Goal: Task Accomplishment & Management: Manage account settings

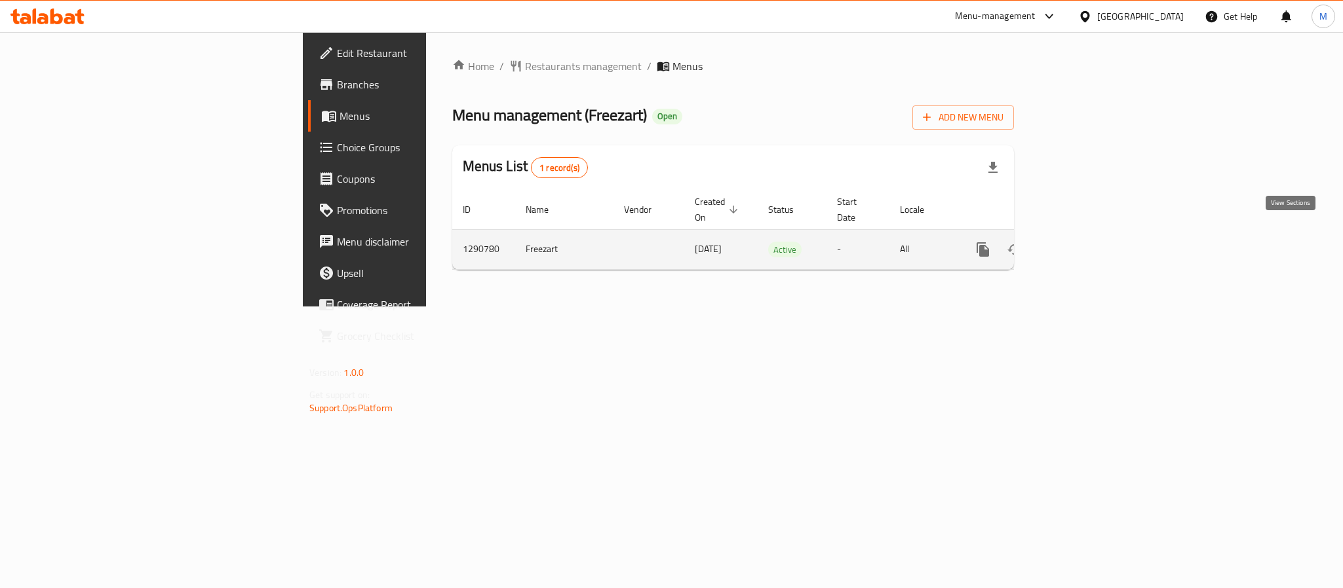
click at [1093, 246] on link "enhanced table" at bounding box center [1077, 249] width 31 height 31
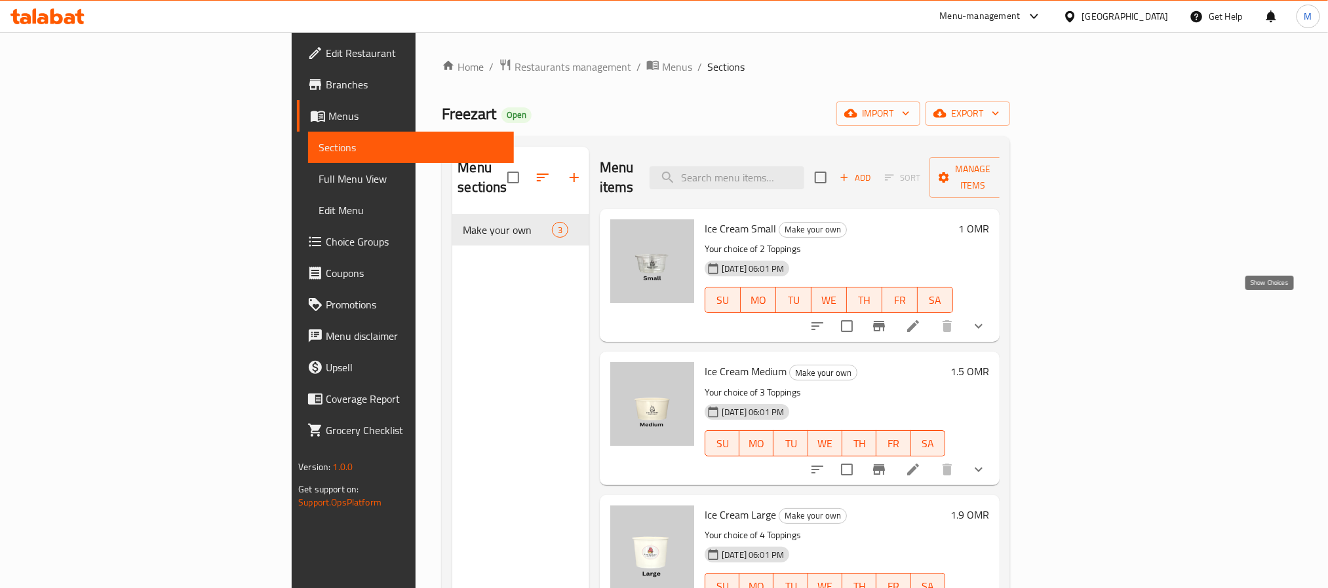
click at [986, 318] on icon "show more" at bounding box center [978, 326] width 16 height 16
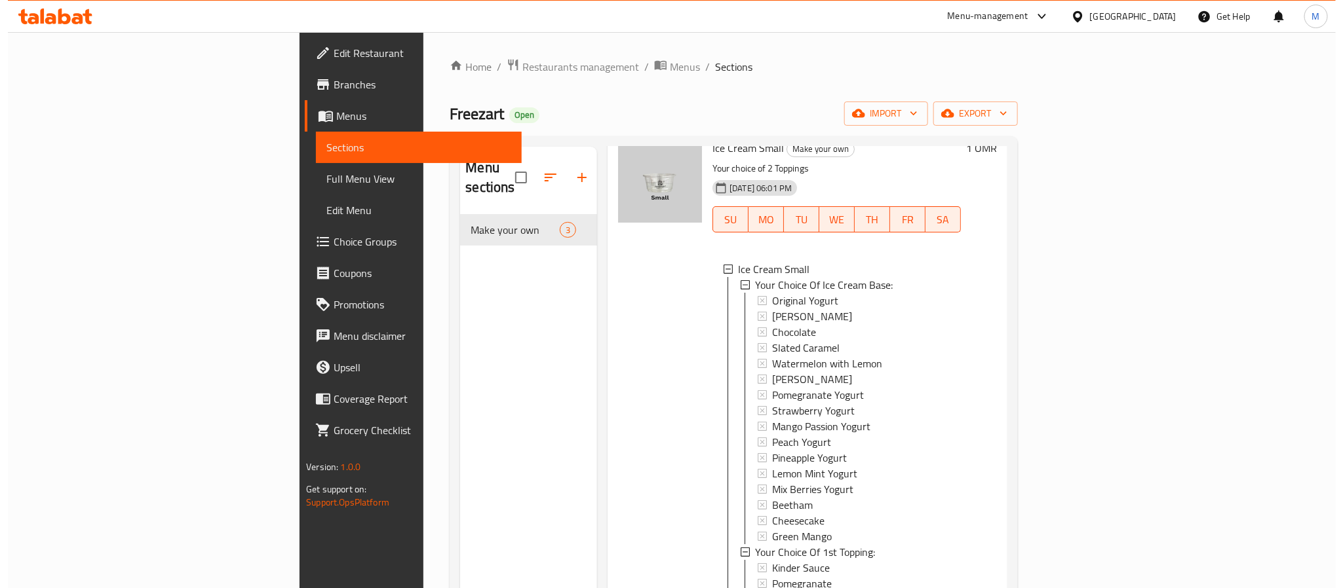
scroll to position [109, 0]
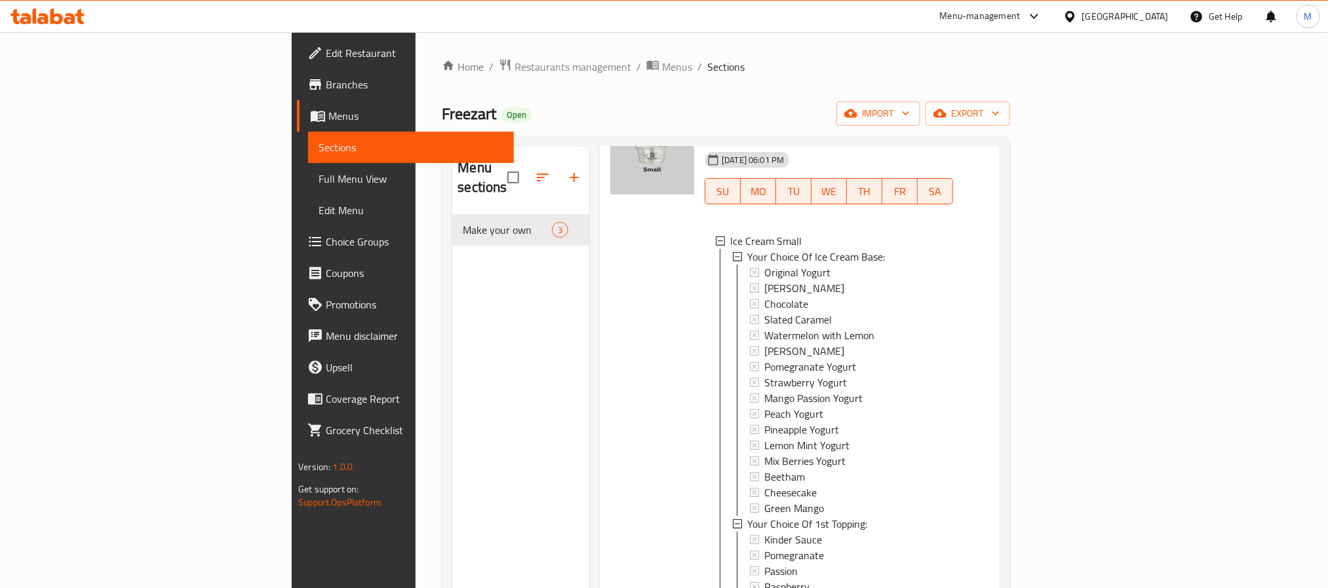
click at [1150, 14] on div "Oman" at bounding box center [1125, 16] width 86 height 14
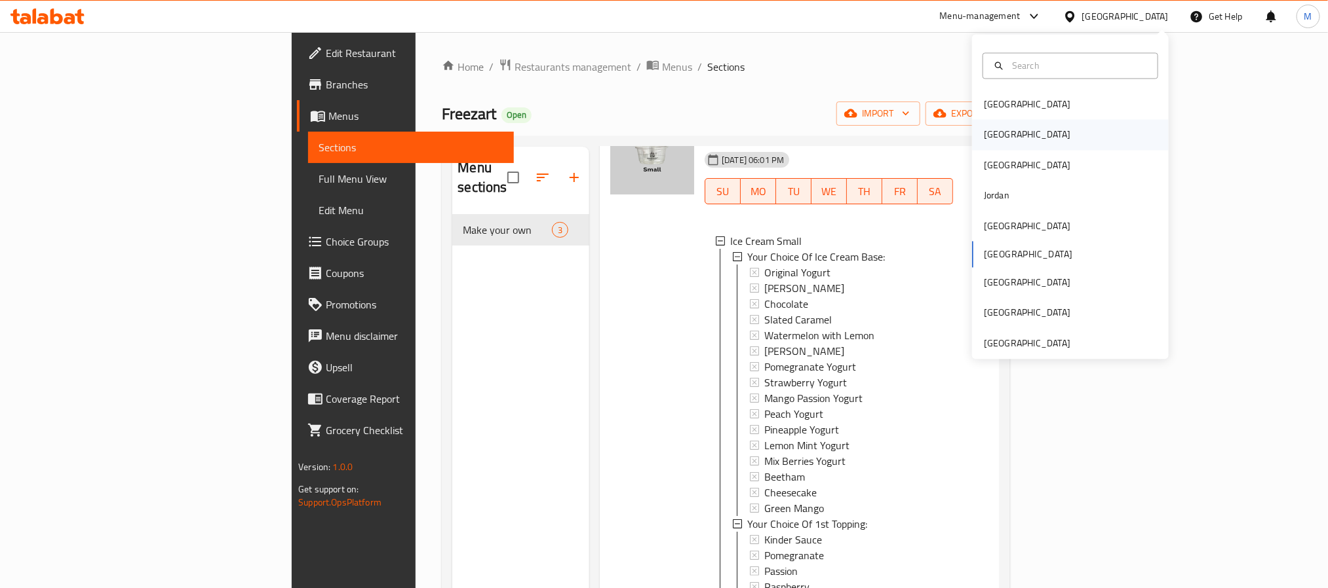
click at [1025, 136] on div "[GEOGRAPHIC_DATA]" at bounding box center [1070, 135] width 197 height 30
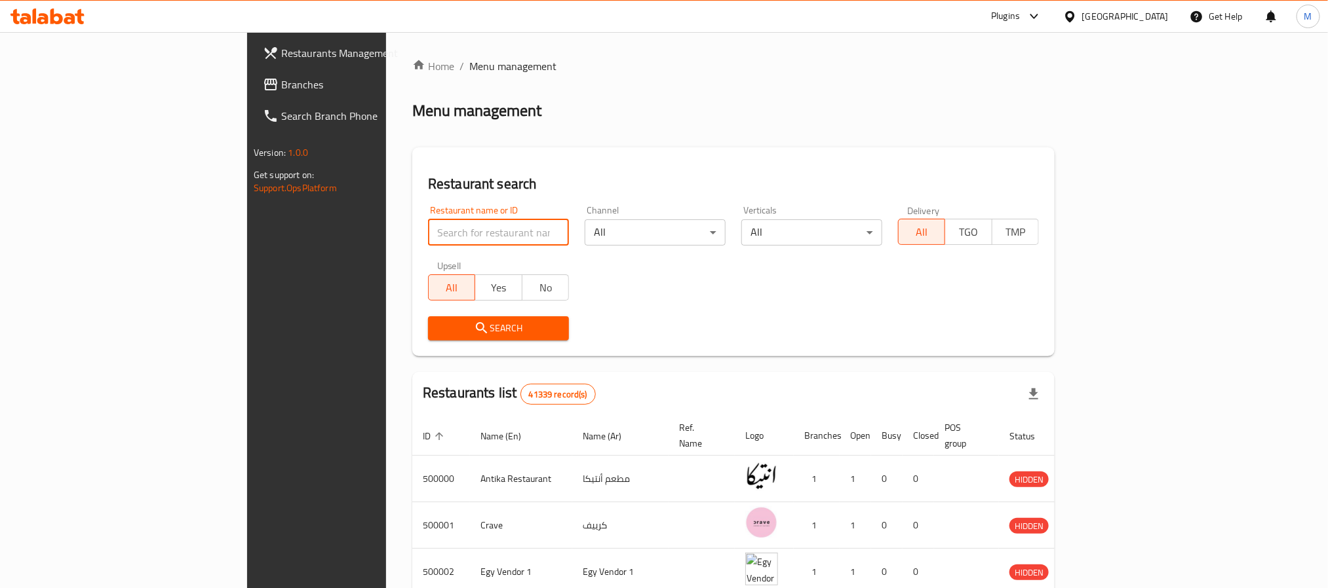
click at [428, 233] on input "search" at bounding box center [498, 233] width 141 height 26
paste input "Le Petit Pai"
type input "Le Petit Pai"
click at [428, 338] on button "Search" at bounding box center [498, 328] width 141 height 24
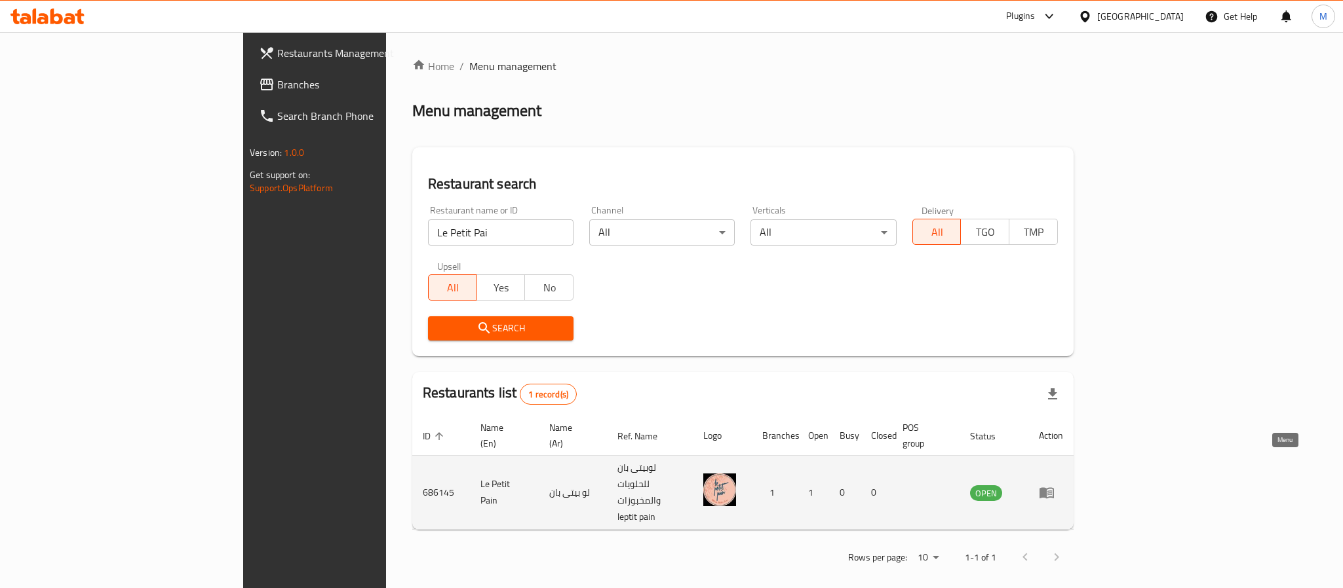
click at [1054, 488] on icon "enhanced table" at bounding box center [1046, 493] width 14 height 11
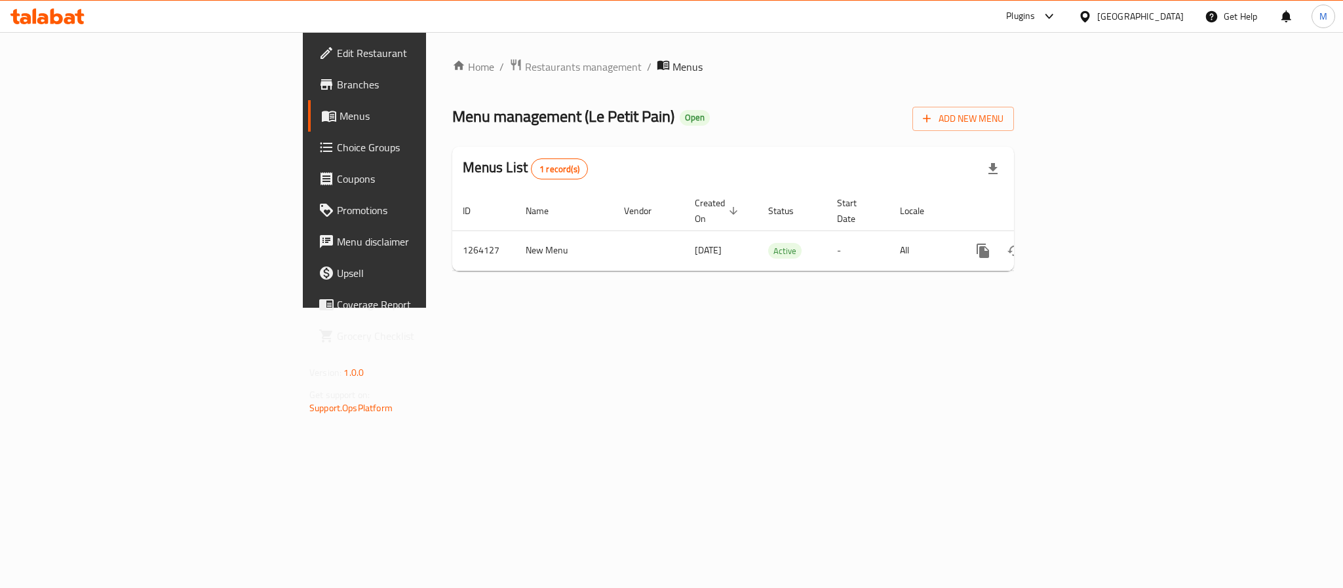
click at [337, 58] on span "Edit Restaurant" at bounding box center [427, 53] width 180 height 16
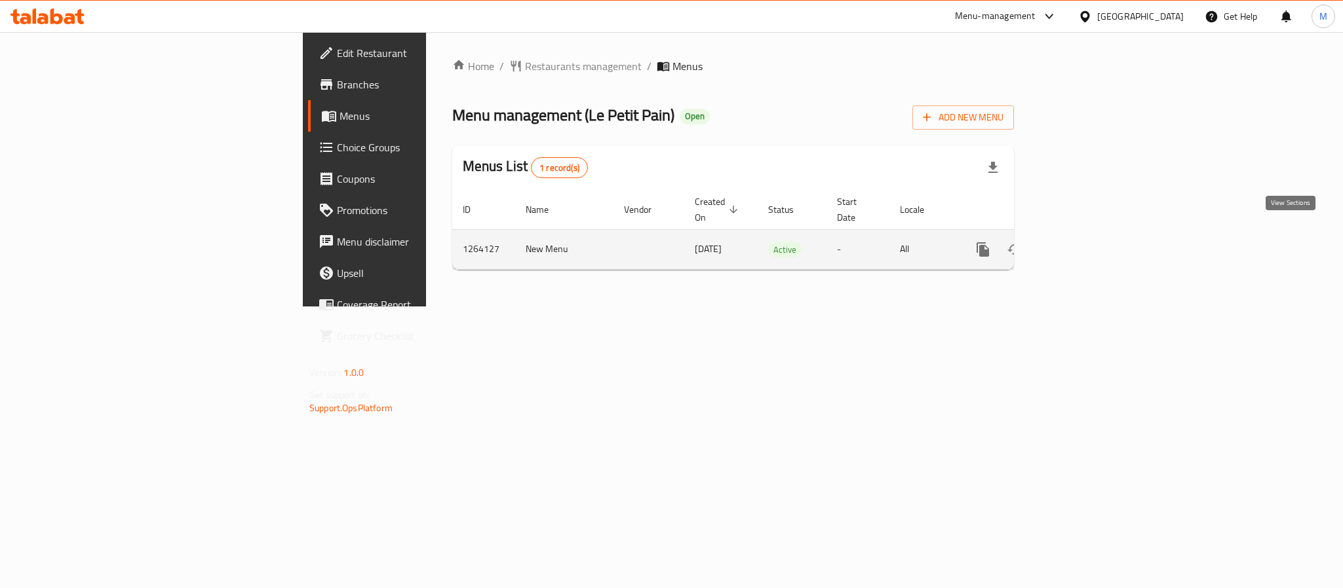
click at [1093, 248] on link "enhanced table" at bounding box center [1077, 249] width 31 height 31
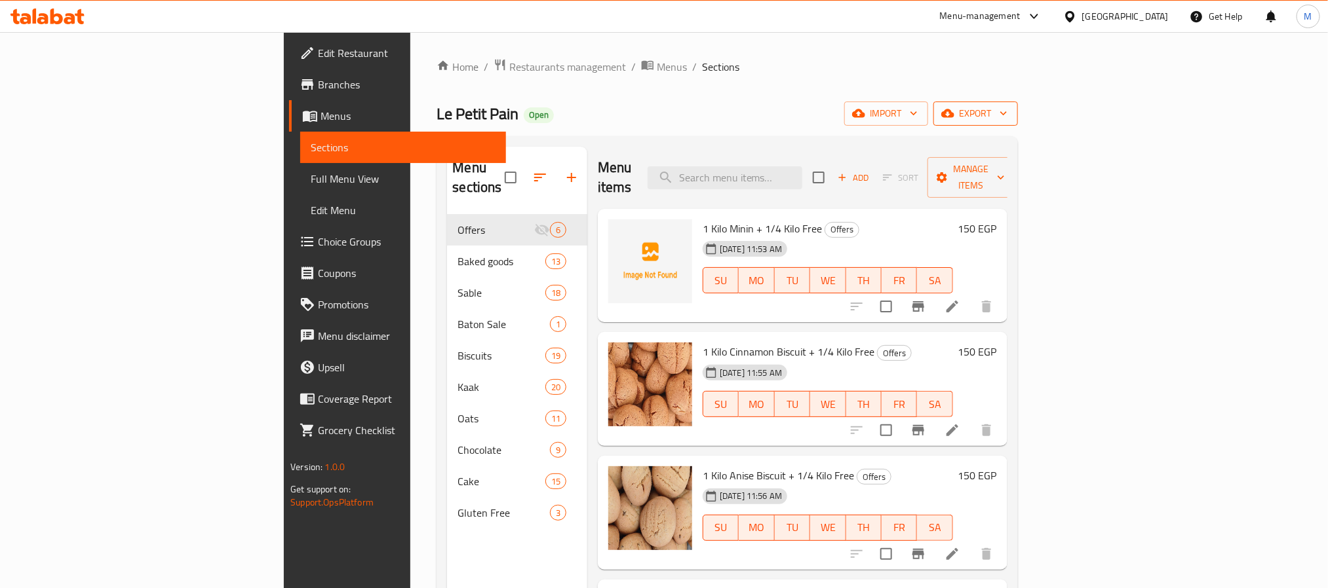
click at [1007, 116] on span "export" at bounding box center [976, 113] width 64 height 16
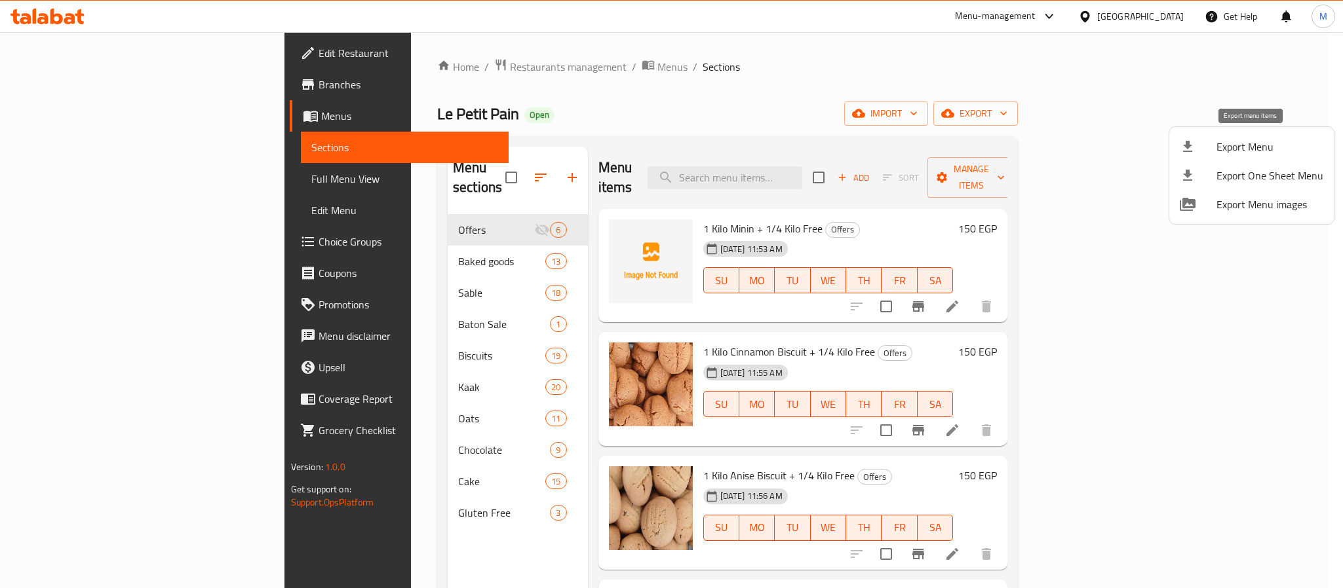
click at [1236, 136] on li "Export Menu" at bounding box center [1251, 146] width 164 height 29
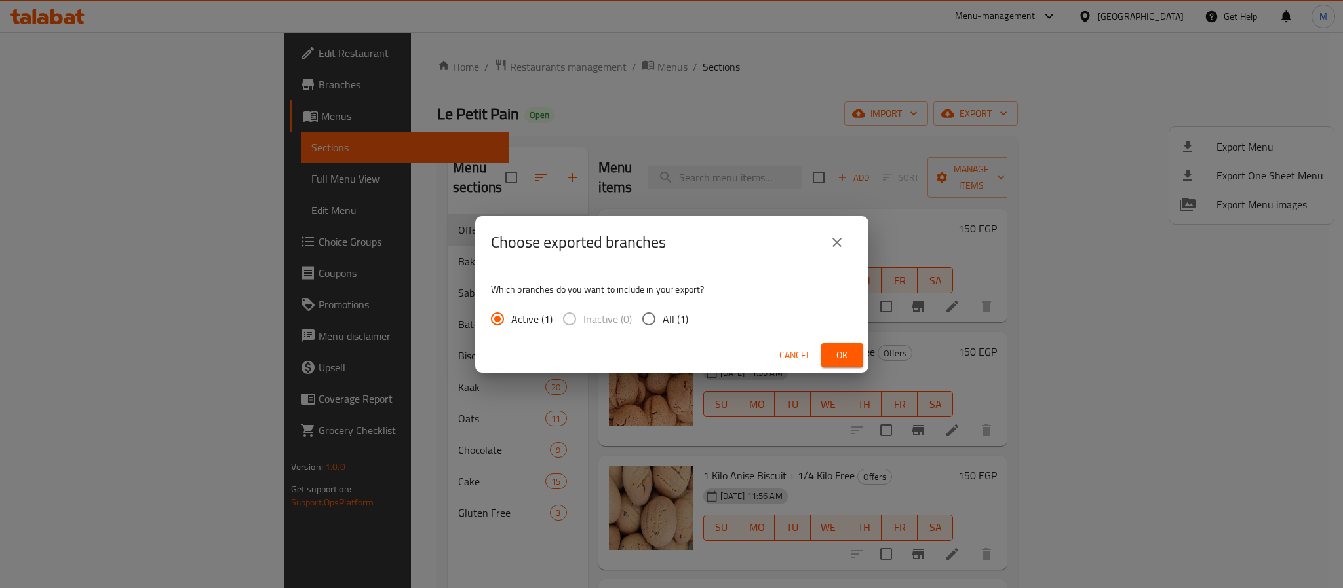
click at [672, 316] on span "All (1)" at bounding box center [675, 319] width 26 height 16
click at [662, 316] on input "All (1)" at bounding box center [649, 319] width 28 height 28
radio input "true"
click at [844, 358] on span "Ok" at bounding box center [842, 355] width 21 height 16
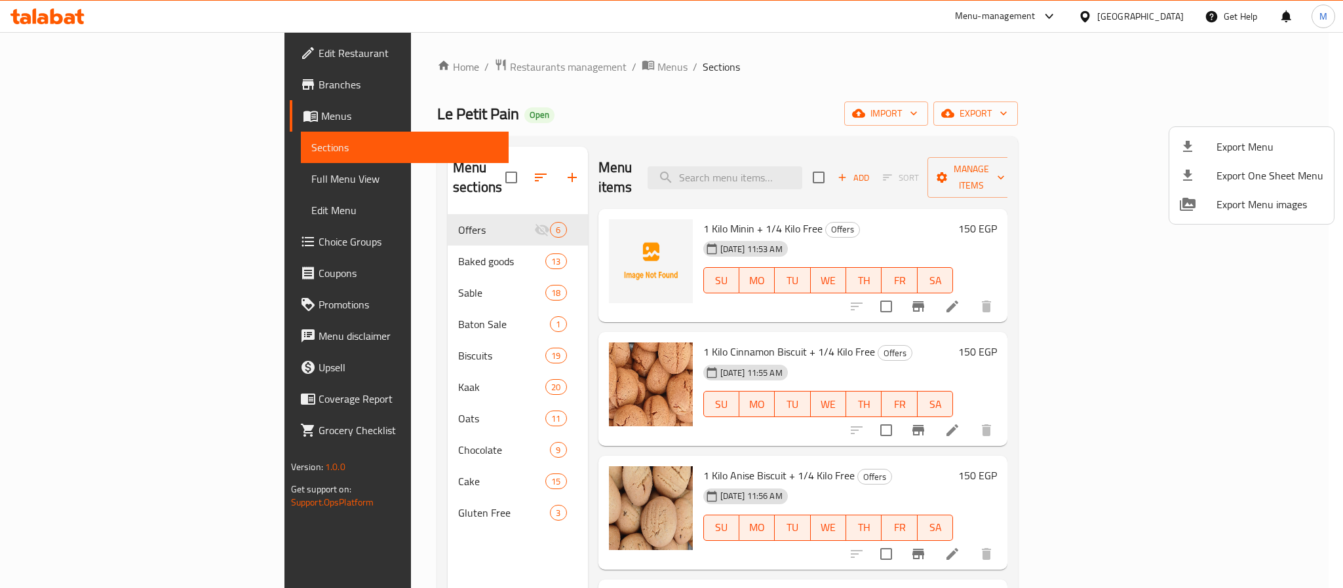
click at [930, 107] on div at bounding box center [671, 294] width 1343 height 588
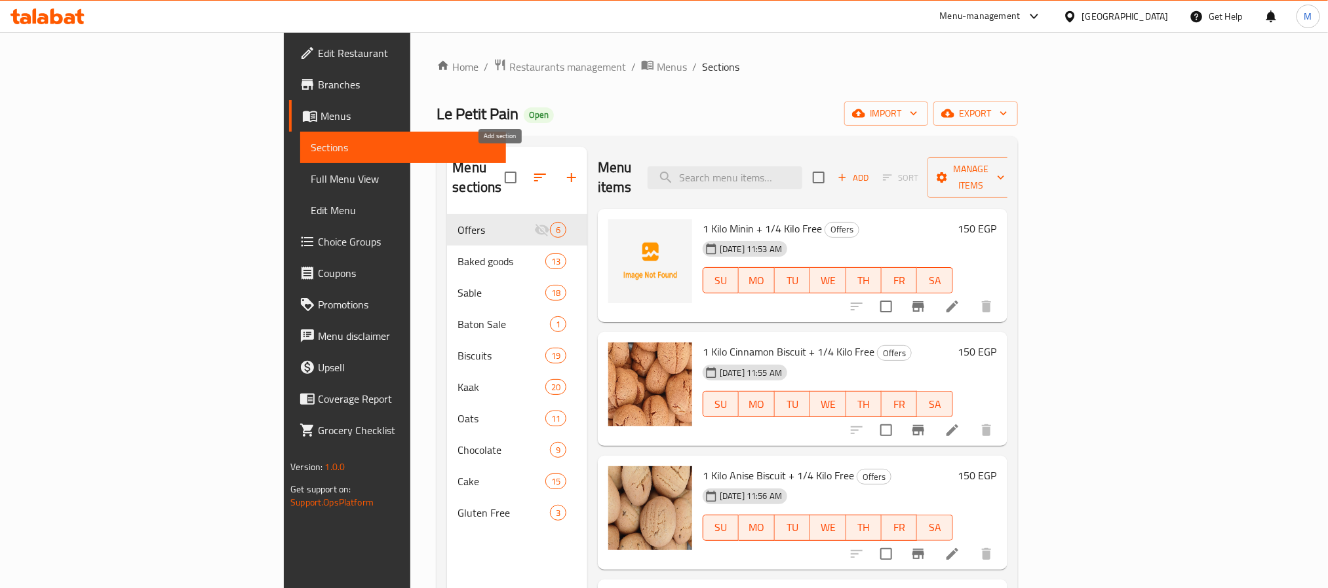
click at [564, 170] on icon "button" at bounding box center [572, 178] width 16 height 16
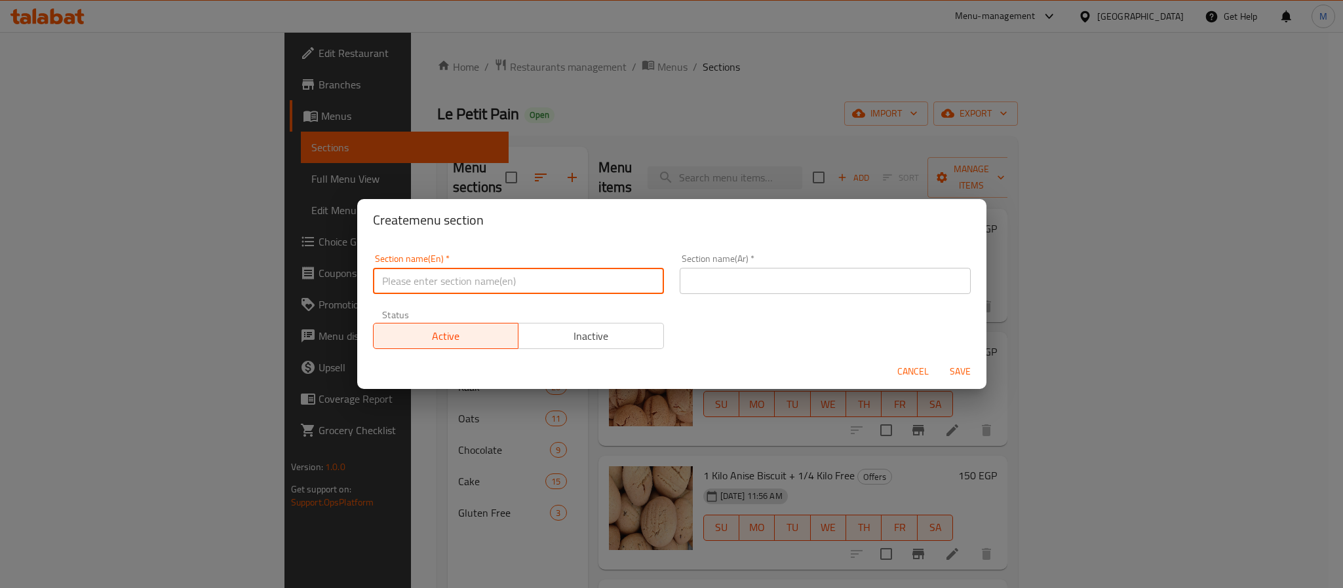
click at [476, 275] on input "text" at bounding box center [518, 281] width 291 height 26
paste input "Back To School"
type input "Back To School"
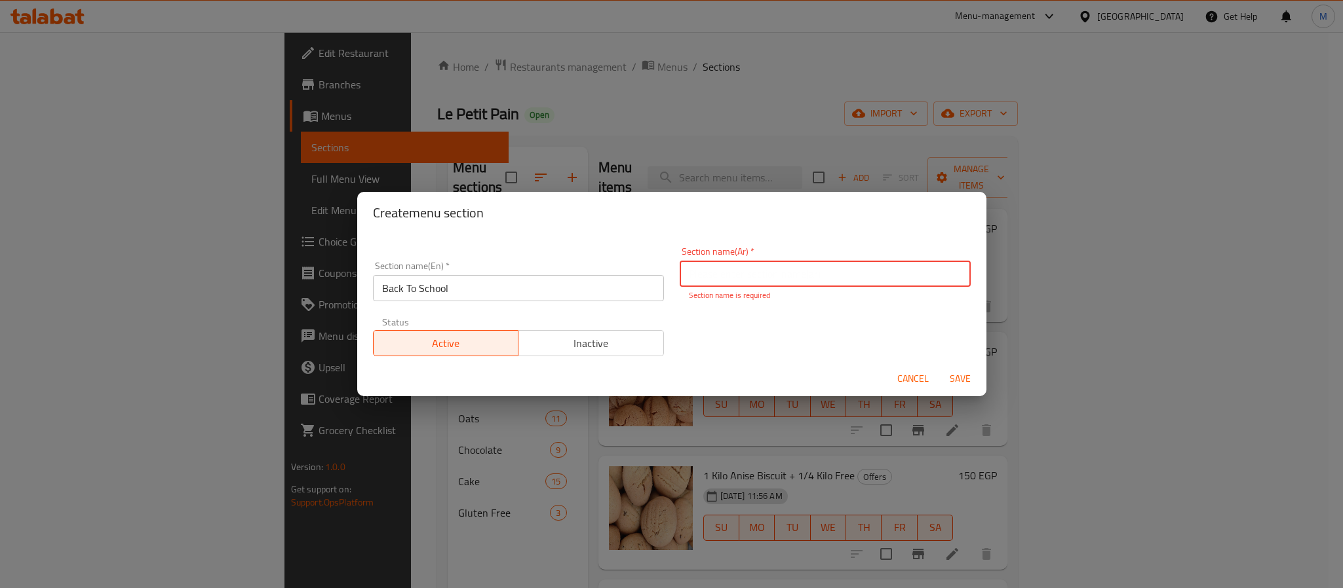
paste input "باكت باك تو سكول"
click at [745, 278] on input "باكت باك تو سكول" at bounding box center [825, 274] width 291 height 26
type input "باك تو سكول"
click at [572, 335] on span "Inactive" at bounding box center [591, 343] width 135 height 19
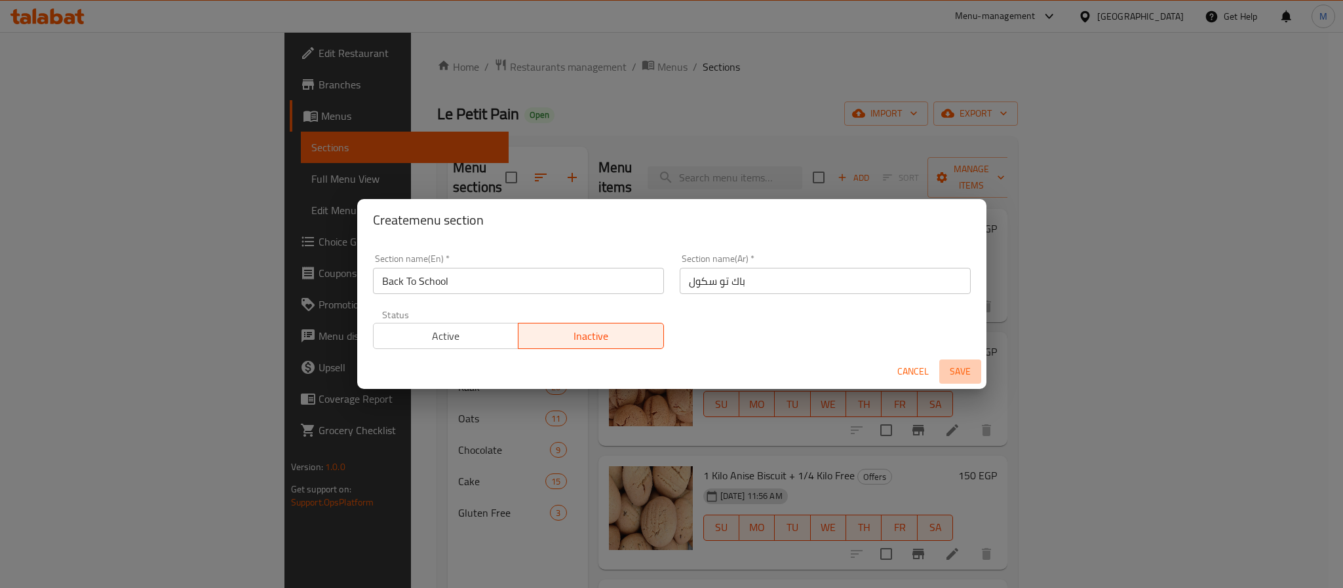
click at [961, 372] on span "Save" at bounding box center [959, 372] width 31 height 16
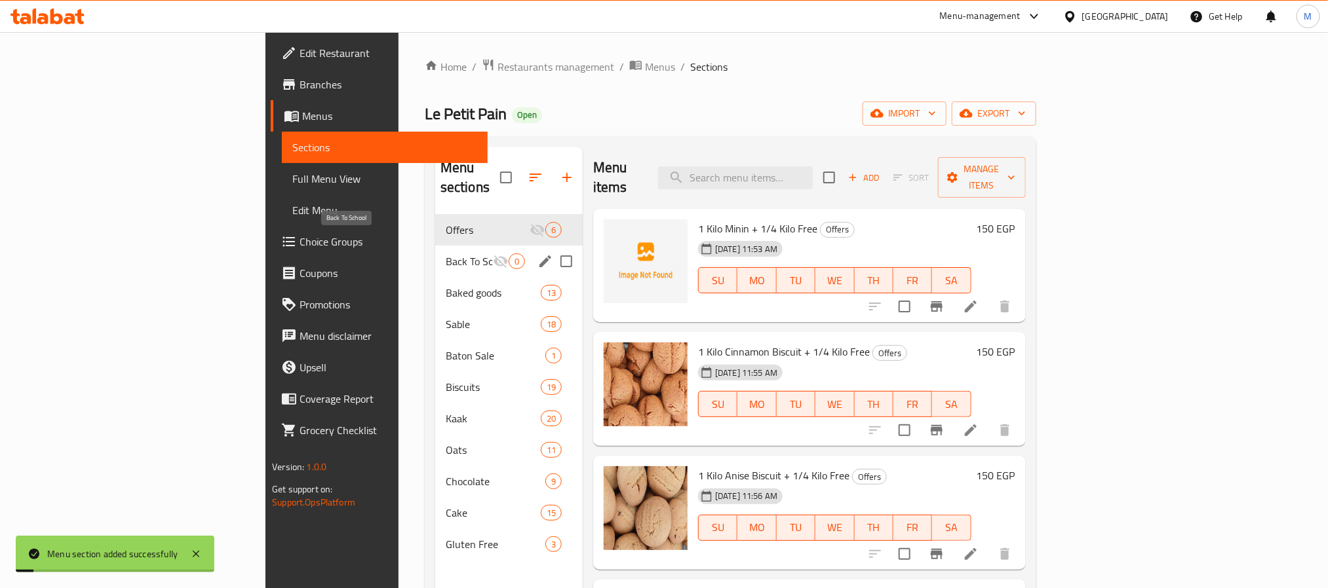
click at [446, 254] on span "Back To School" at bounding box center [469, 262] width 47 height 16
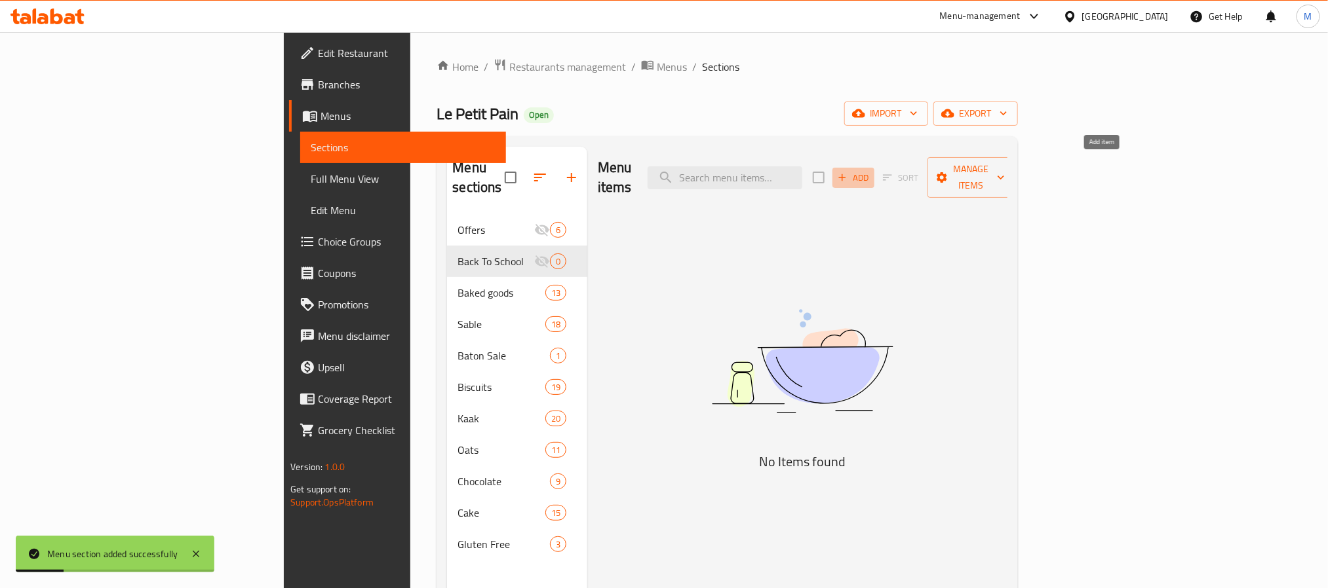
click at [848, 172] on icon "button" at bounding box center [842, 178] width 12 height 12
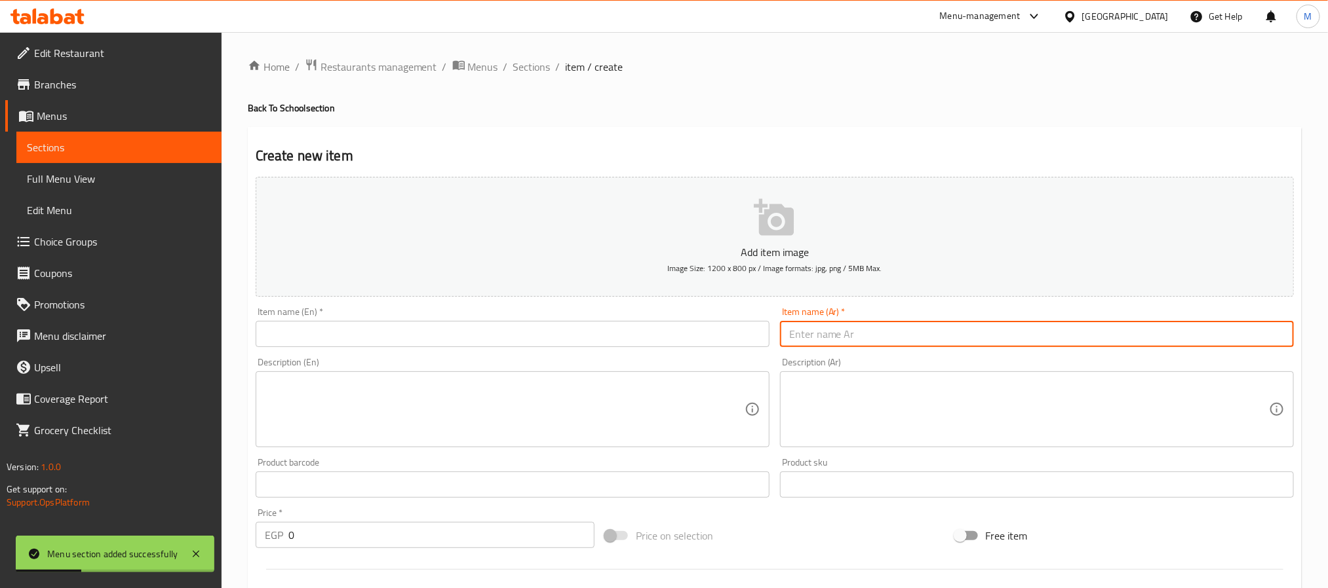
click at [932, 328] on input "text" at bounding box center [1037, 334] width 514 height 26
paste input "باكت"
type input "باكت"
paste input "باكت باك تو سكول"
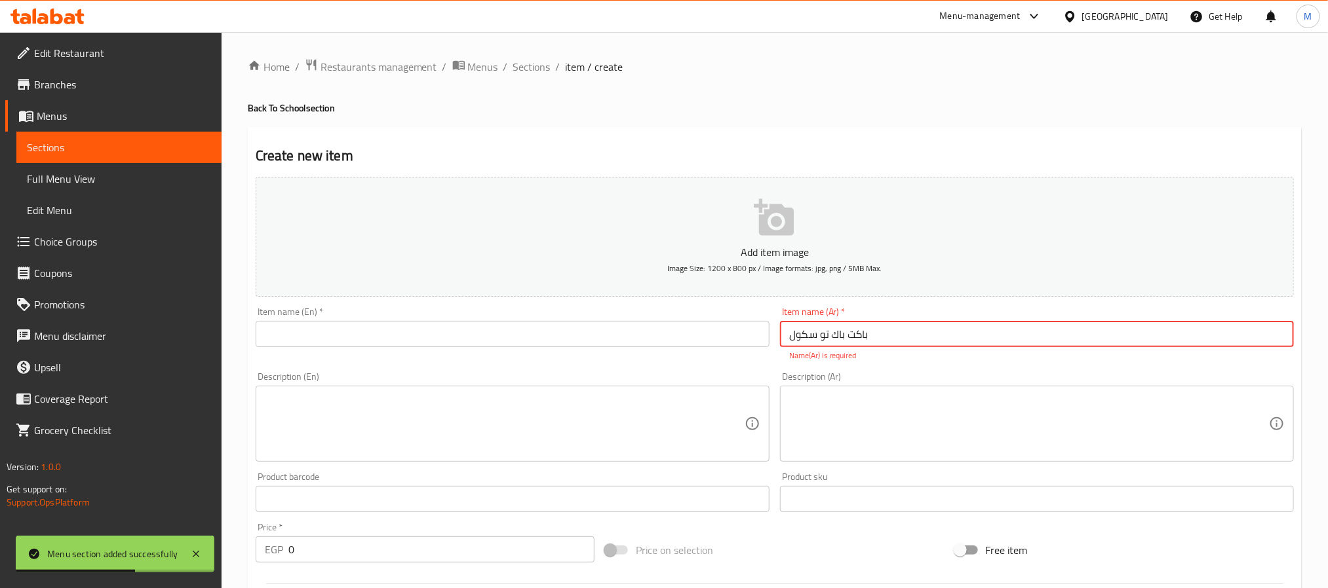
type input "باكت باك تو سكول"
click at [381, 340] on input "text" at bounding box center [513, 334] width 514 height 26
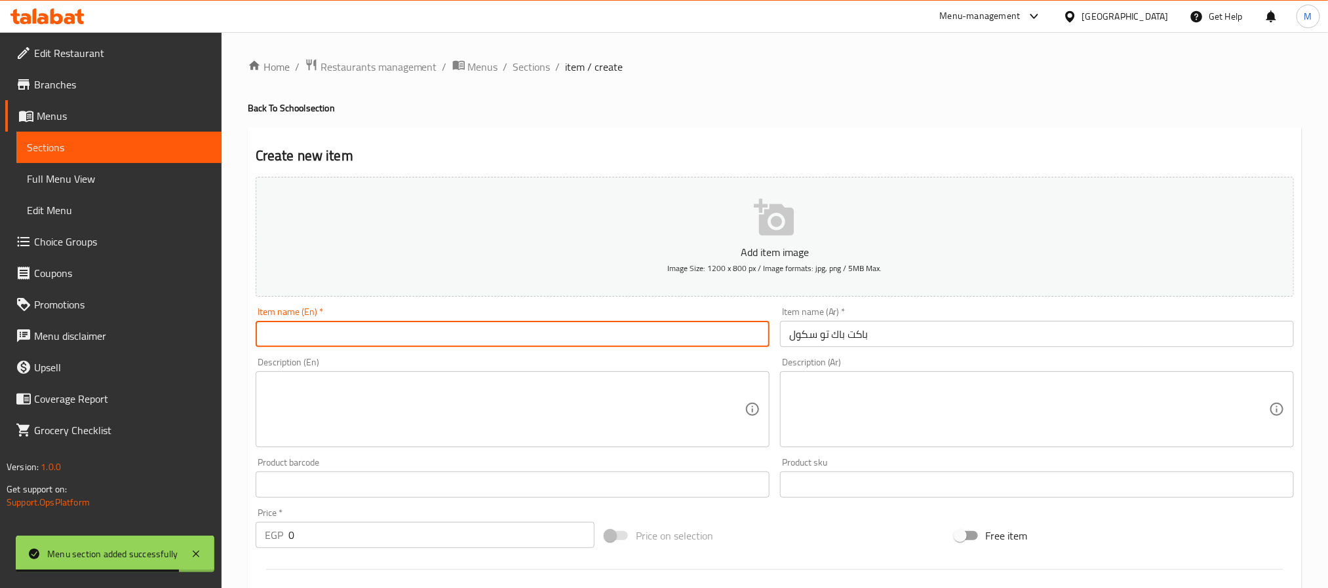
paste input "Back to school pack"
type input "Back To School Packet"
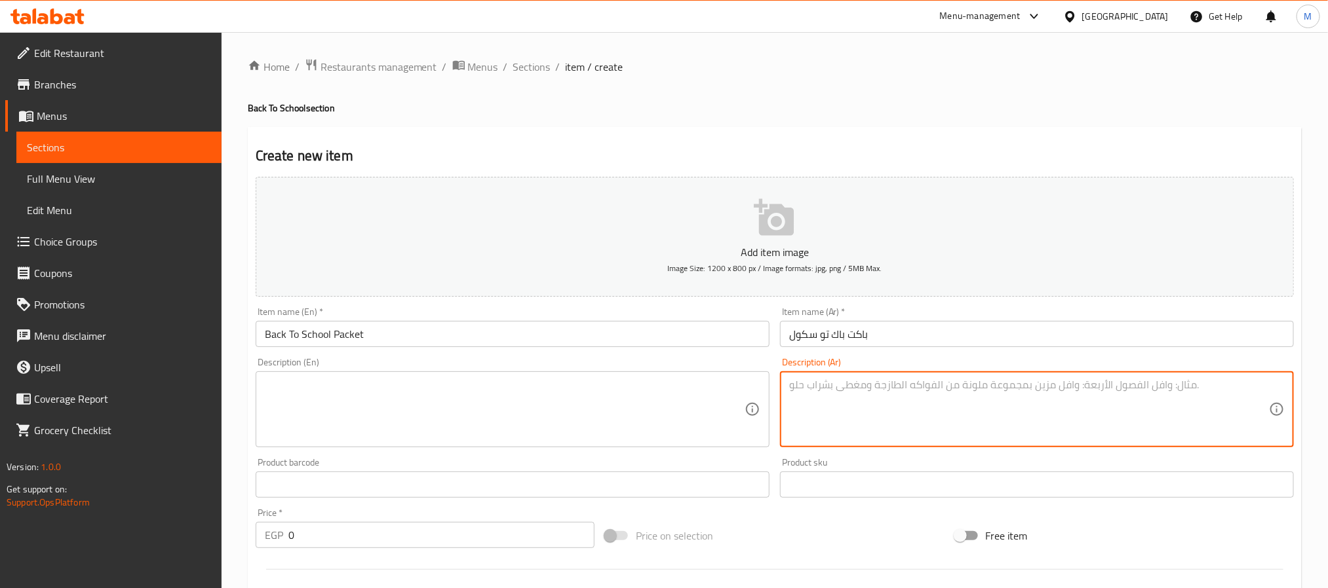
click at [818, 400] on textarea at bounding box center [1029, 410] width 480 height 62
paste textarea "ميني 1 قطعة كرواسون 1 قطعة دونات او 1 قطعةمافن 1 قطعة بيتزا 2 شوكلت شيبس"
paste textarea "، 1 قطعة دونات او 1 قطعة مافن، 1 قطعة بيتزا و"
type textarea "ميني 1 قطعة كرواسون، 1 قطعة دونات او 1 قطعة مافن، 1 قطعة بيتزا و 2 شوكلت شيبس"
click at [350, 417] on textarea at bounding box center [505, 410] width 480 height 62
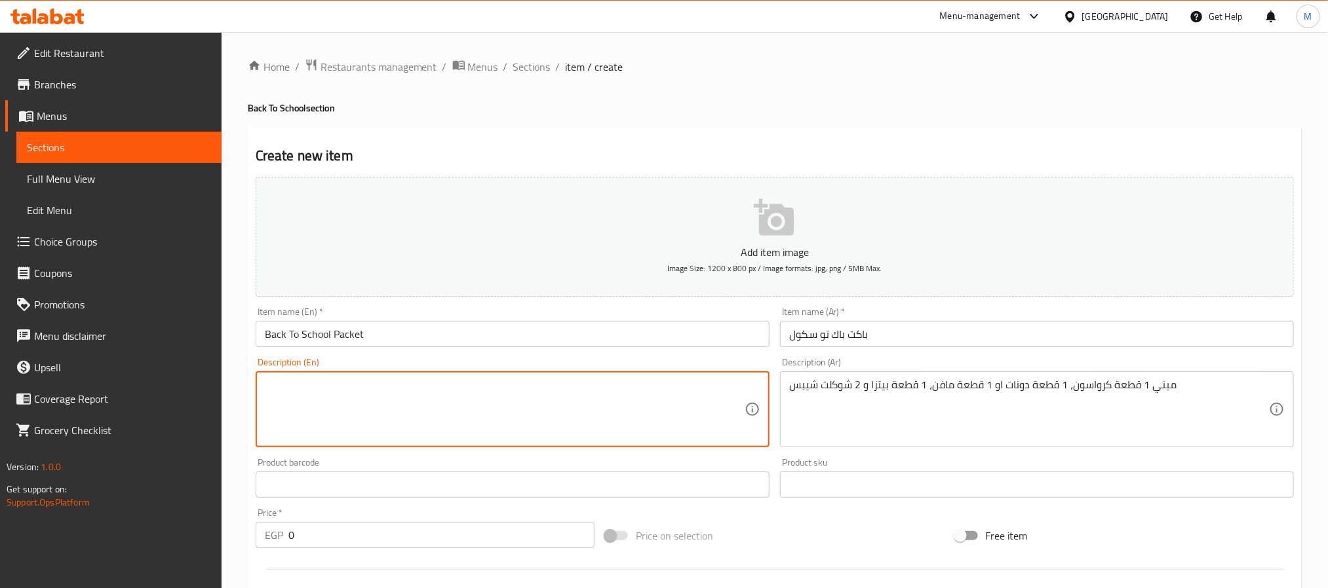
paste textarea "Mini set: 1 croissant, 1 donut or 1 muffin, 1 slice of pizza, and 2 chocolate c…"
click at [301, 383] on textarea "Mini set: 1 croissant, 1 donut or 1 muffin, 1 slice of pizza, and 2 chocolate c…" at bounding box center [505, 410] width 480 height 62
type textarea "Mini set: 1 croissant, 1 donut or 1 muffin, 1 slice of pizza, and 2 chocolate c…"
click at [406, 328] on input "Back To School Packet" at bounding box center [513, 334] width 514 height 26
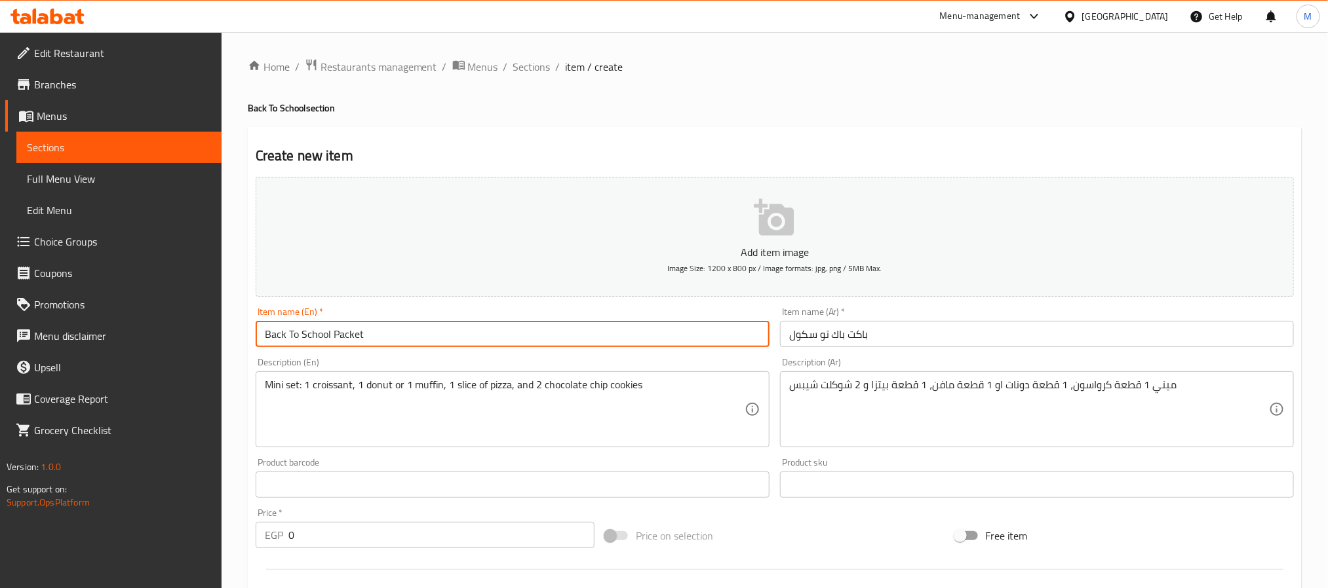
type input "Back To School Packet"
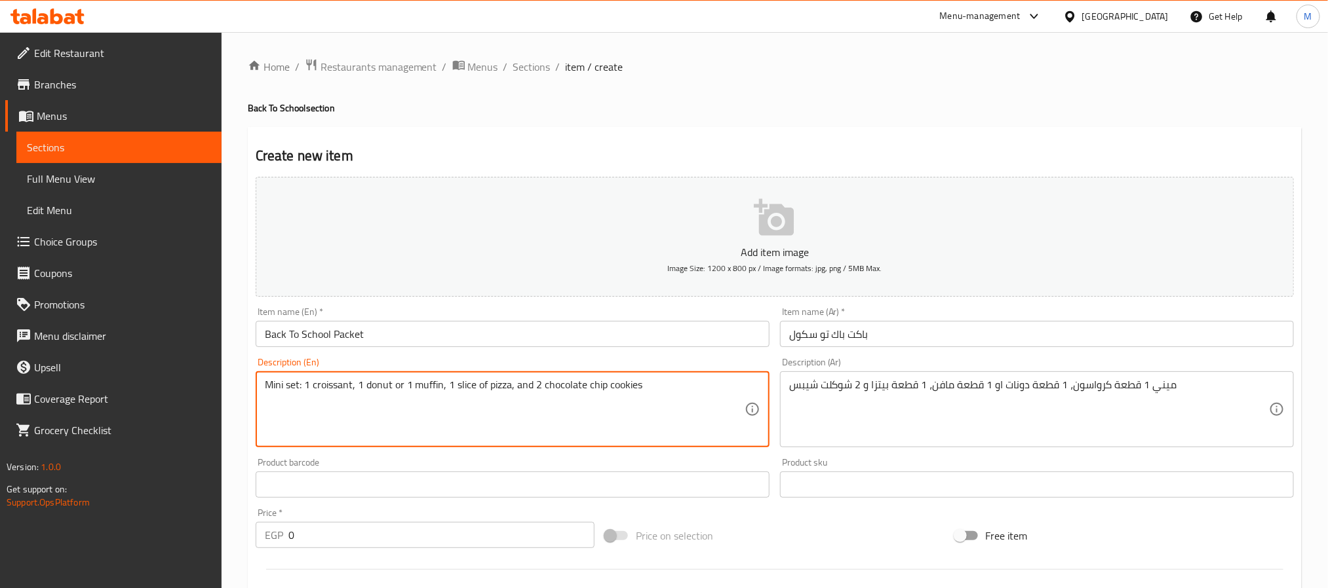
click at [294, 385] on textarea "Mini set: 1 croissant, 1 donut or 1 muffin, 1 slice of pizza, and 2 chocolate c…" at bounding box center [505, 410] width 480 height 62
drag, startPoint x: 330, startPoint y: 388, endPoint x: 348, endPoint y: 417, distance: 34.4
click at [331, 388] on textarea "Mini 1 croissant, 1 donut or 1 muffin, 1 slice of pizza, and 2 chocolate chip c…" at bounding box center [505, 410] width 480 height 62
type textarea "Mini 1 croissant, 1 donut or 1 muffin, 1 slice of pizza, and 2 chocolate chip c…"
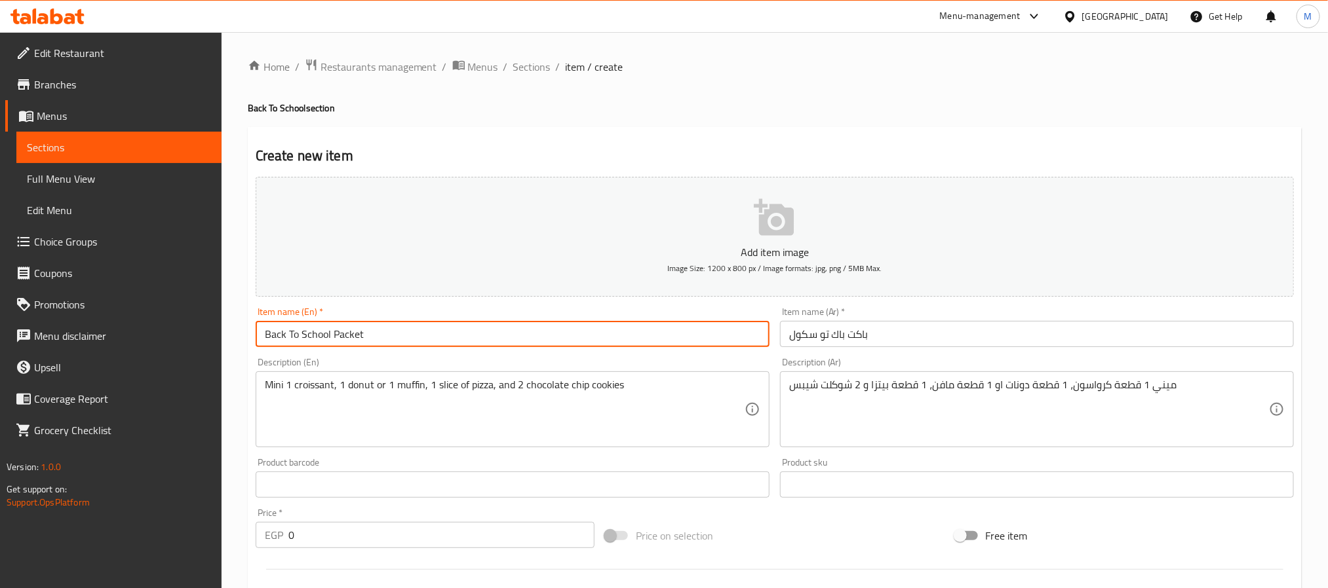
click at [409, 332] on input "Back To School Packet" at bounding box center [513, 334] width 514 height 26
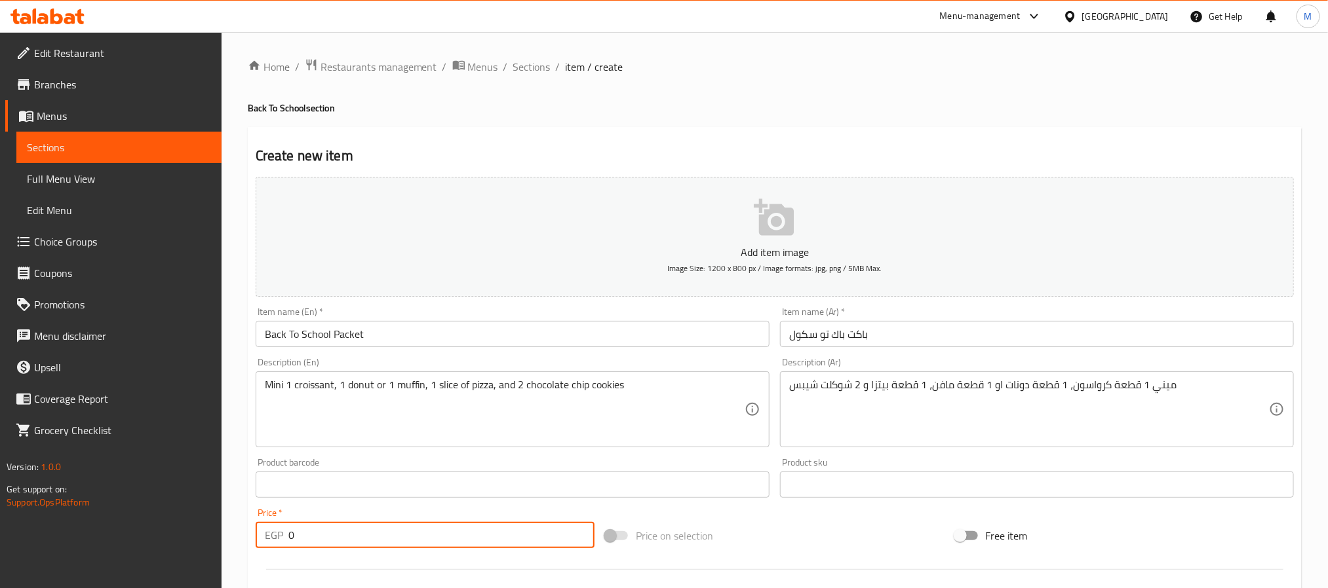
click at [385, 529] on input "0" at bounding box center [441, 535] width 306 height 26
paste input "55"
type input "55"
click at [461, 341] on input "Back To School Packet" at bounding box center [513, 334] width 514 height 26
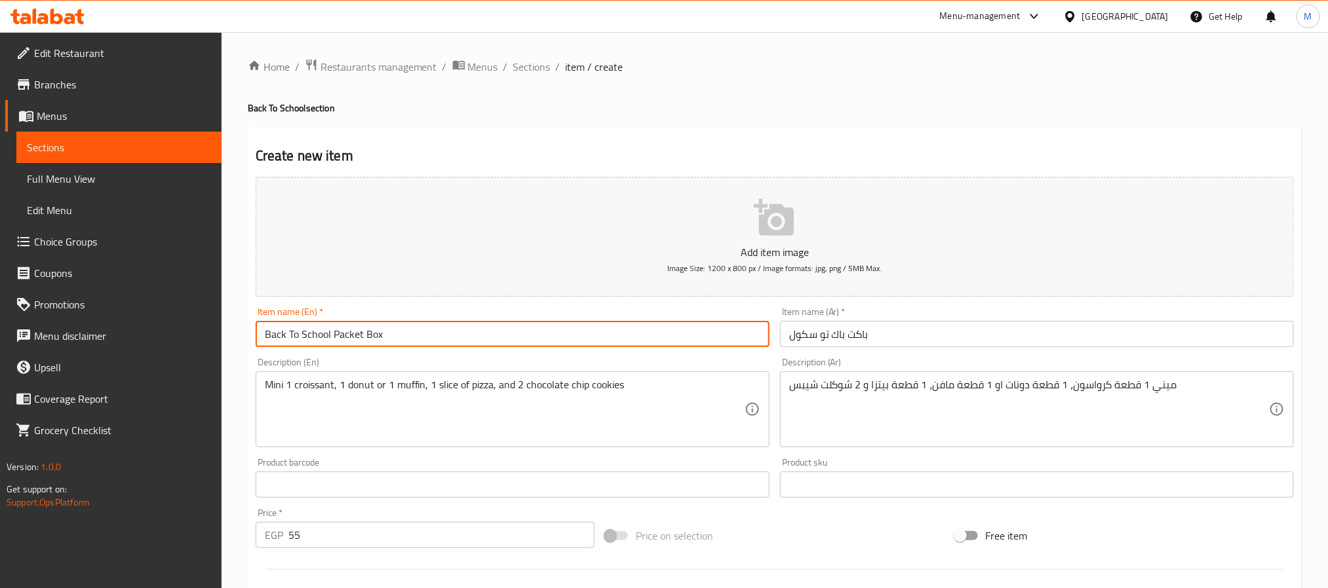
type input "Back To School Packet Box"
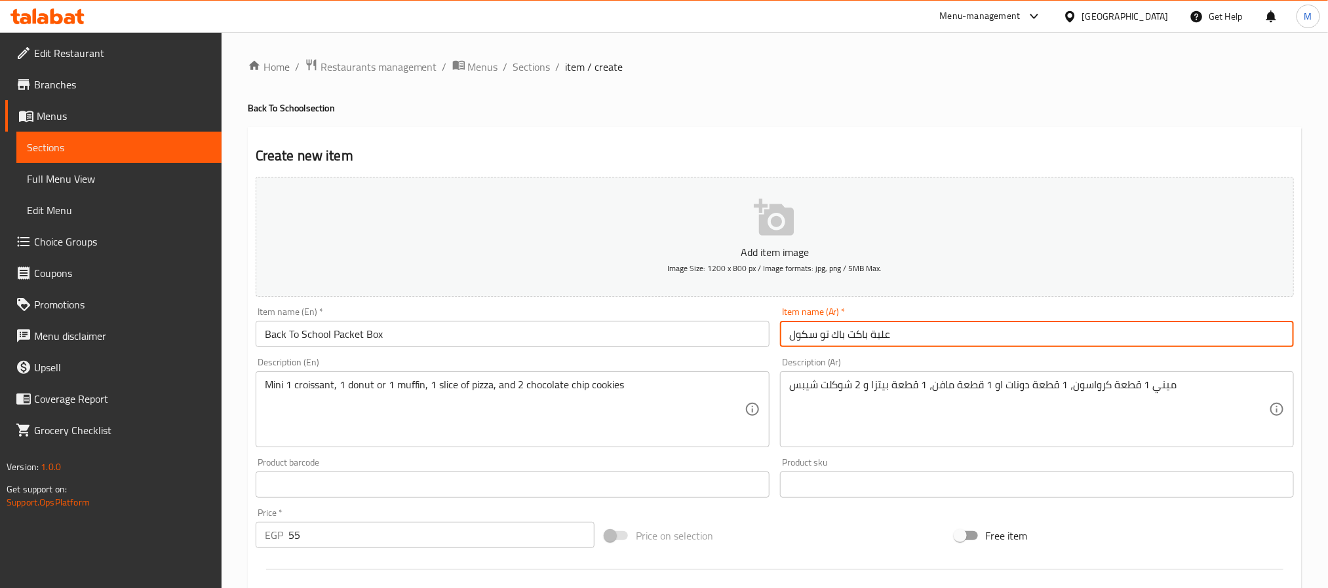
scroll to position [336, 0]
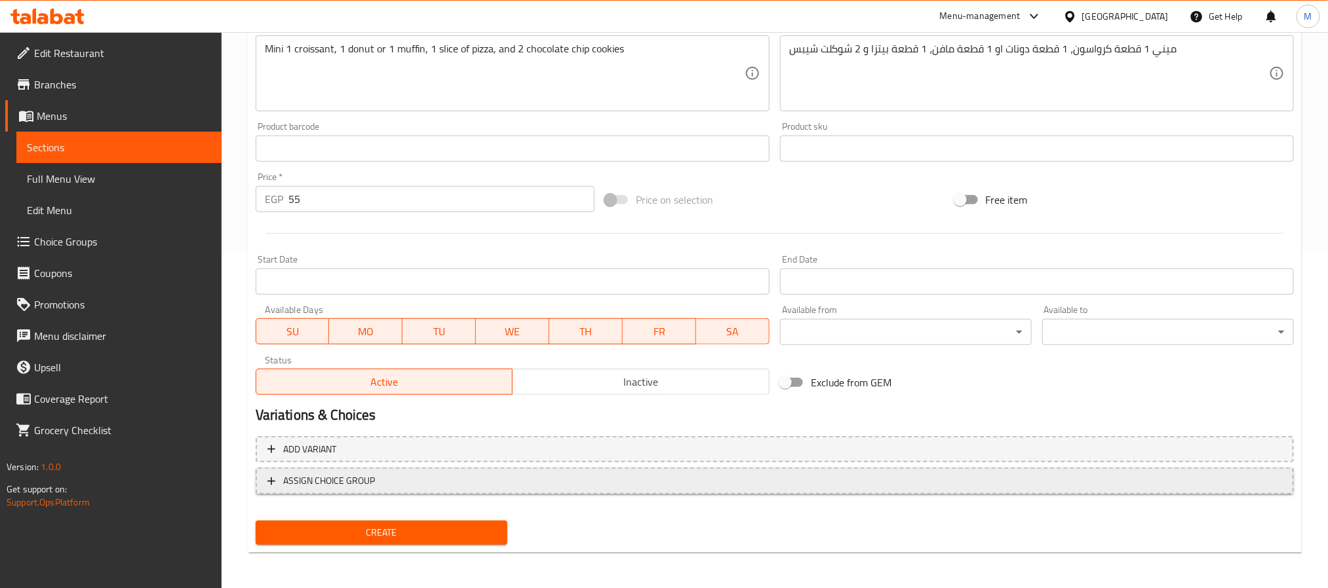
type input "علبة باكت باك تو سكول"
click at [455, 476] on span "ASSIGN CHOICE GROUP" at bounding box center [774, 481] width 1014 height 16
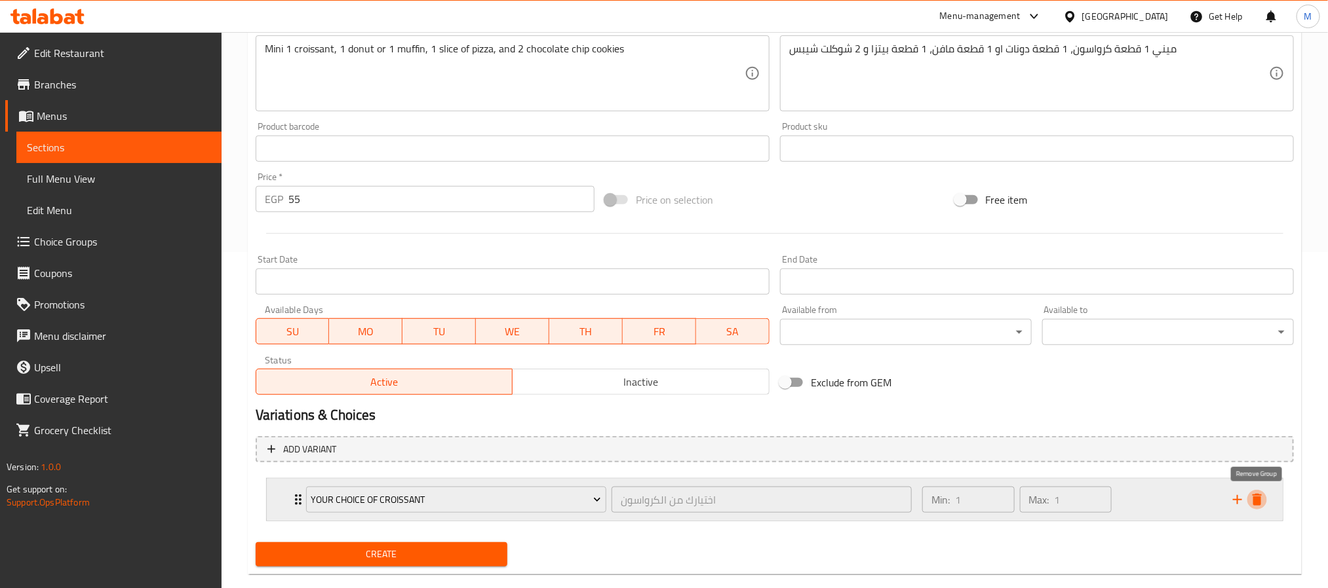
click at [1263, 504] on icon "delete" at bounding box center [1257, 500] width 16 height 16
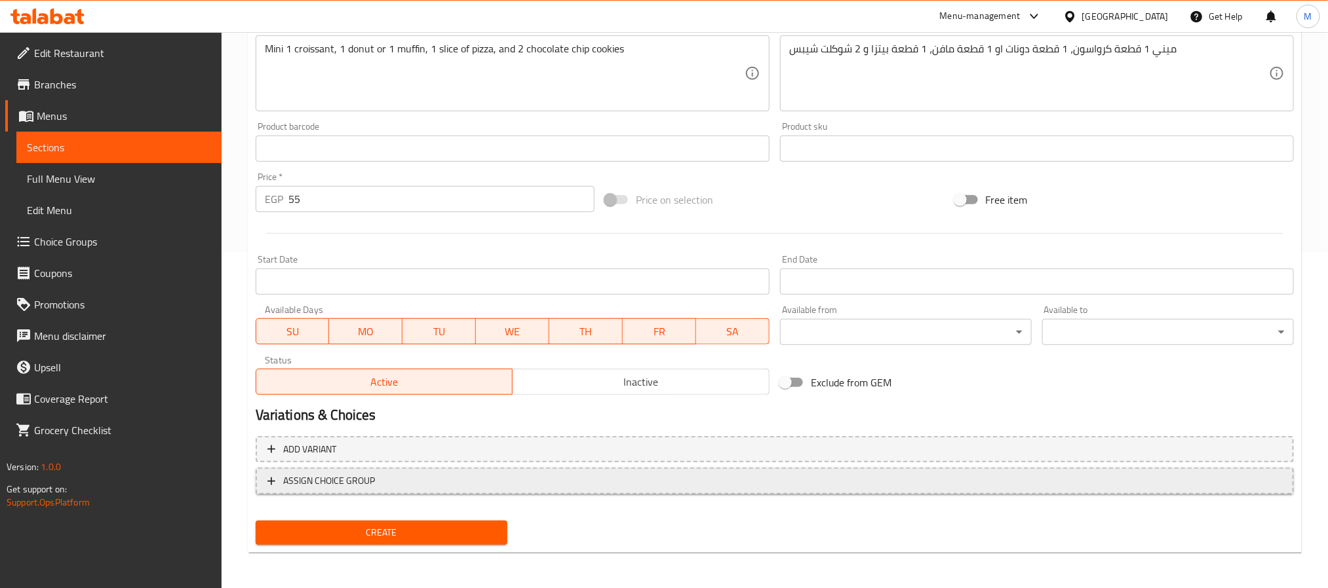
click at [602, 474] on span "ASSIGN CHOICE GROUP" at bounding box center [774, 481] width 1014 height 16
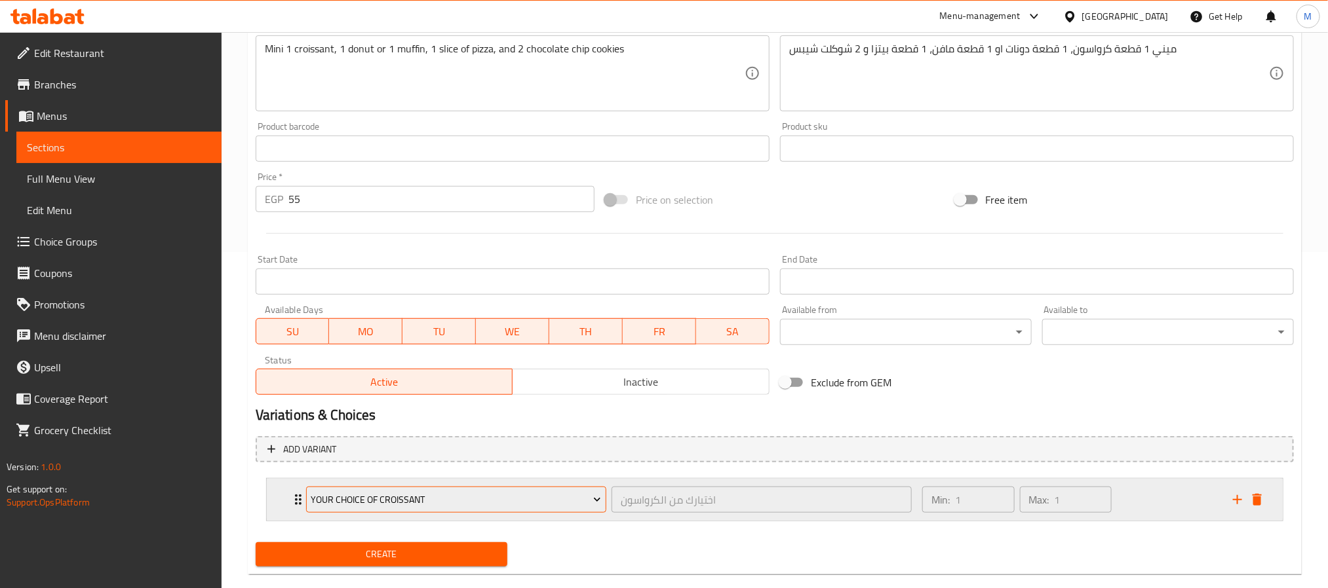
click at [459, 508] on span "Your Choice of Croissant" at bounding box center [456, 500] width 290 height 16
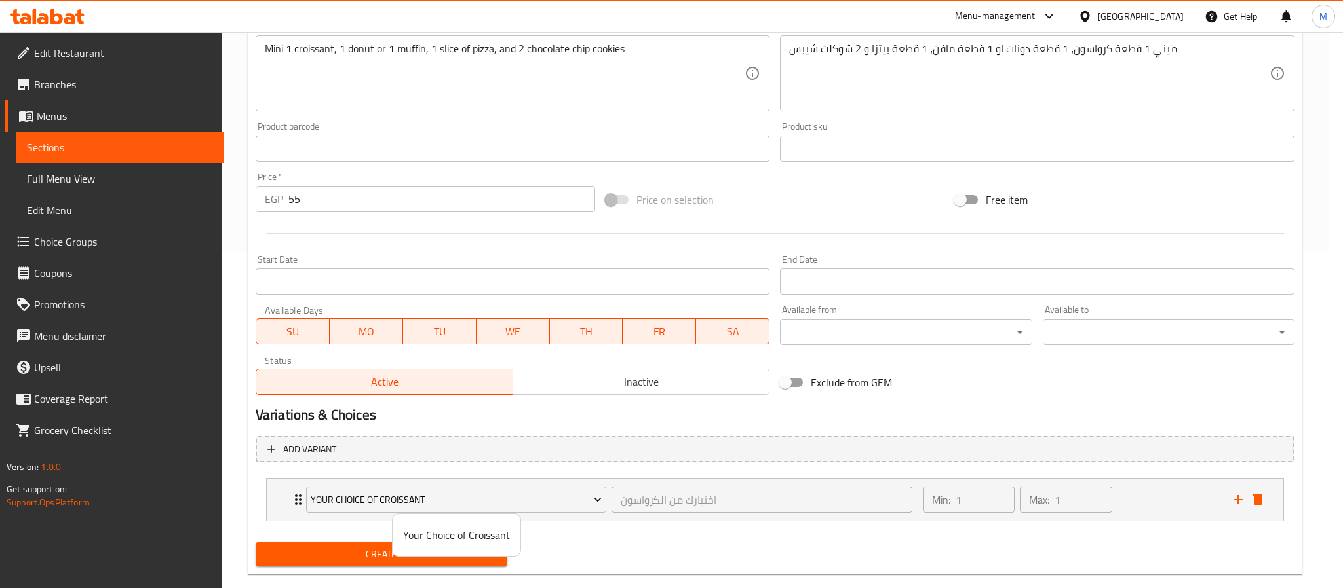
click at [1137, 499] on div at bounding box center [671, 294] width 1343 height 588
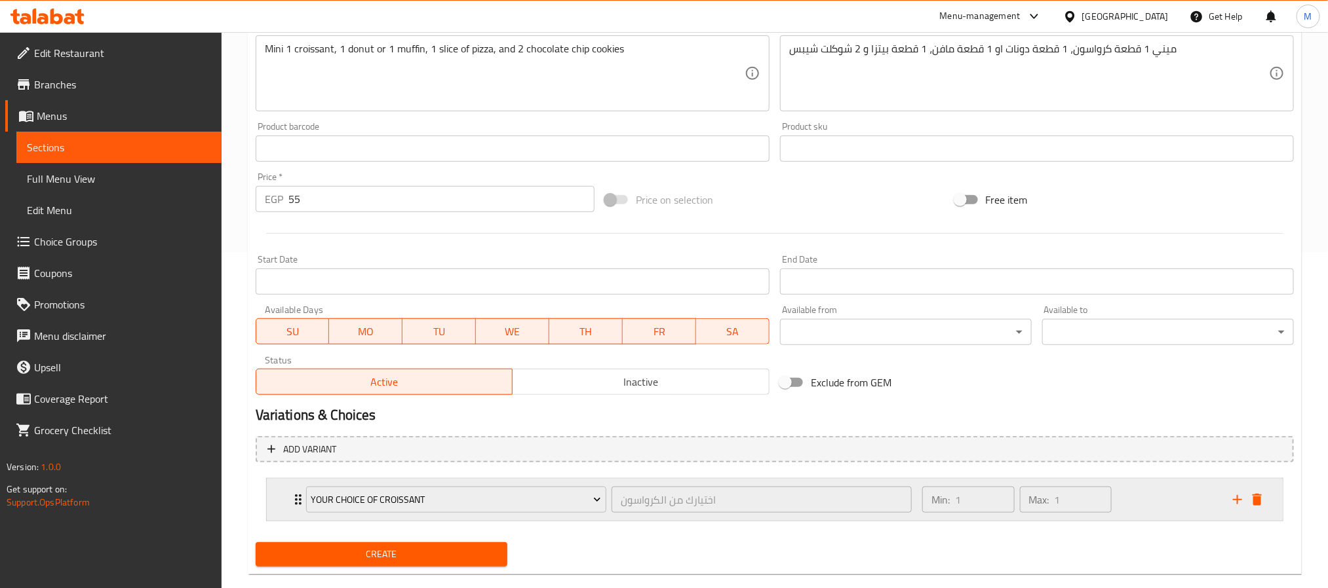
click at [1157, 501] on div "Min: 1 ​ Max: 1 ​" at bounding box center [1069, 500] width 311 height 42
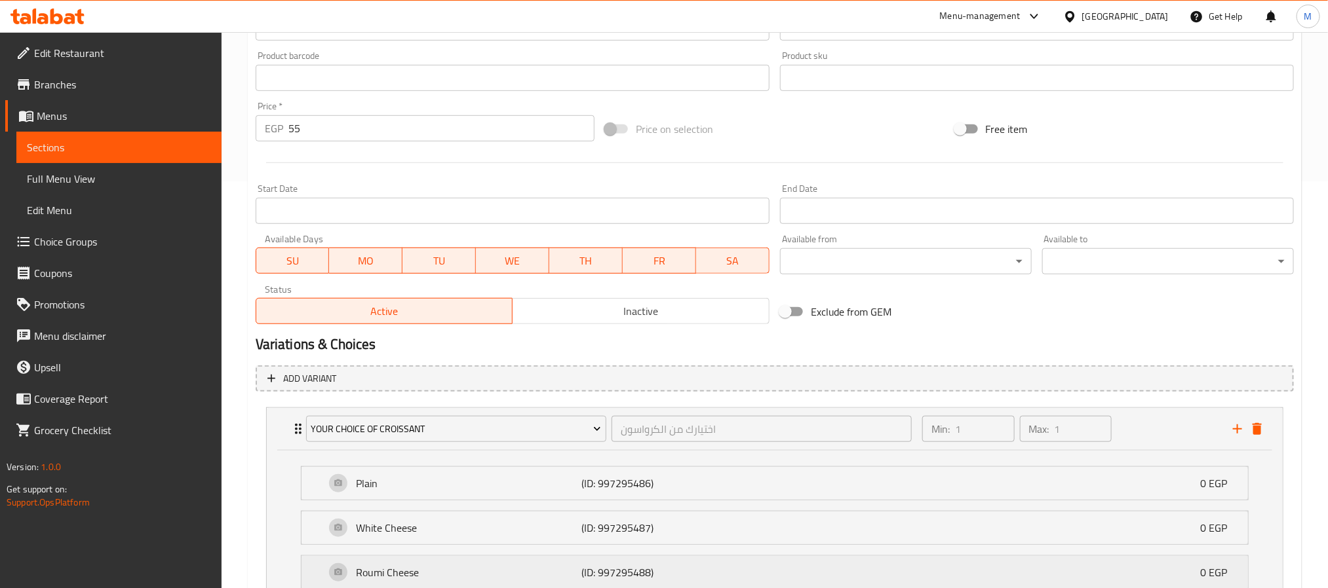
scroll to position [522, 0]
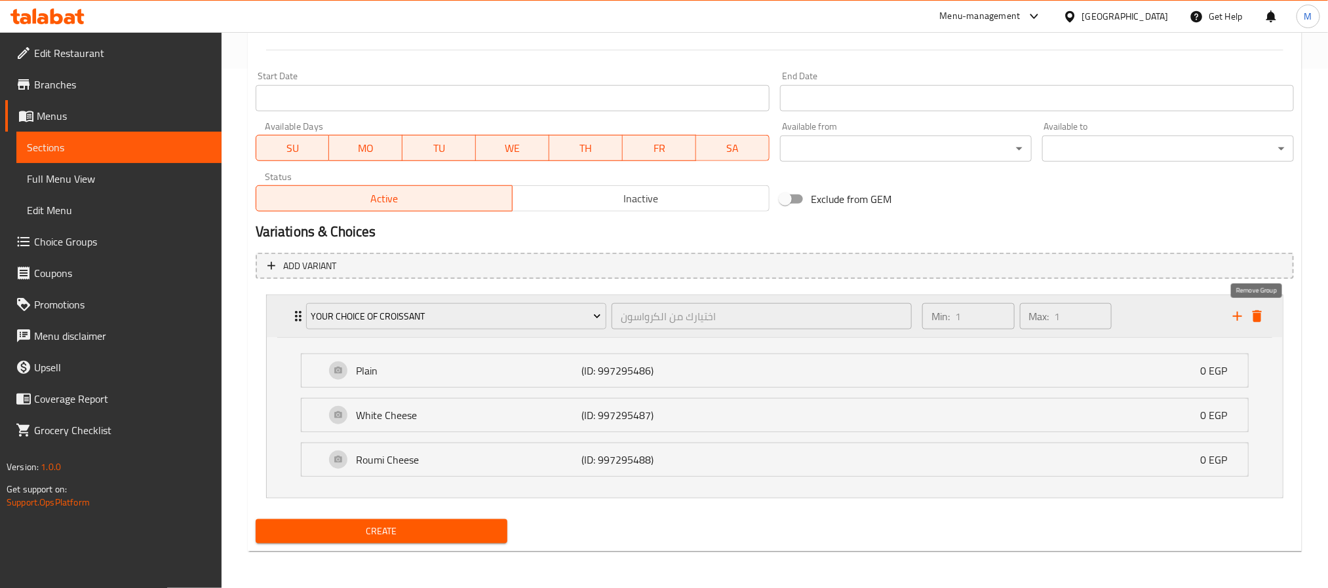
click at [1262, 311] on icon "delete" at bounding box center [1257, 317] width 16 height 16
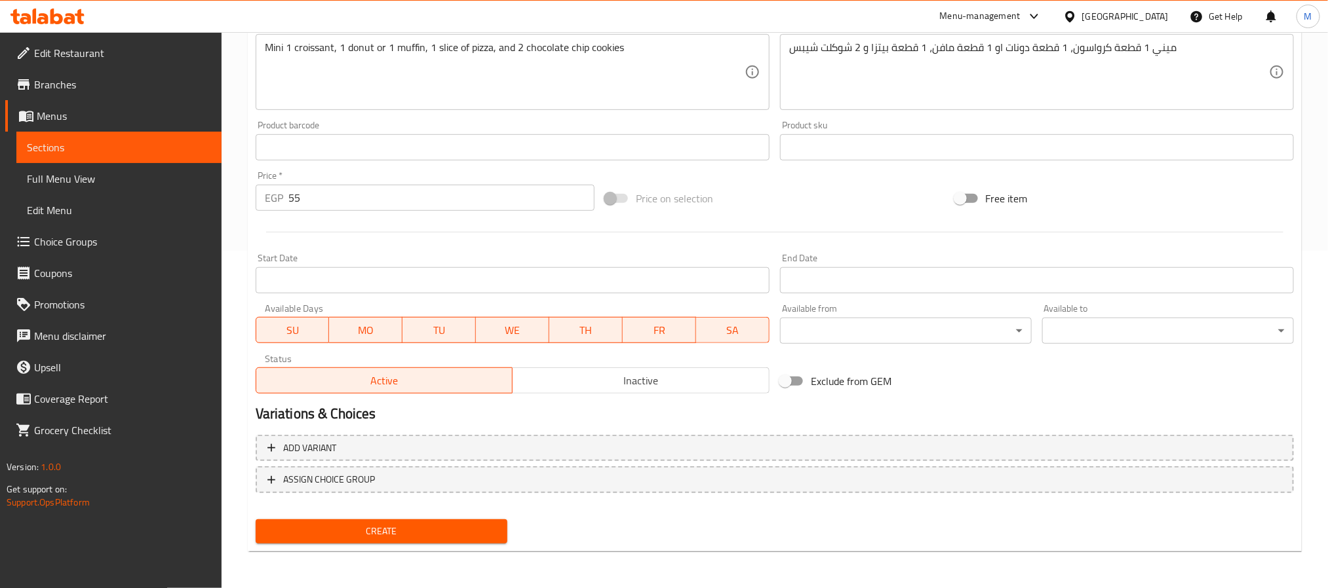
scroll to position [336, 0]
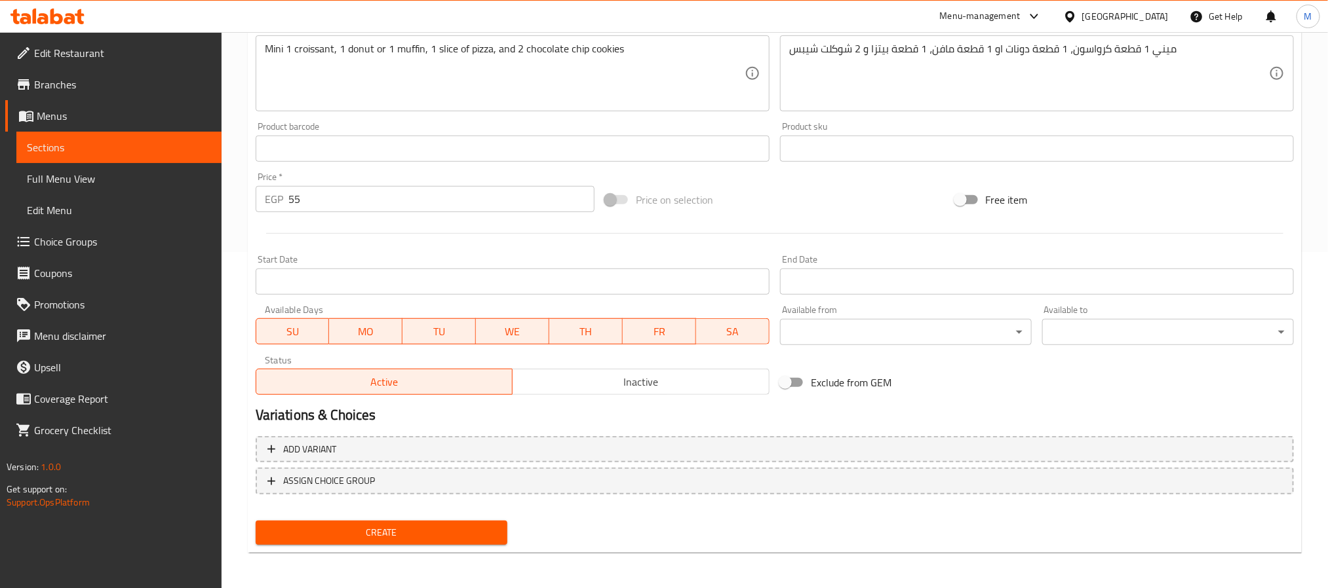
click at [379, 529] on span "Create" at bounding box center [381, 533] width 231 height 16
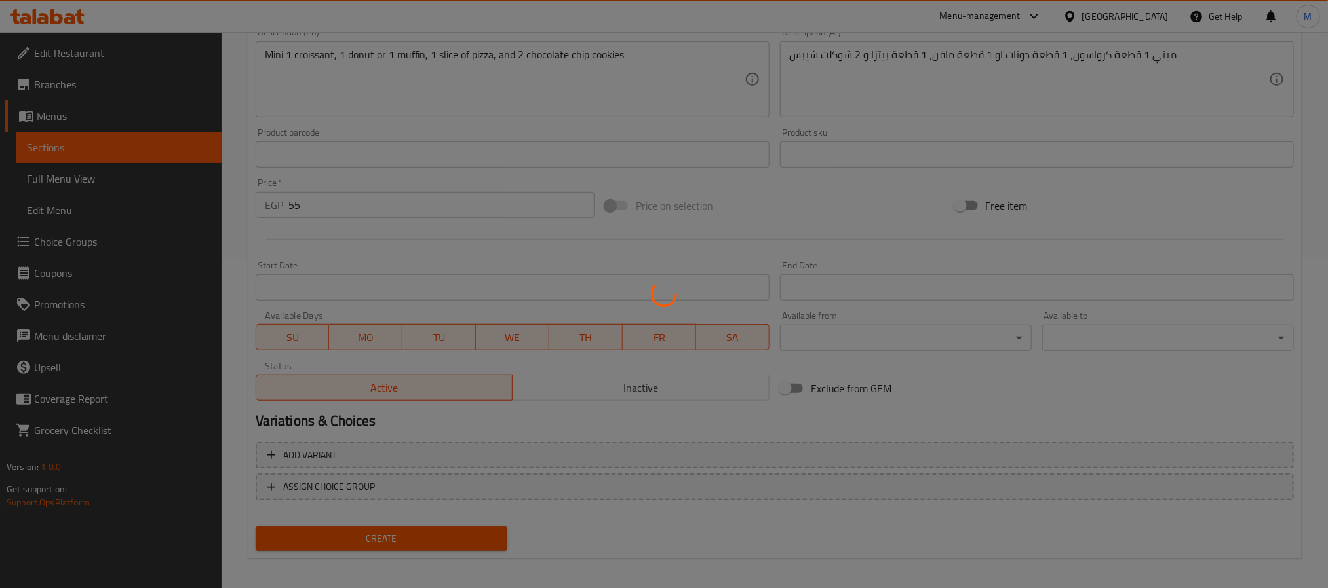
type input "0"
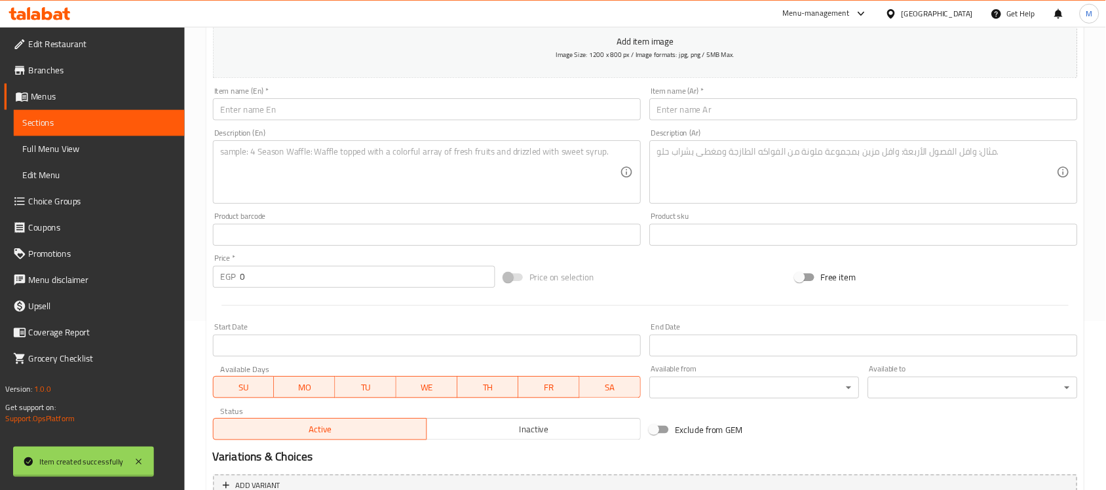
scroll to position [0, 0]
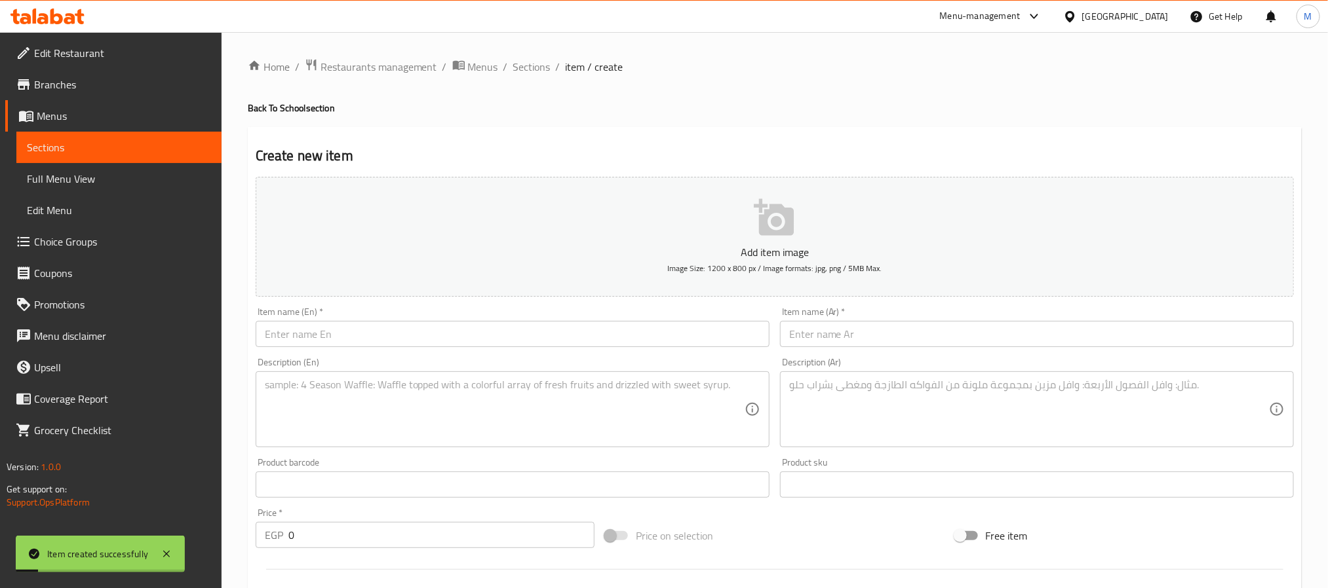
click at [116, 234] on span "Choice Groups" at bounding box center [122, 242] width 177 height 16
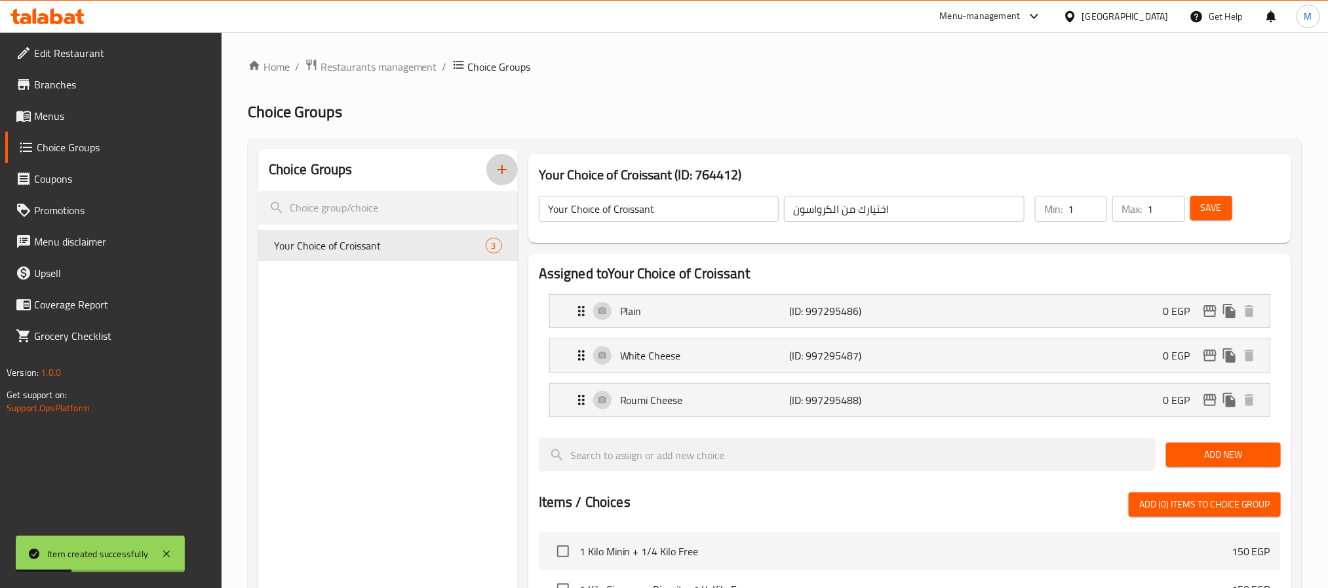
click at [502, 168] on icon "button" at bounding box center [502, 170] width 16 height 16
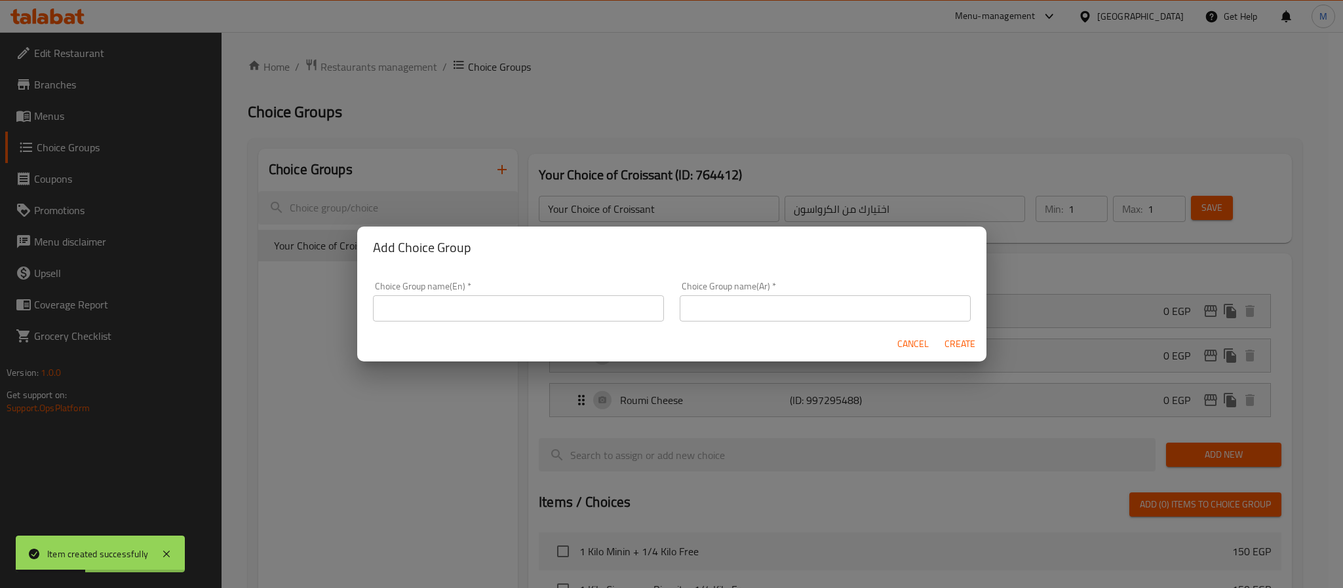
drag, startPoint x: 413, startPoint y: 313, endPoint x: 421, endPoint y: 322, distance: 12.5
click at [413, 313] on input "text" at bounding box center [518, 309] width 291 height 26
type input "Your Choice Of:"
click at [744, 315] on input "text" at bounding box center [825, 309] width 291 height 26
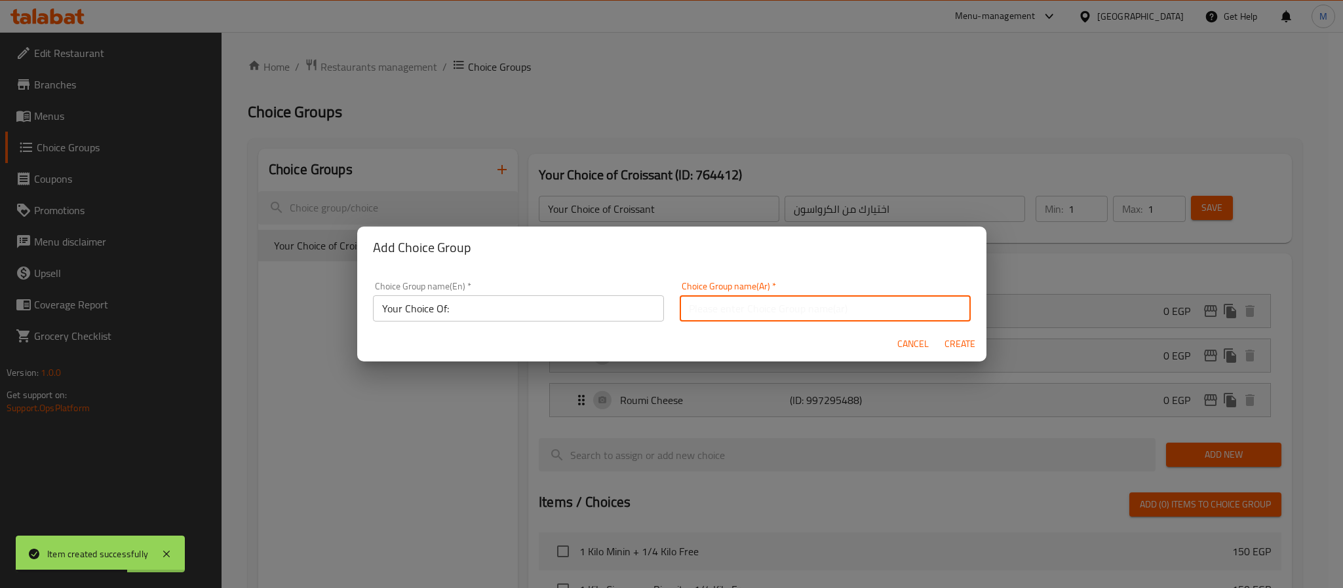
type input "إختيارك من:"
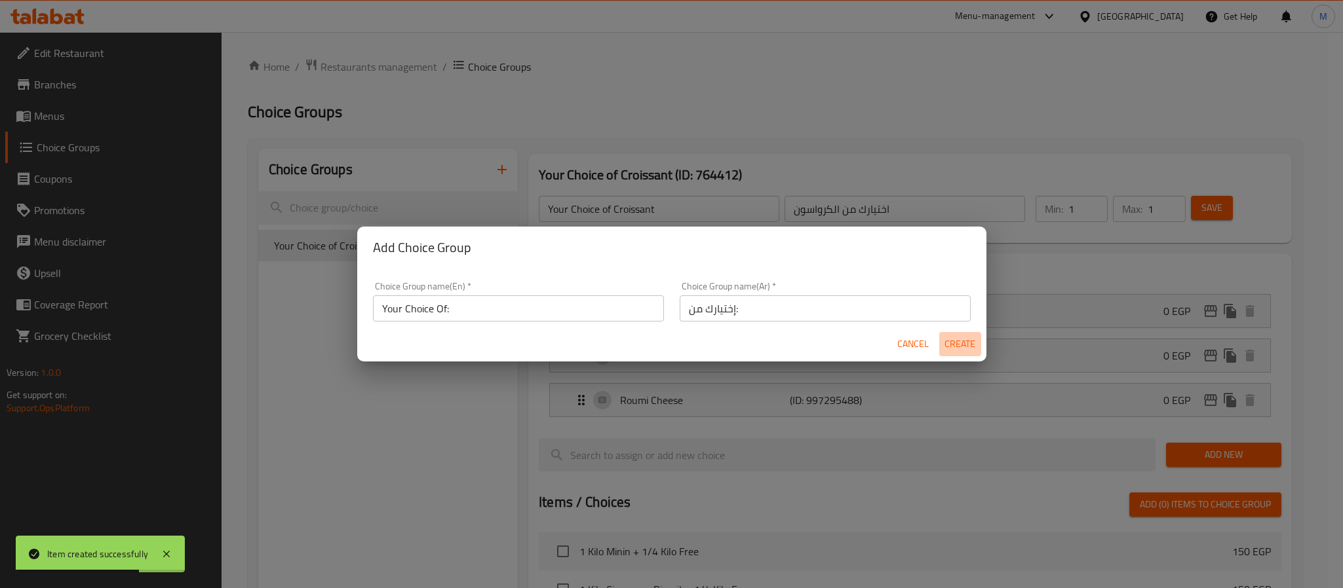
click at [961, 351] on span "Create" at bounding box center [959, 344] width 31 height 16
type input "Your Choice Of:"
type input "إختيارك من:"
type input "0"
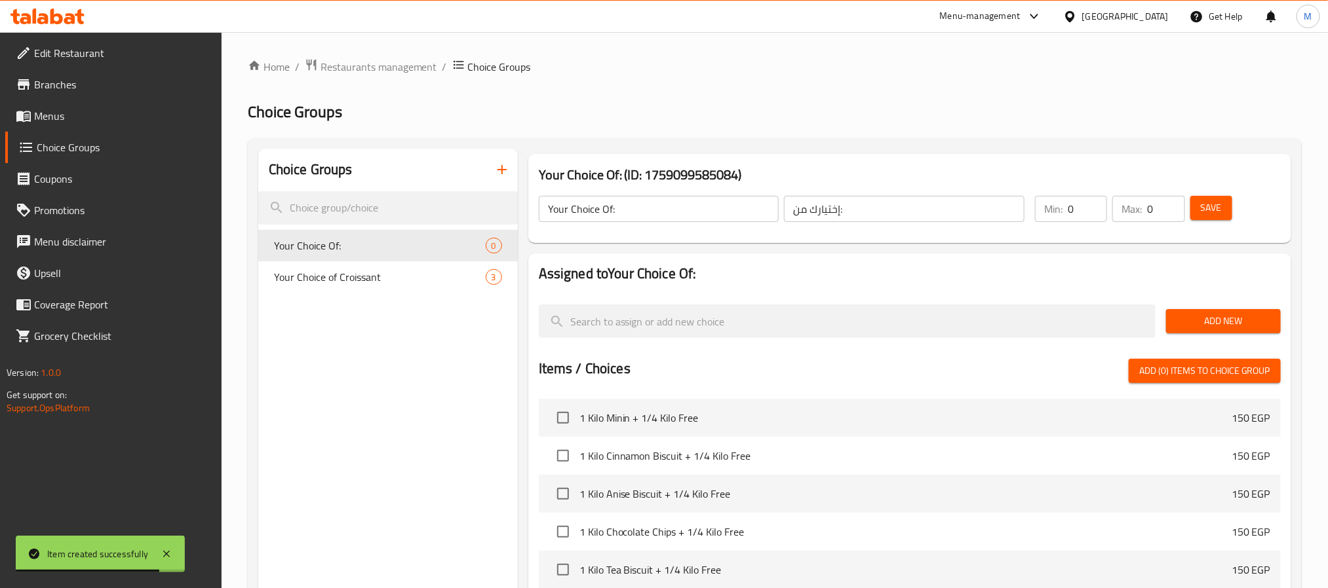
click at [1081, 211] on input "0" at bounding box center [1086, 209] width 39 height 26
type input "1"
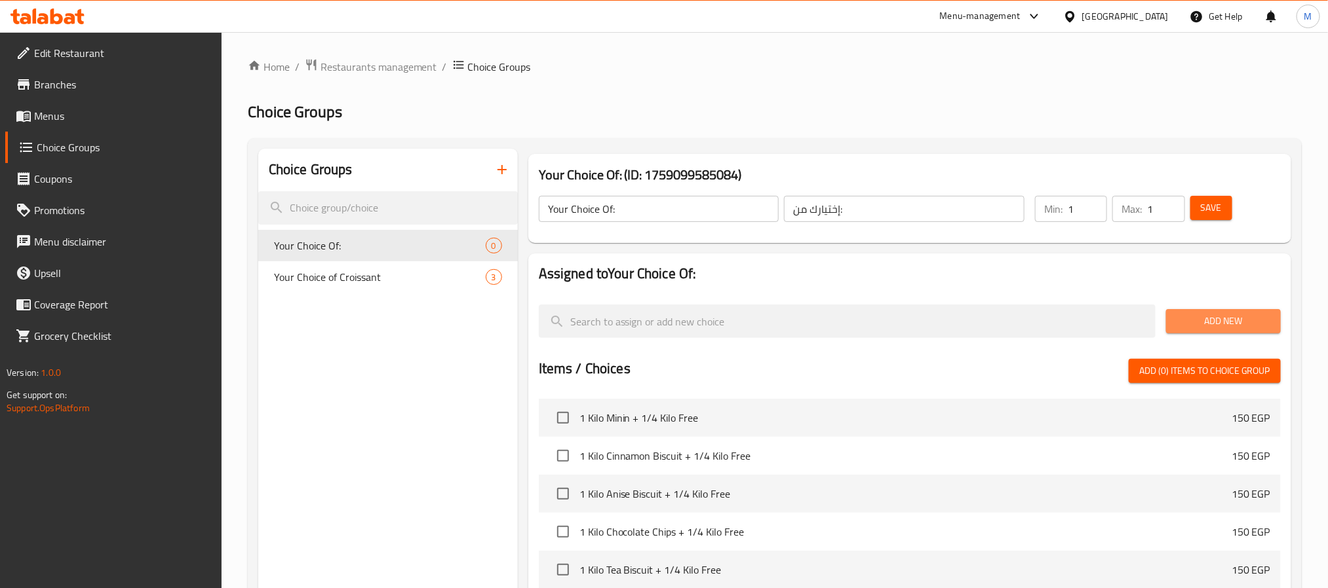
click at [1205, 313] on span "Add New" at bounding box center [1223, 321] width 94 height 16
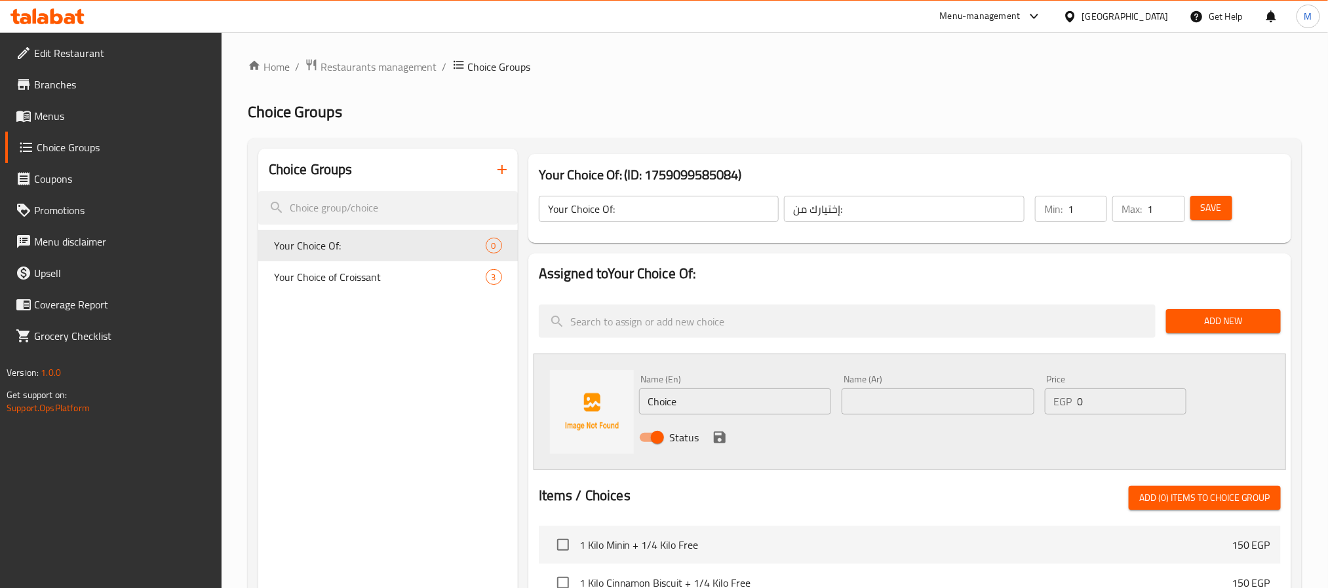
click at [763, 415] on div "Name (En) Choice Name (En)" at bounding box center [735, 395] width 203 height 50
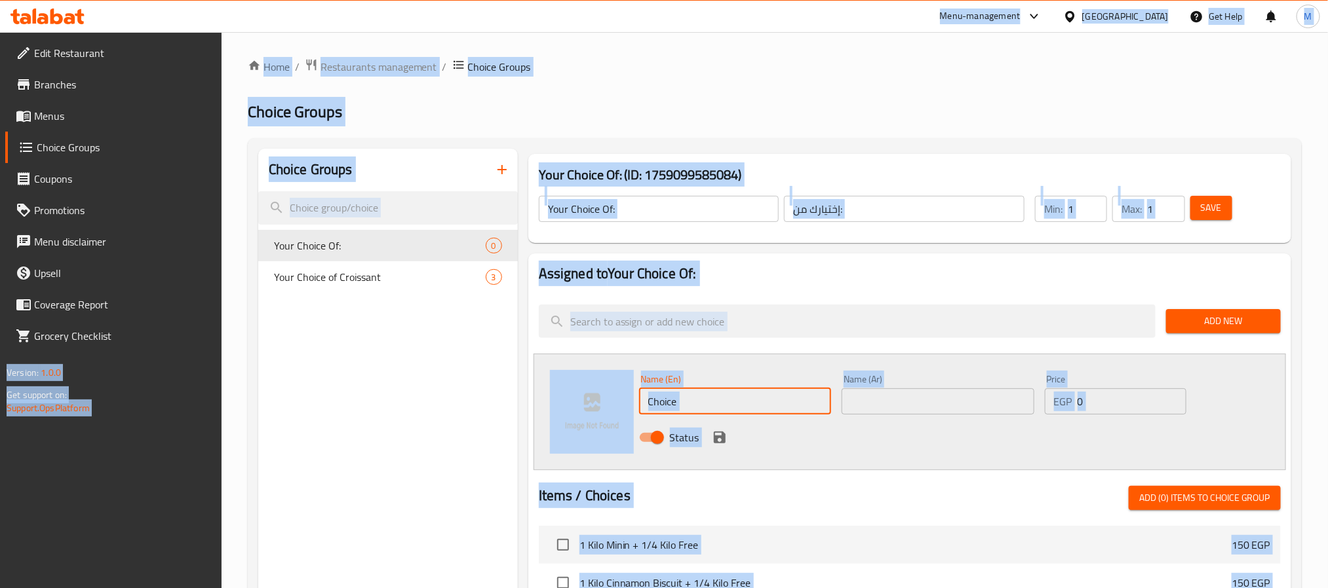
click at [775, 402] on input "Choice" at bounding box center [735, 402] width 193 height 26
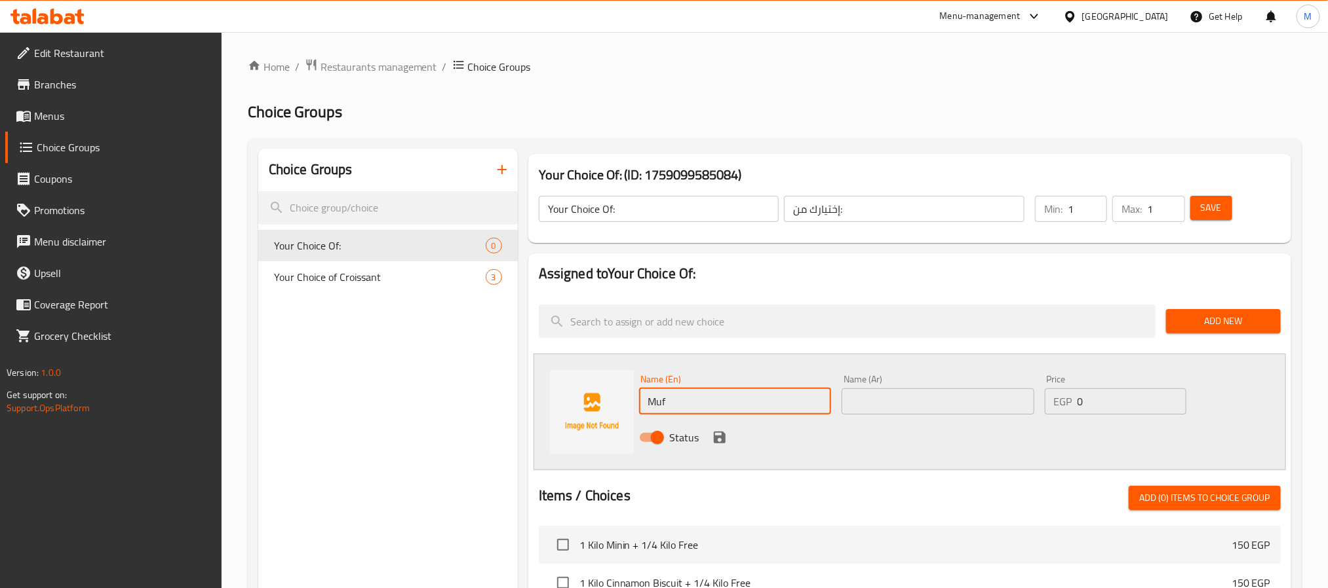
type input "Muffin"
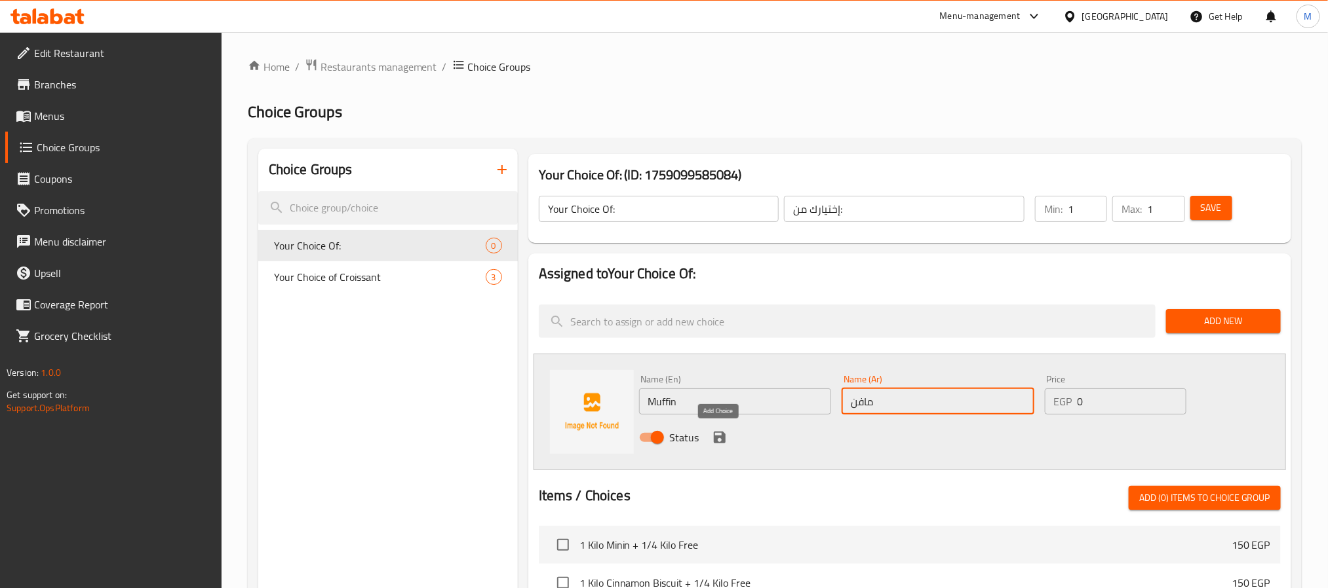
type input "مافن"
drag, startPoint x: 723, startPoint y: 435, endPoint x: 1290, endPoint y: 319, distance: 577.9
click at [723, 435] on icon "save" at bounding box center [720, 438] width 12 height 12
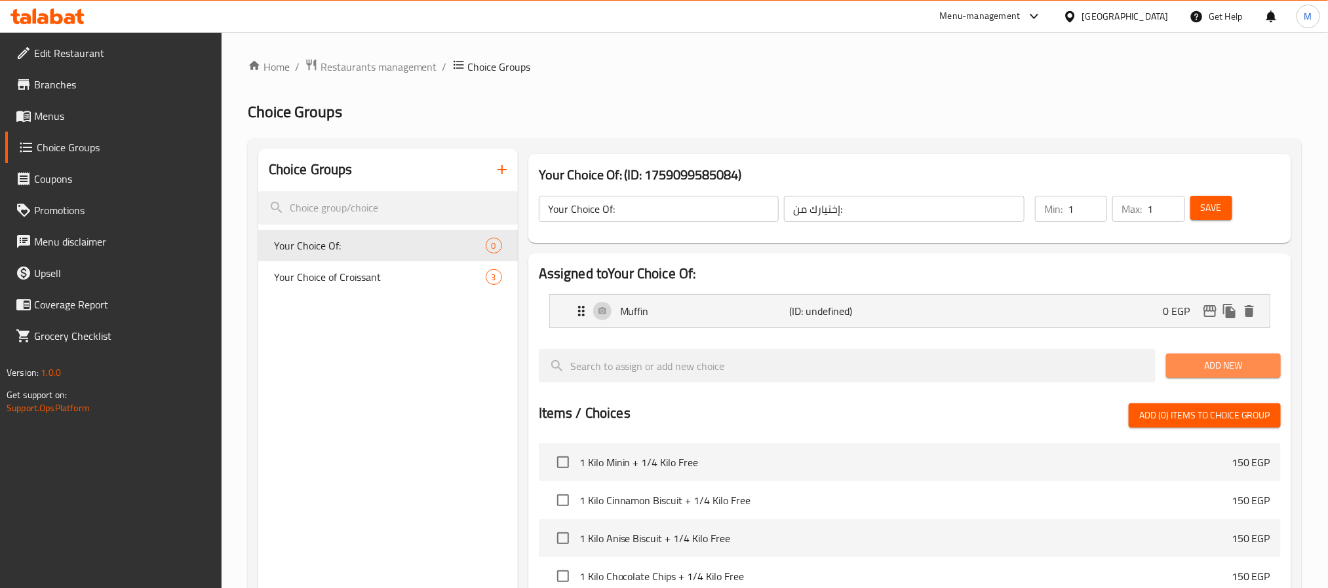
click at [1204, 358] on span "Add New" at bounding box center [1223, 366] width 94 height 16
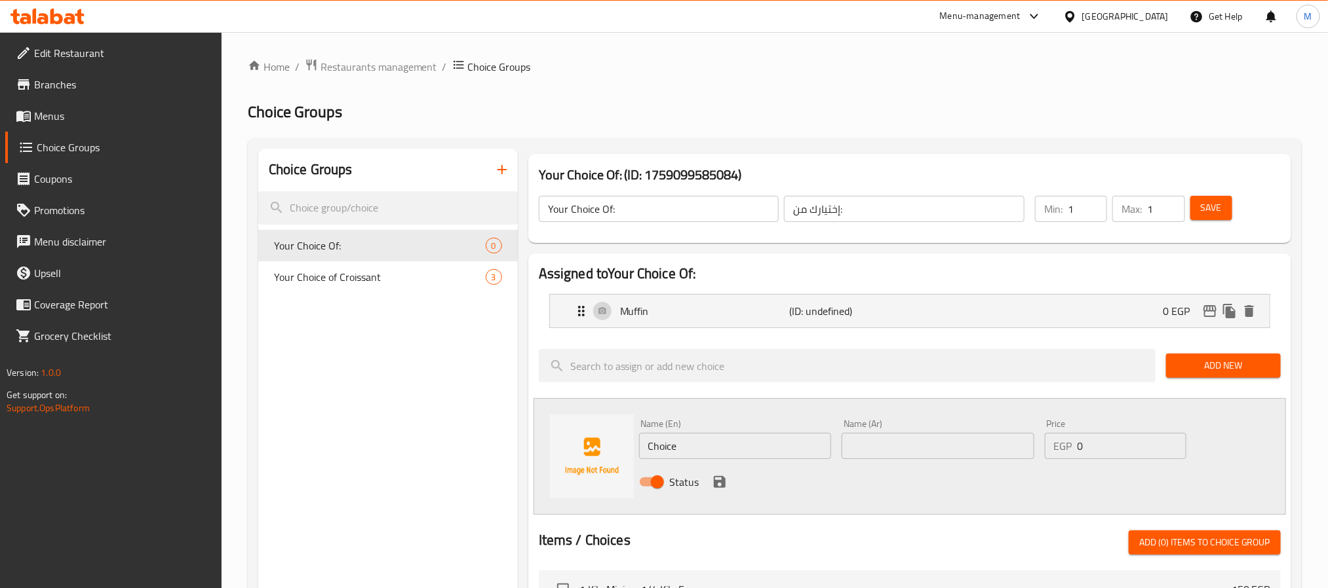
click at [690, 448] on input "Choice" at bounding box center [735, 446] width 193 height 26
type input "Donuts"
paste input "text"
type input "دونات"
click at [745, 447] on input "Donuts" at bounding box center [735, 446] width 193 height 26
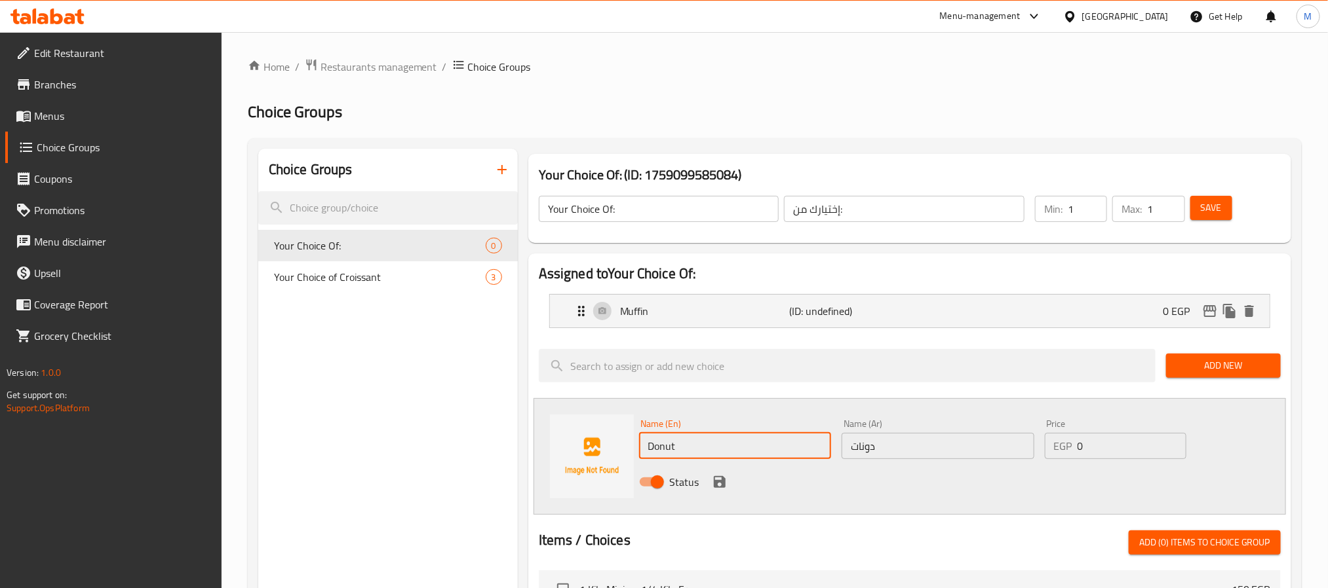
type input "Donut"
click at [720, 480] on icon "save" at bounding box center [720, 482] width 16 height 16
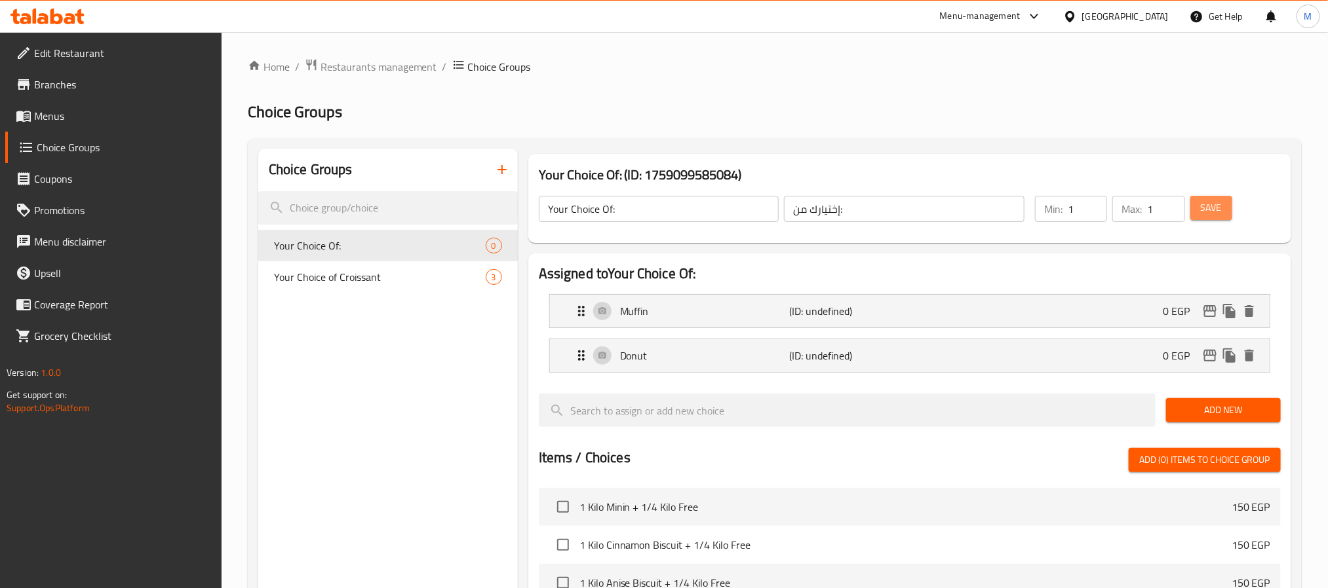
click at [1215, 201] on span "Save" at bounding box center [1210, 208] width 21 height 16
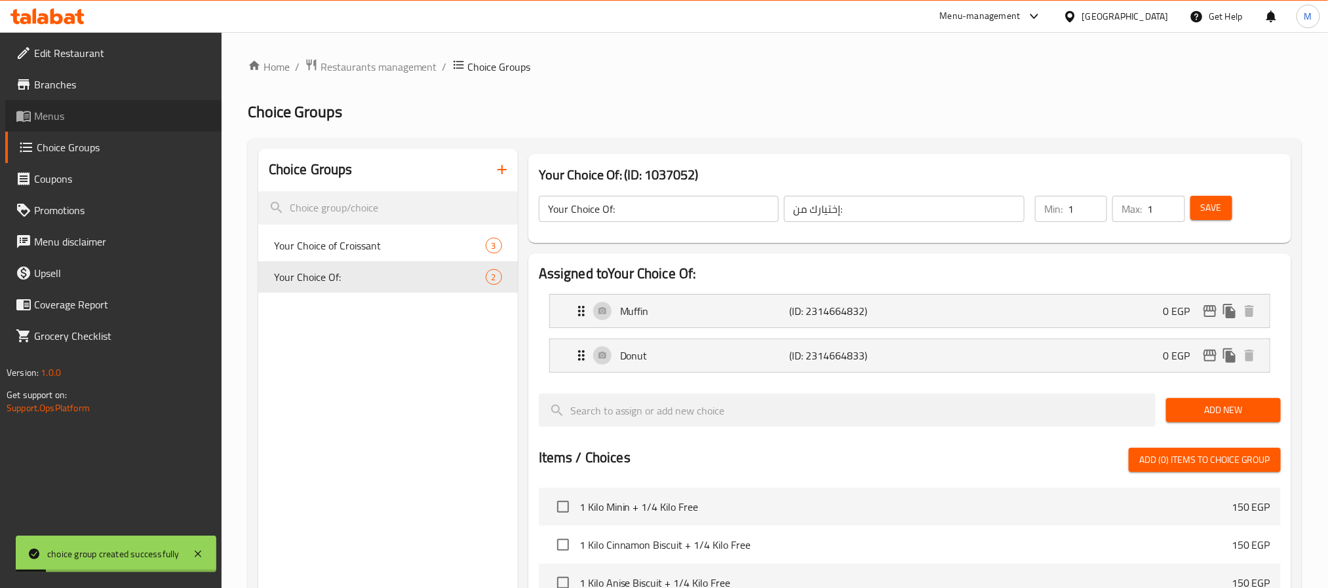
drag, startPoint x: 40, startPoint y: 119, endPoint x: 60, endPoint y: 120, distance: 19.7
click at [40, 119] on span "Menus" at bounding box center [122, 116] width 177 height 16
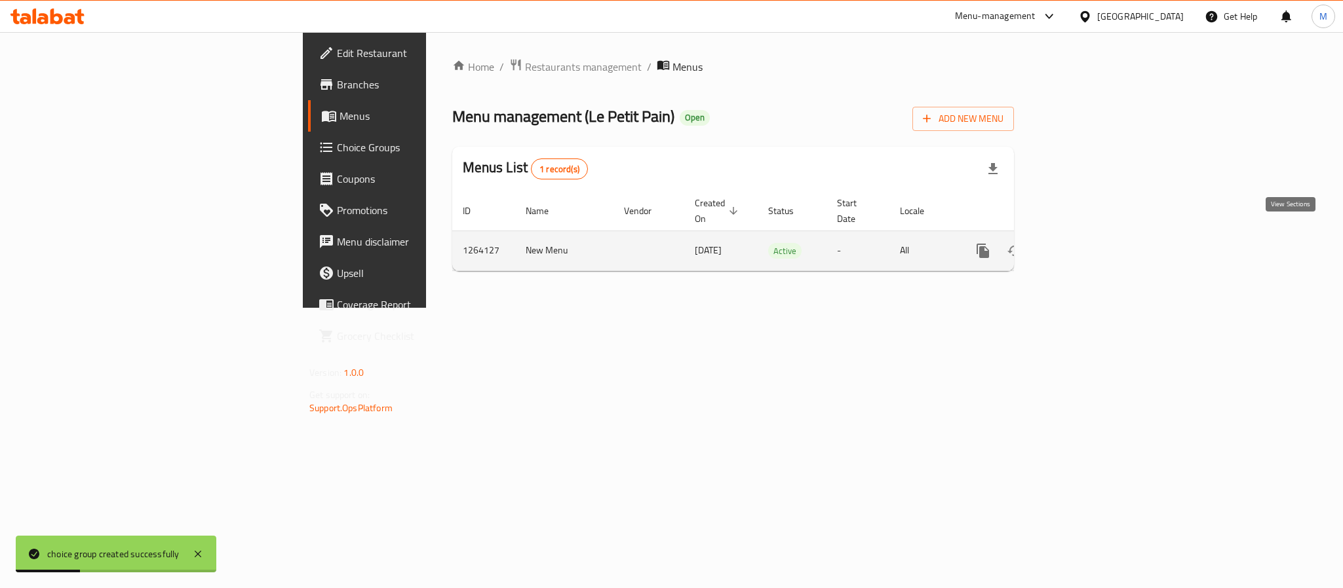
click at [1093, 246] on link "enhanced table" at bounding box center [1077, 250] width 31 height 31
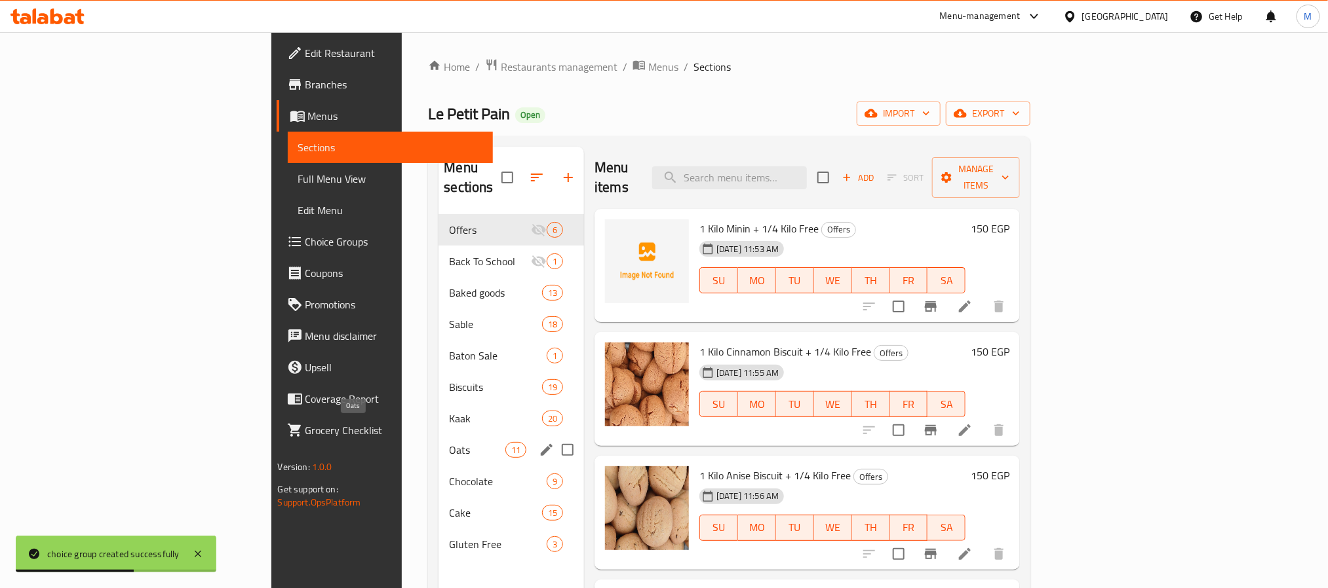
click at [449, 442] on span "Oats" at bounding box center [477, 450] width 56 height 16
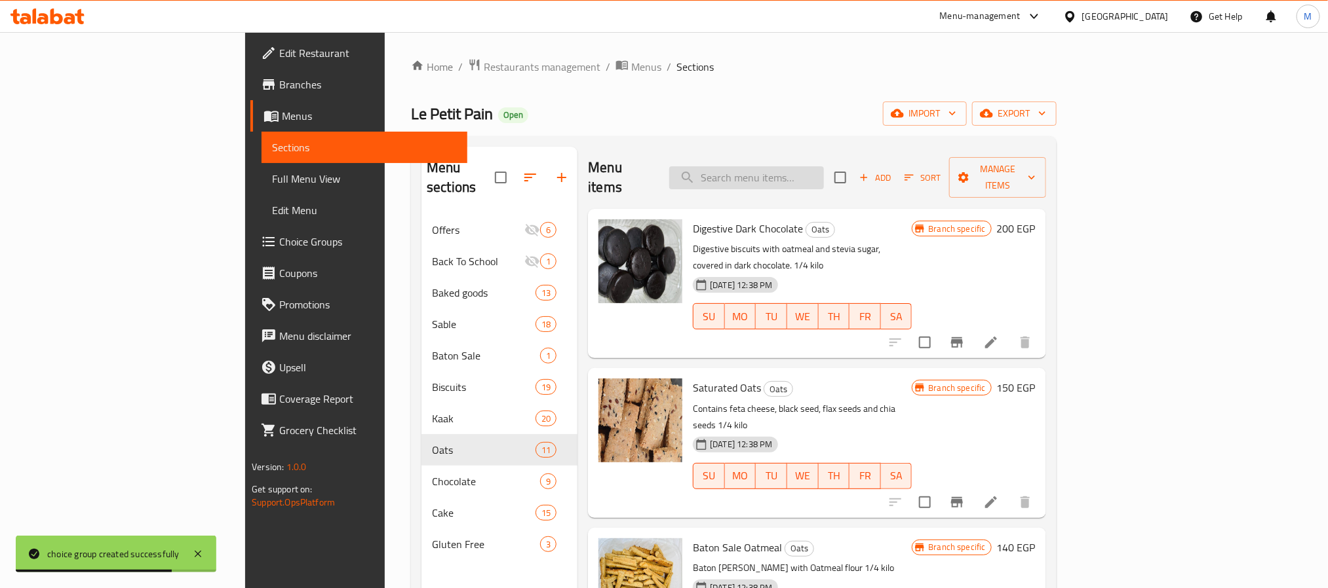
click at [824, 178] on input "search" at bounding box center [746, 177] width 155 height 23
paste input "سابلية شوفان"
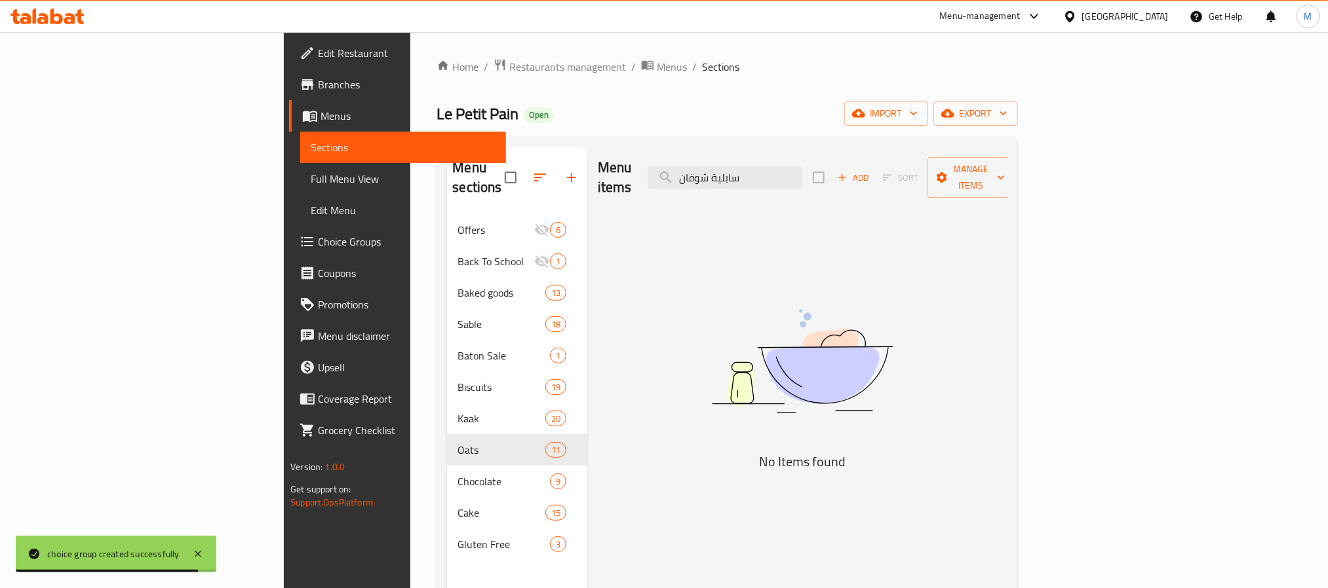
type input "سابلية شوفان"
click at [871, 170] on span "Add" at bounding box center [852, 177] width 35 height 15
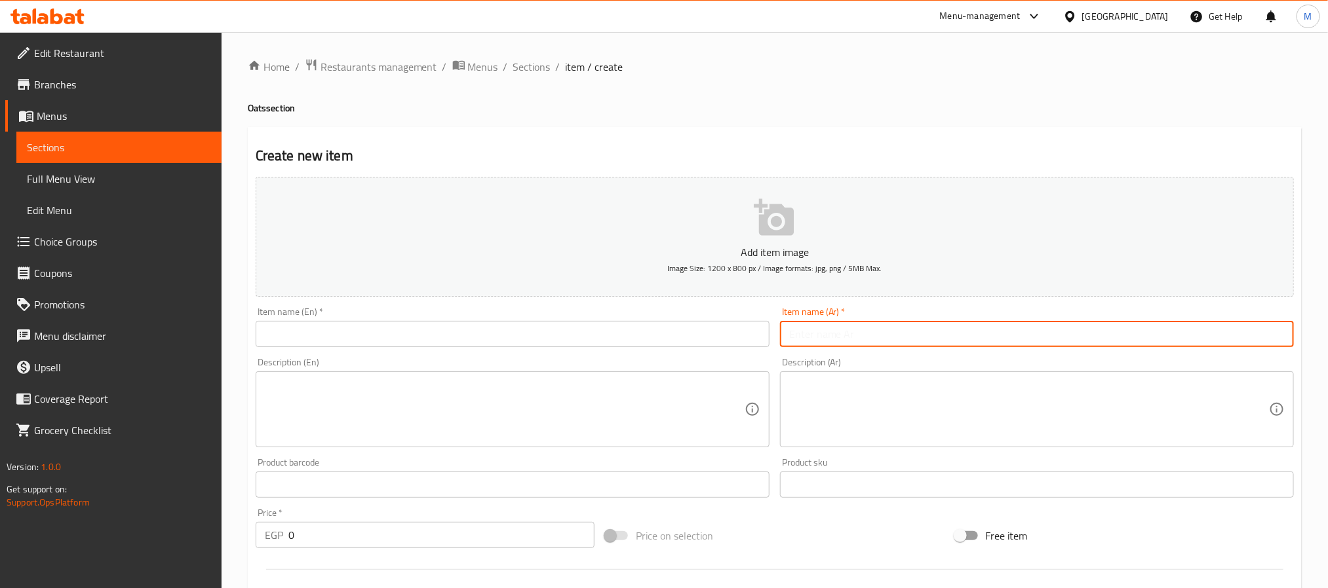
click at [877, 324] on input "text" at bounding box center [1037, 334] width 514 height 26
paste input "سابلية شوفان"
type input "سابلية شوفان"
click at [364, 337] on input "text" at bounding box center [513, 334] width 514 height 26
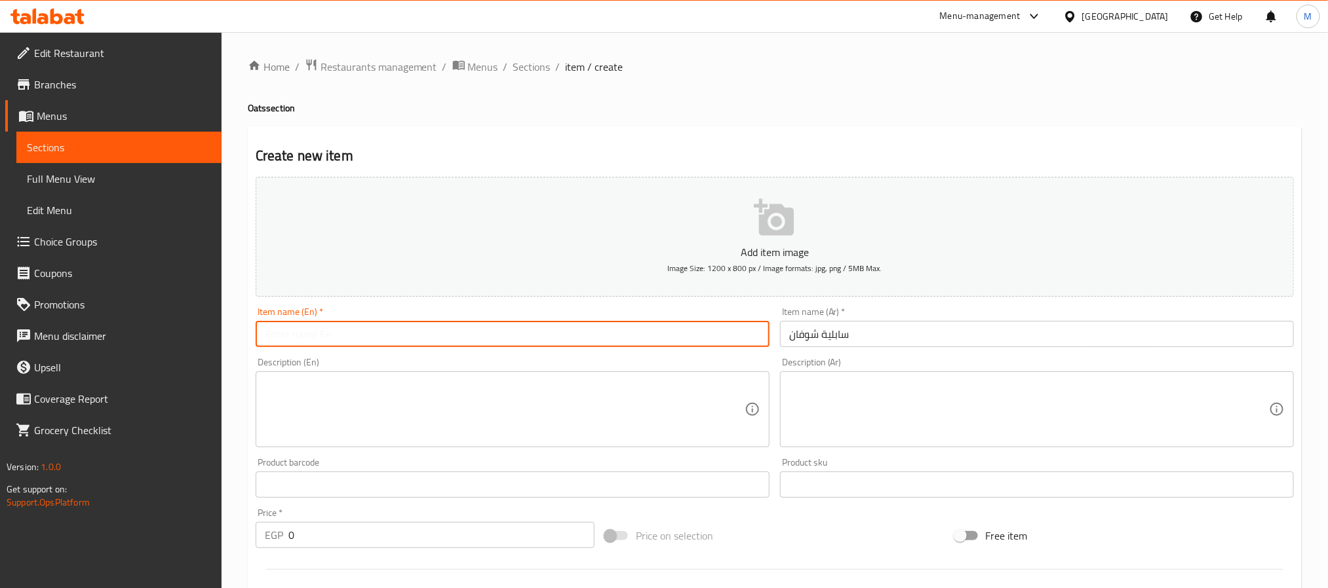
paste input "Oatmeal shortbread"
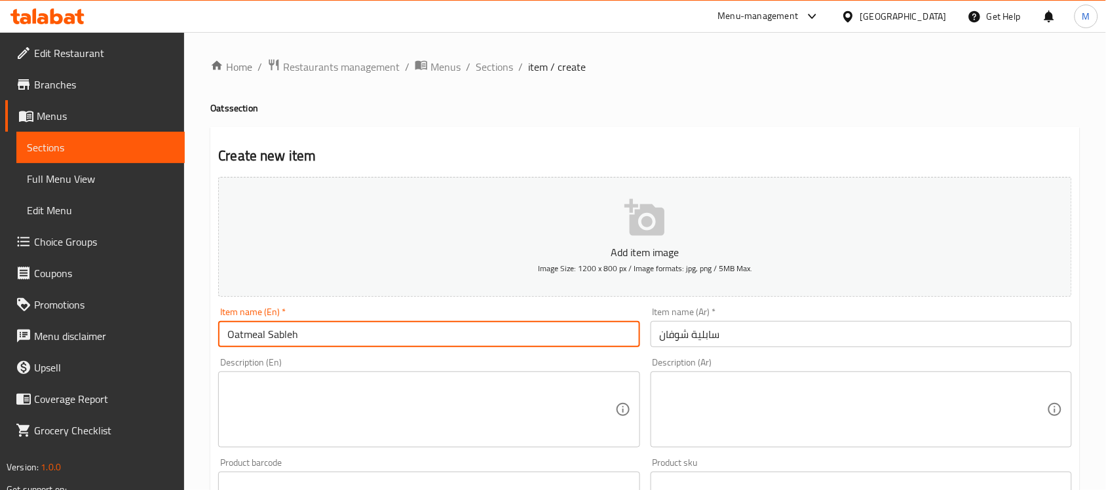
click at [287, 339] on input "Oatmeal Sableh" at bounding box center [428, 334] width 421 height 26
type input "Oatmeal Sableh"
click at [706, 339] on input "سابلية شوفان" at bounding box center [861, 334] width 421 height 26
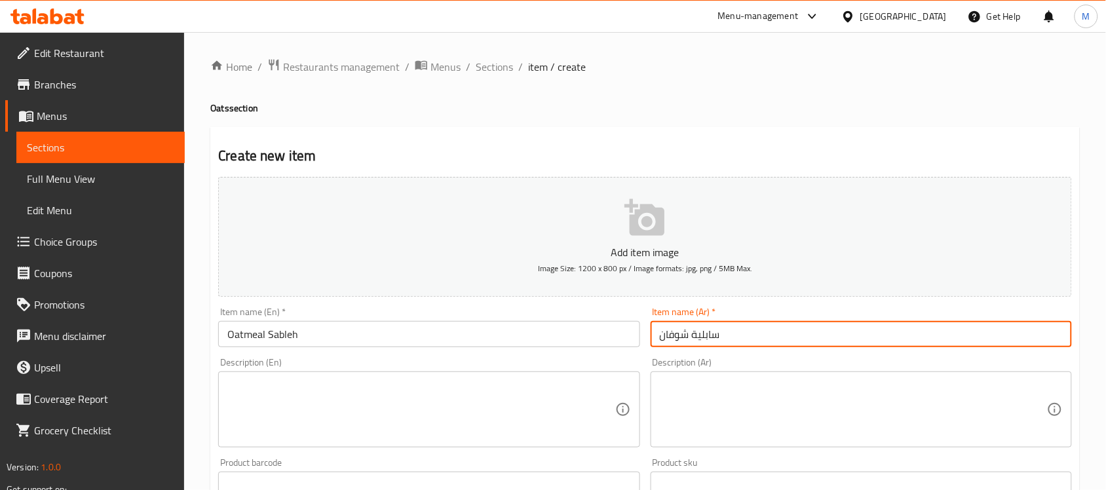
click at [706, 339] on input "سابلية شوفان" at bounding box center [861, 334] width 421 height 26
click at [695, 339] on input "سابلية شوفان" at bounding box center [861, 334] width 421 height 26
drag, startPoint x: 699, startPoint y: 339, endPoint x: 693, endPoint y: 345, distance: 8.3
click at [693, 345] on input "سابلية شوفان" at bounding box center [861, 334] width 421 height 26
click at [711, 339] on input "[PERSON_NAME]" at bounding box center [861, 334] width 421 height 26
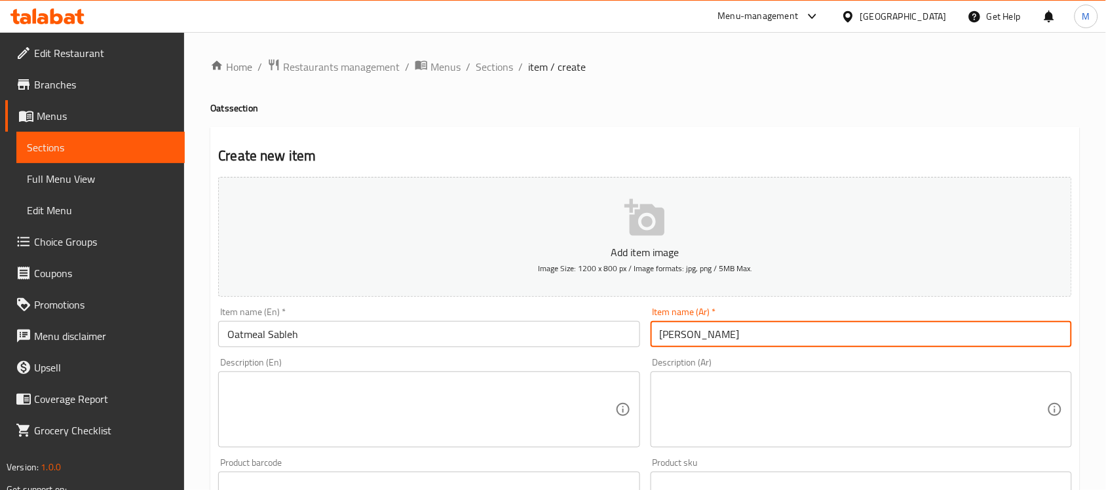
click at [711, 339] on input "[PERSON_NAME]" at bounding box center [861, 334] width 421 height 26
type input "[PERSON_NAME]"
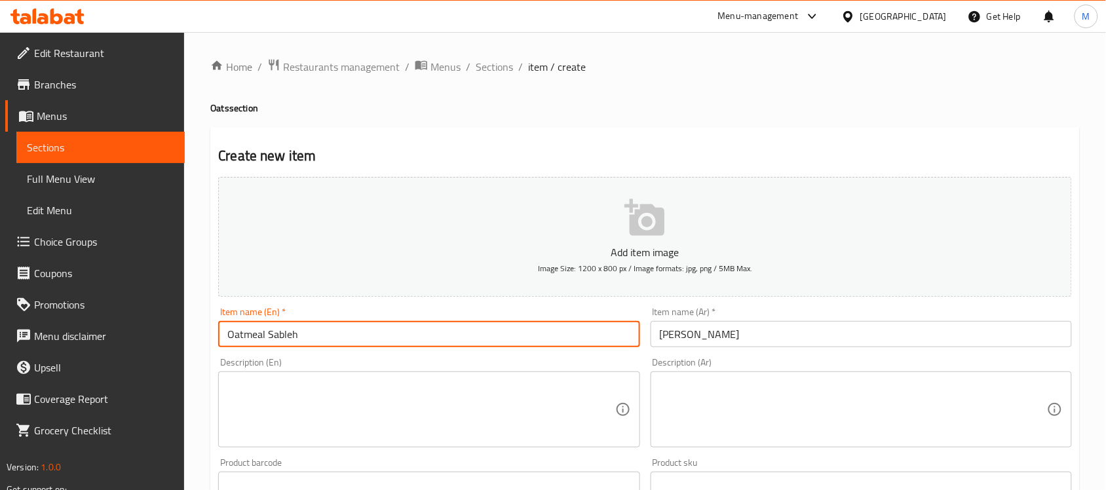
click at [287, 341] on input "Oatmeal Sableh" at bounding box center [428, 334] width 421 height 26
paste input "text"
type input "Oatmeal Sable"
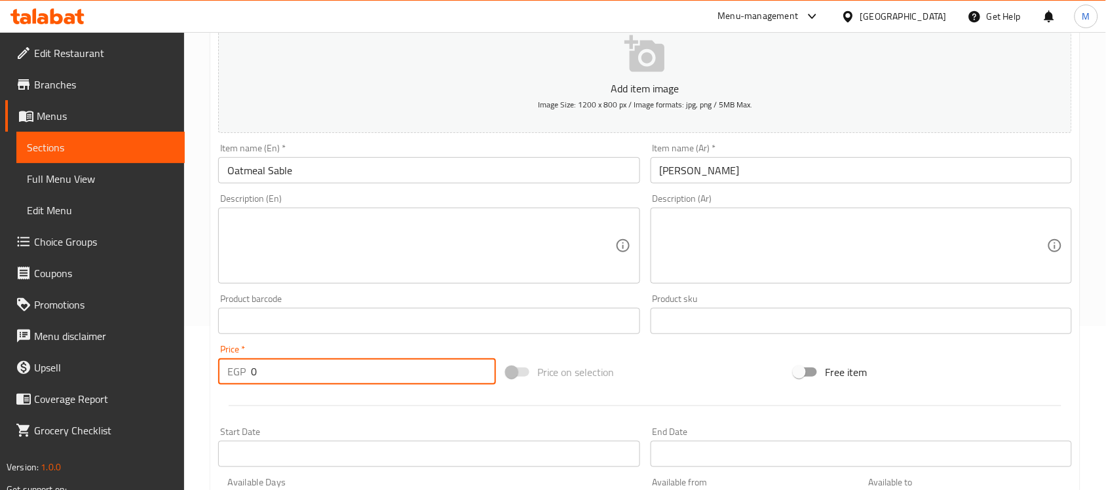
click at [309, 377] on input "0" at bounding box center [373, 371] width 245 height 26
paste input "240.0"
type input "240.00"
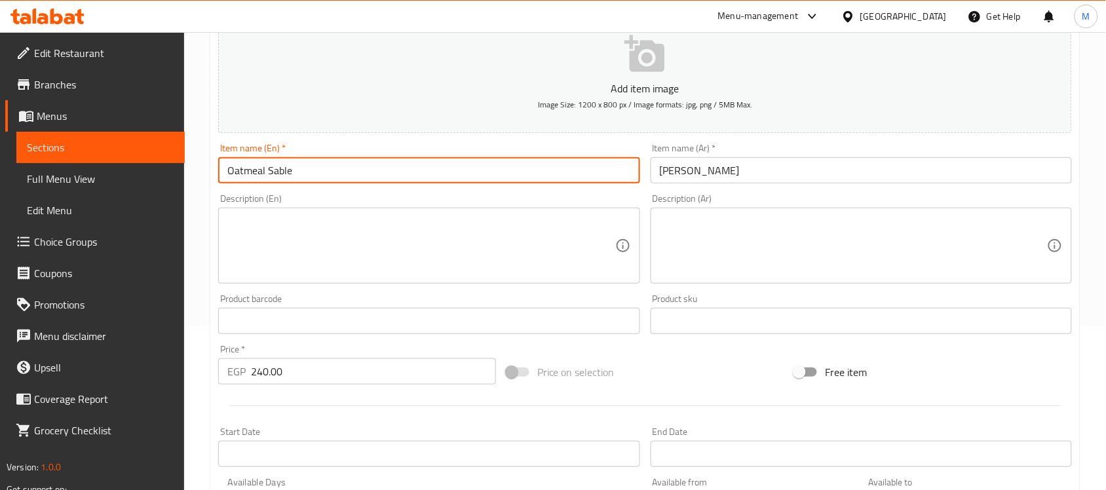
click at [347, 165] on input "Oatmeal Sable" at bounding box center [428, 170] width 421 height 26
click at [659, 175] on input "[PERSON_NAME]" at bounding box center [861, 170] width 421 height 26
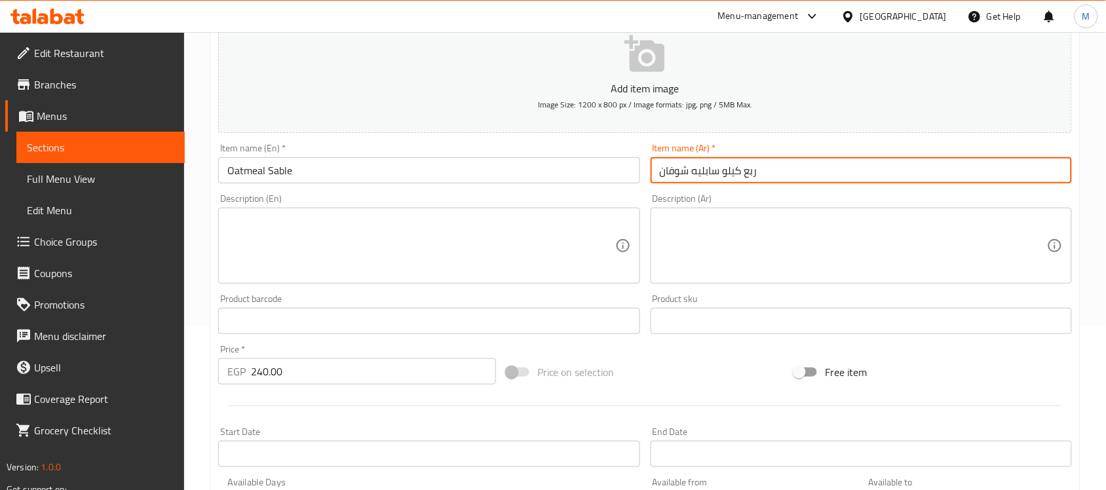
type input "ربع كيلو سابليه شوفان"
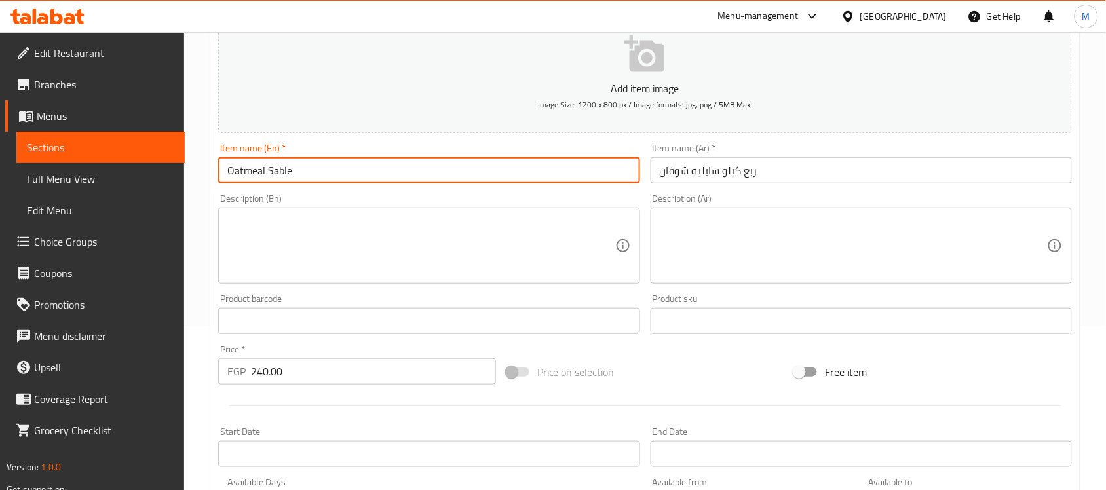
click at [335, 165] on input "Oatmeal Sable" at bounding box center [428, 170] width 421 height 26
paste input "quarter kilogram"
type input "Oatmeal Sable Quarter Kilo"
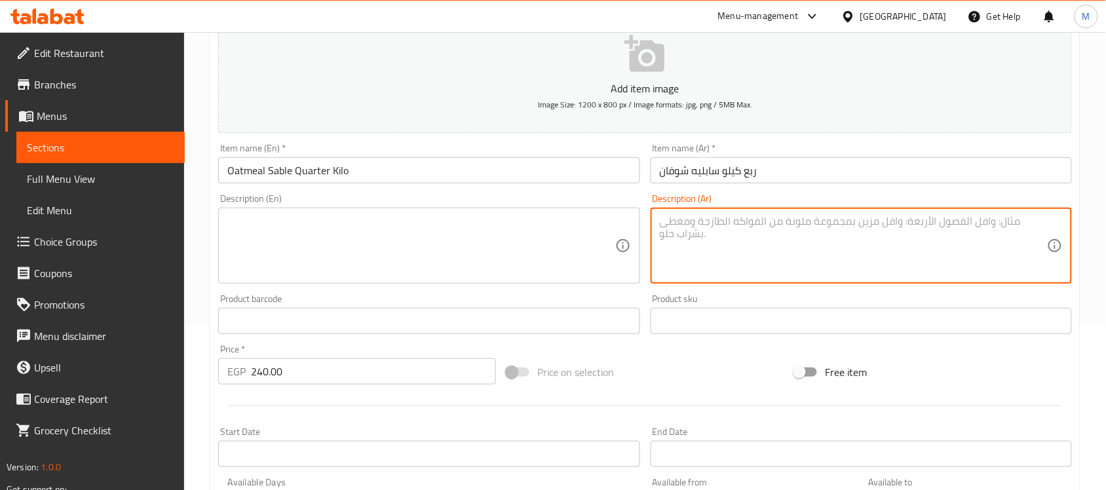
click at [712, 218] on textarea at bounding box center [853, 246] width 387 height 62
paste textarea "[PERSON_NAME] بدقيق الشوفان وسكر [PERSON_NAME] ومغطي ومحشو شوكلت دارك شوكلت"
type textarea "[PERSON_NAME] بدقيق الشوفان وسكر [PERSON_NAME] ومغطي ومحشو شوكلت دارك شوكلت"
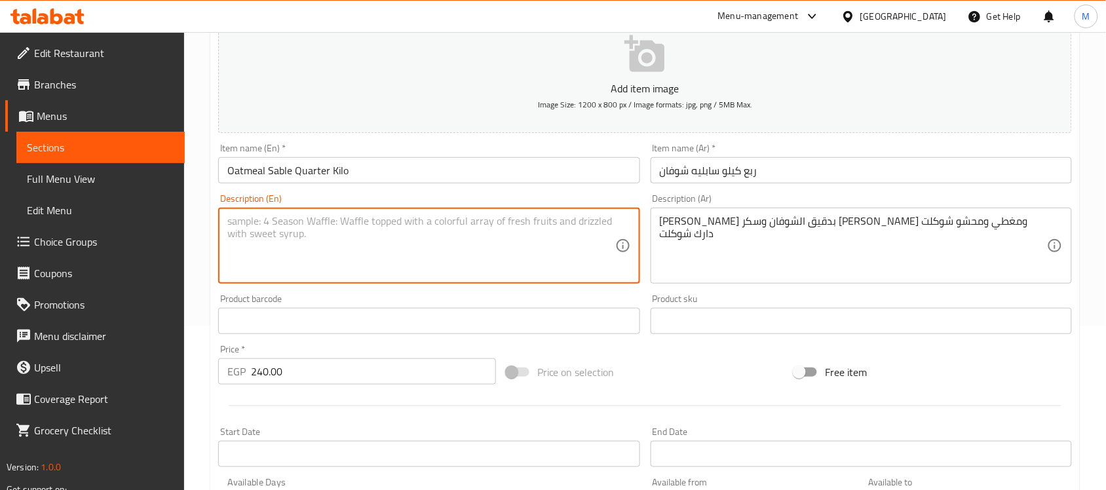
click at [501, 250] on textarea at bounding box center [420, 246] width 387 height 62
paste textarea "Digestive biscuits made with oat flour and stevia sweetener, covered and filled…"
type textarea "Digestive biscuits made with oat flour and stevia sweetener, covered and filled…"
click at [469, 174] on input "Oatmeal Sable Quarter Kilo" at bounding box center [428, 170] width 421 height 26
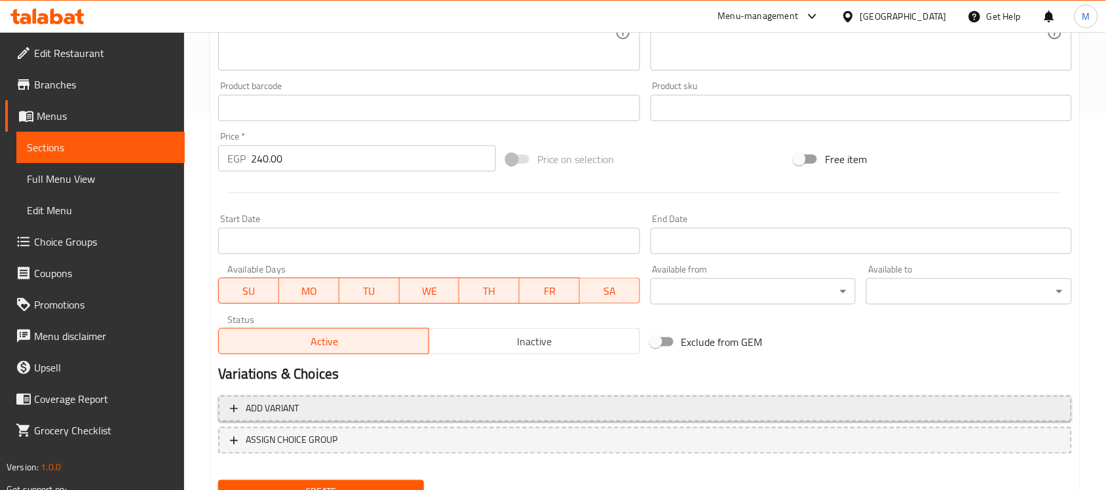
scroll to position [410, 0]
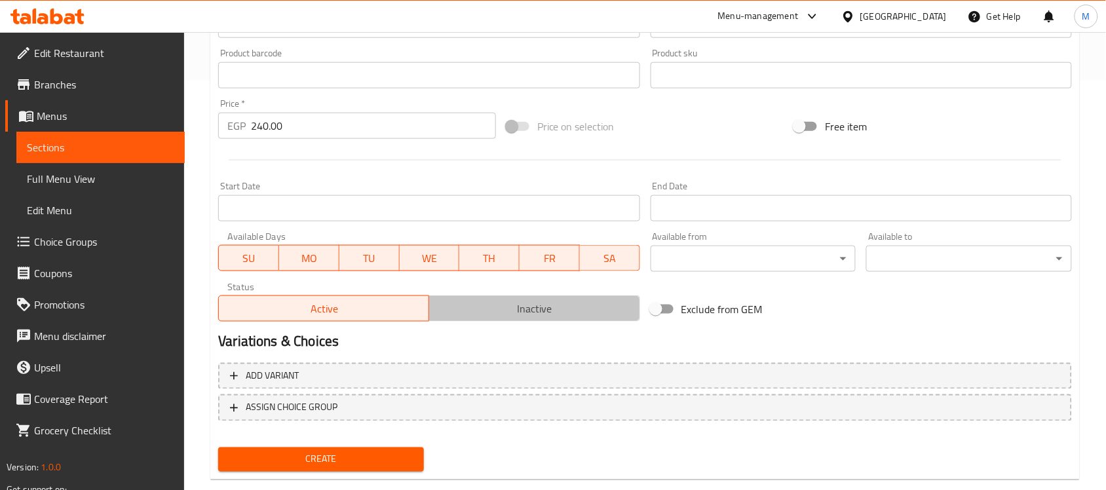
click at [531, 309] on span "Inactive" at bounding box center [534, 308] width 200 height 19
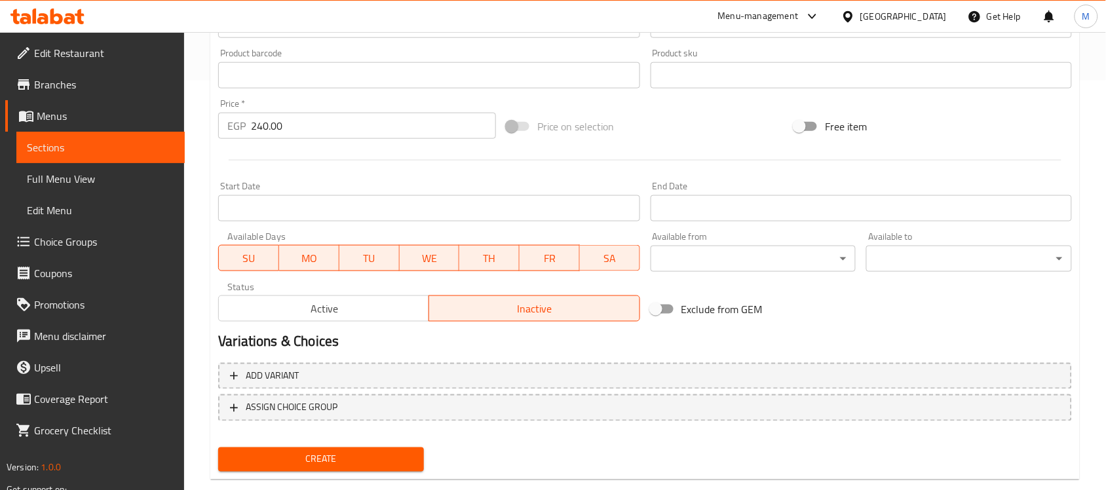
click at [364, 467] on button "Create" at bounding box center [321, 460] width 206 height 24
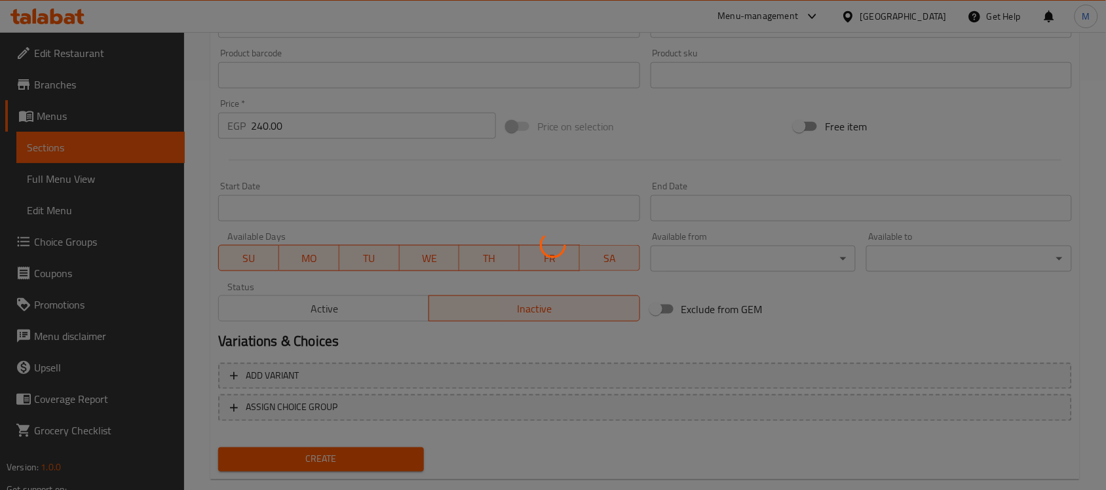
type input "0"
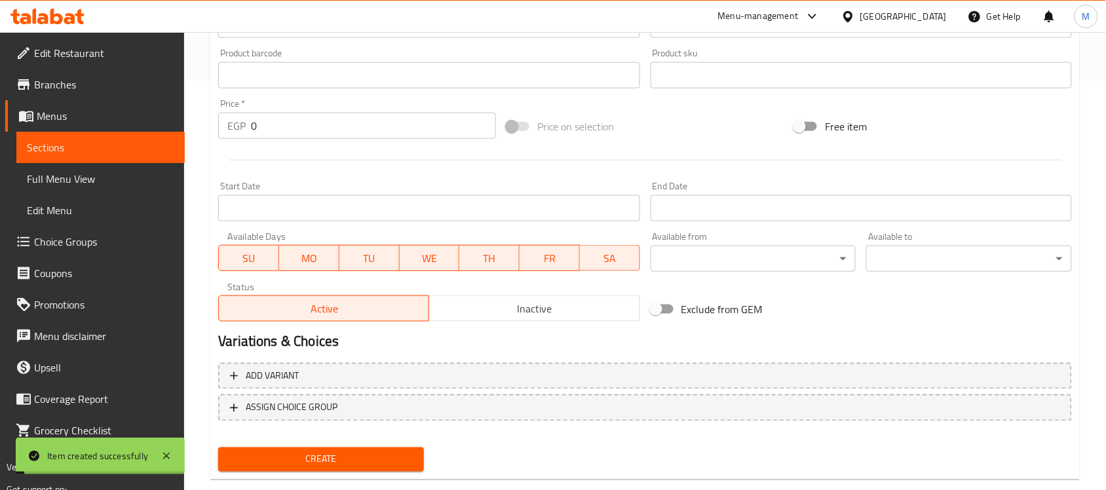
click at [550, 306] on span "Inactive" at bounding box center [534, 308] width 200 height 19
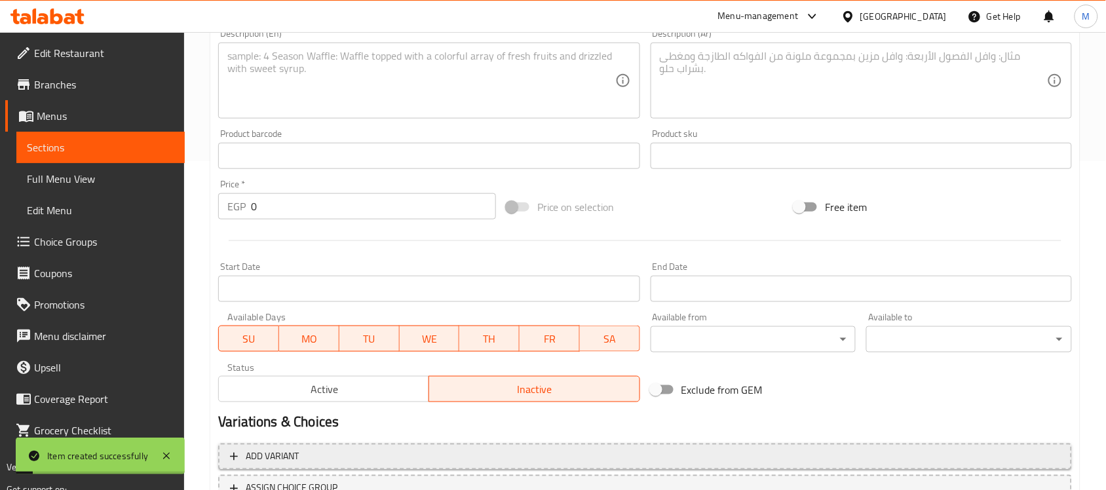
scroll to position [164, 0]
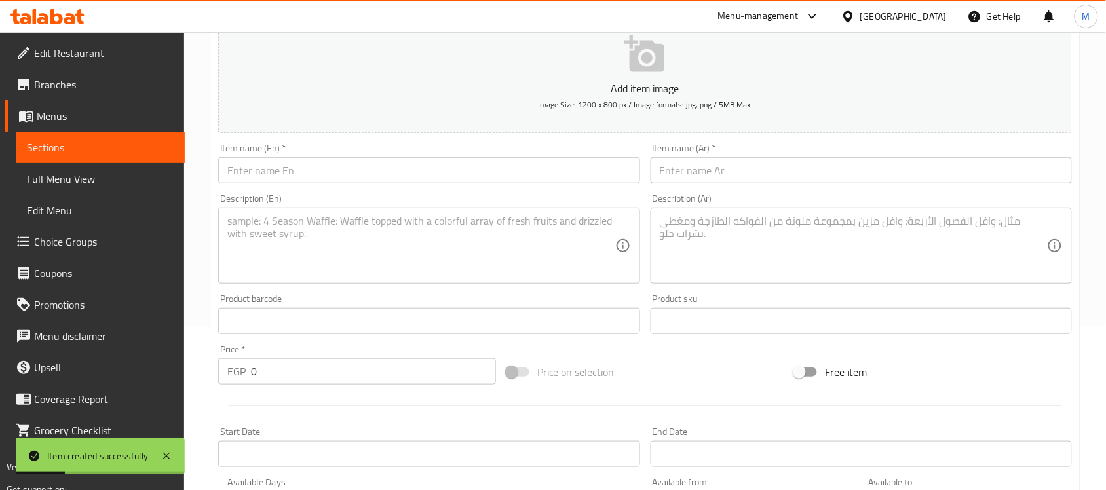
click at [715, 239] on textarea at bounding box center [853, 246] width 387 height 62
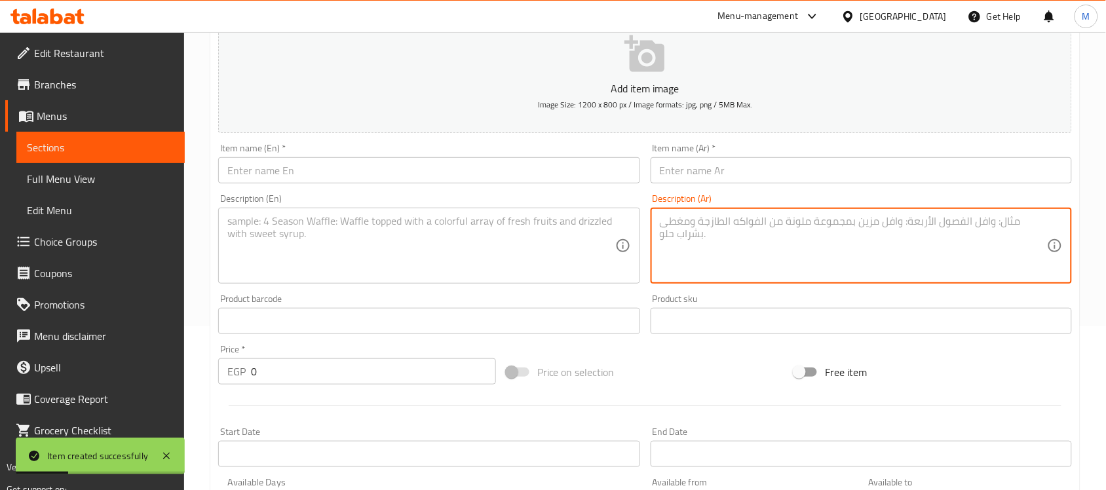
paste textarea "[PERSON_NAME] وكران بيري وبدرة تمر"
paste textarea "[PERSON_NAME]"
click at [742, 228] on textarea "[PERSON_NAME] و [PERSON_NAME] بودرة تمر" at bounding box center [853, 246] width 387 height 62
click at [702, 224] on textarea "[PERSON_NAME] و [PERSON_NAME] بودرة تمر" at bounding box center [853, 246] width 387 height 62
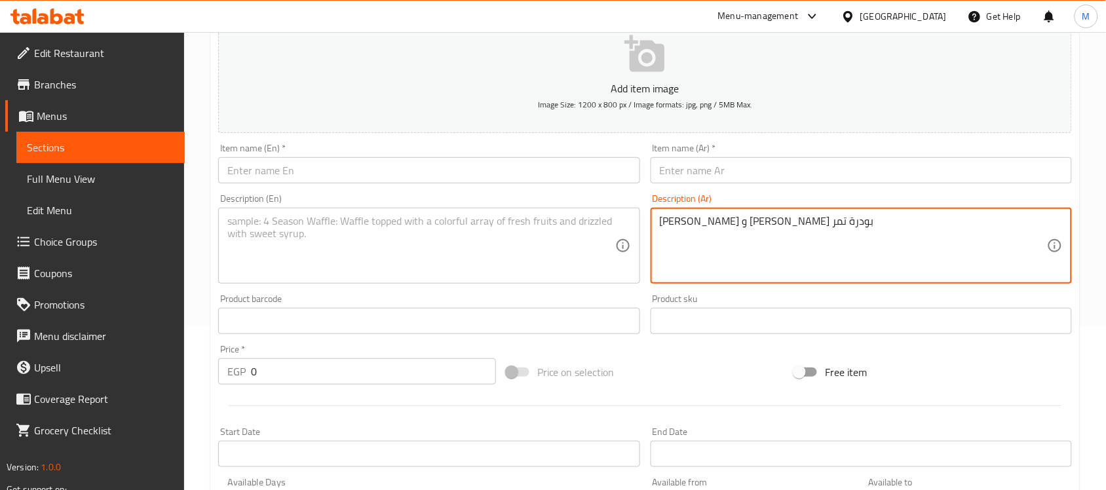
paste textarea "و"
type textarea "[PERSON_NAME] و [PERSON_NAME] و بودرة تمر"
click at [451, 254] on textarea at bounding box center [420, 246] width 387 height 62
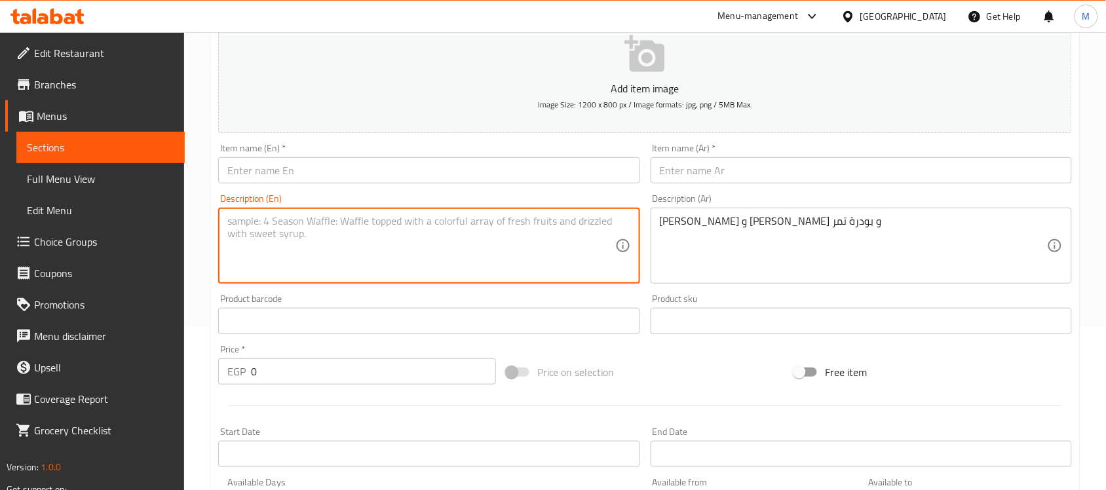
paste textarea "Oatmeal, cranberry, and date powder cookies"
type textarea "Oatmeal, cranberry, and date powder cookies"
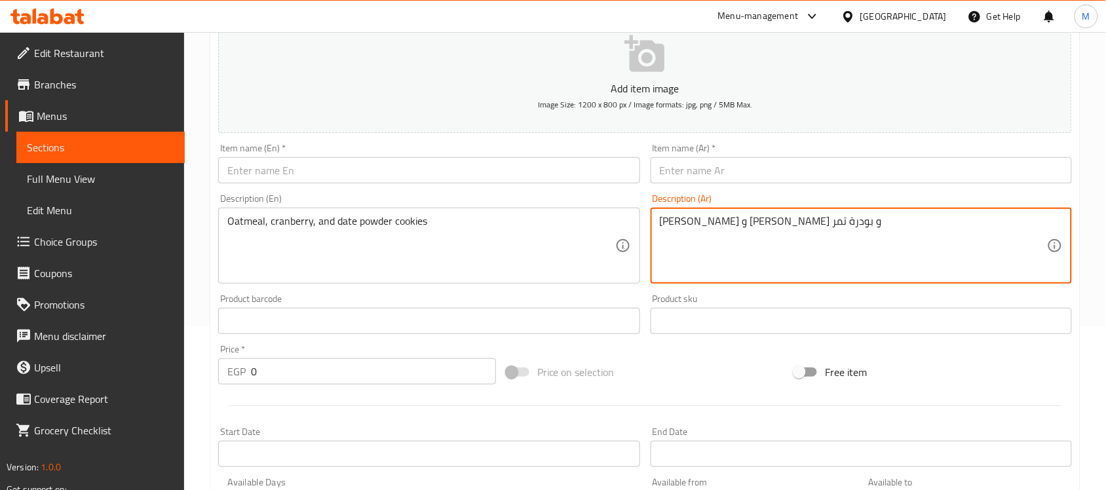
drag, startPoint x: 750, startPoint y: 231, endPoint x: 759, endPoint y: 228, distance: 8.9
type textarea "[PERSON_NAME]، [PERSON_NAME] و بودرة تمر"
click at [702, 168] on input "text" at bounding box center [861, 170] width 421 height 26
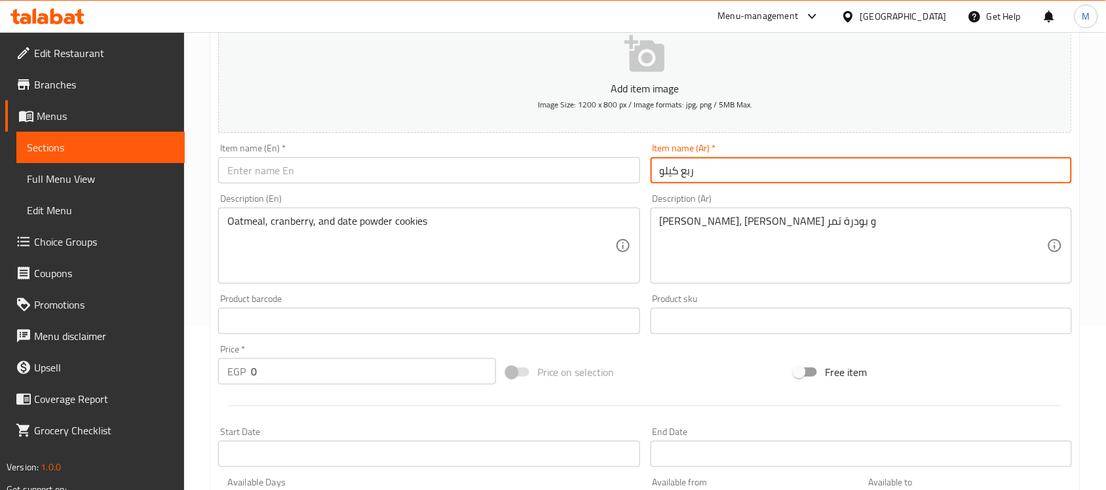
paste input "كوكيز شوفان"
type input "ربع كيلو كوكيز شوفان"
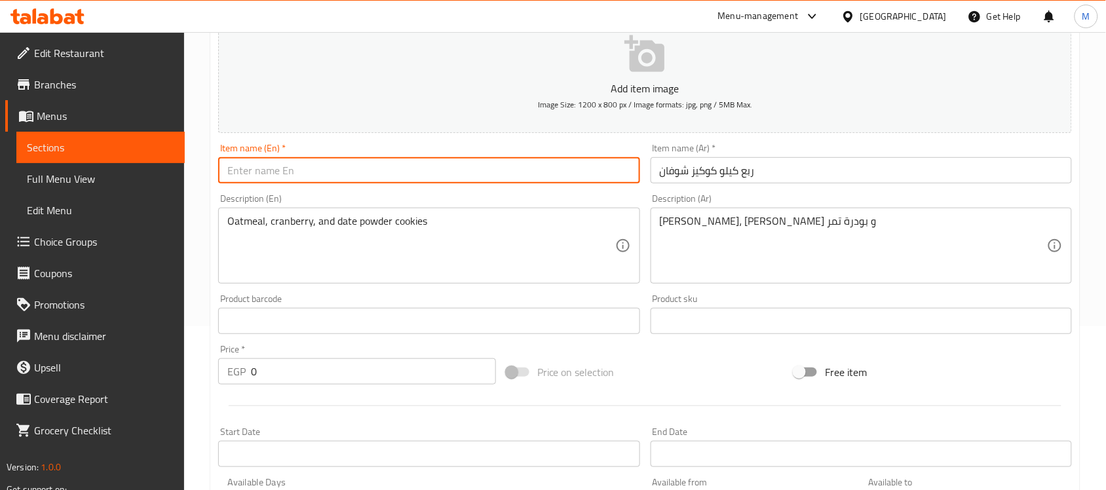
click at [328, 172] on input "text" at bounding box center [428, 170] width 421 height 26
paste input "Quarter kilo of oatmeal cookies"
click at [241, 169] on input "Quarter kilo of oatmeal cookies" at bounding box center [428, 170] width 421 height 26
drag, startPoint x: 241, startPoint y: 169, endPoint x: 267, endPoint y: 167, distance: 25.6
click at [267, 167] on input "Quarter kilo of oatmeal cookies" at bounding box center [428, 170] width 421 height 26
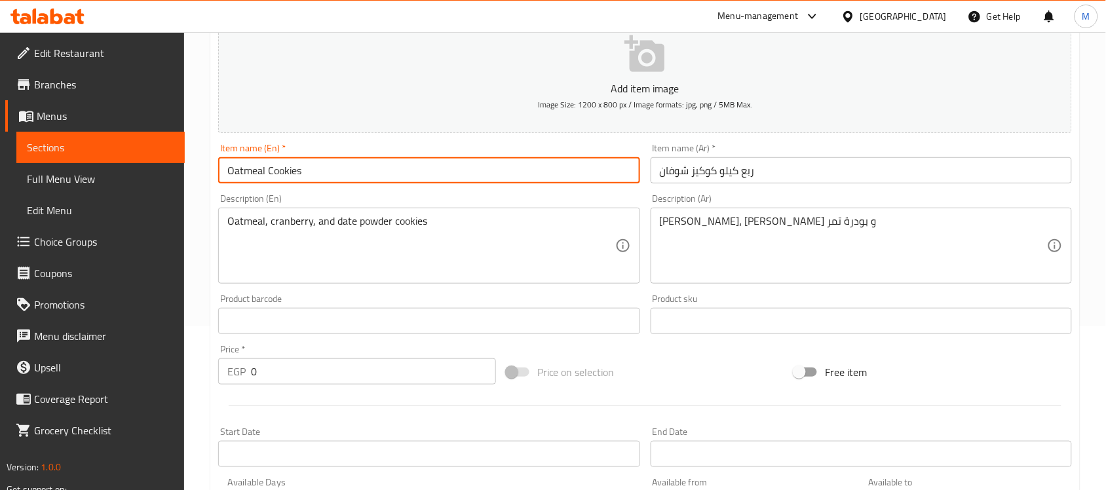
paste input "Quarter kilo"
type input "Oatmeal Cookies Quarter Kilo"
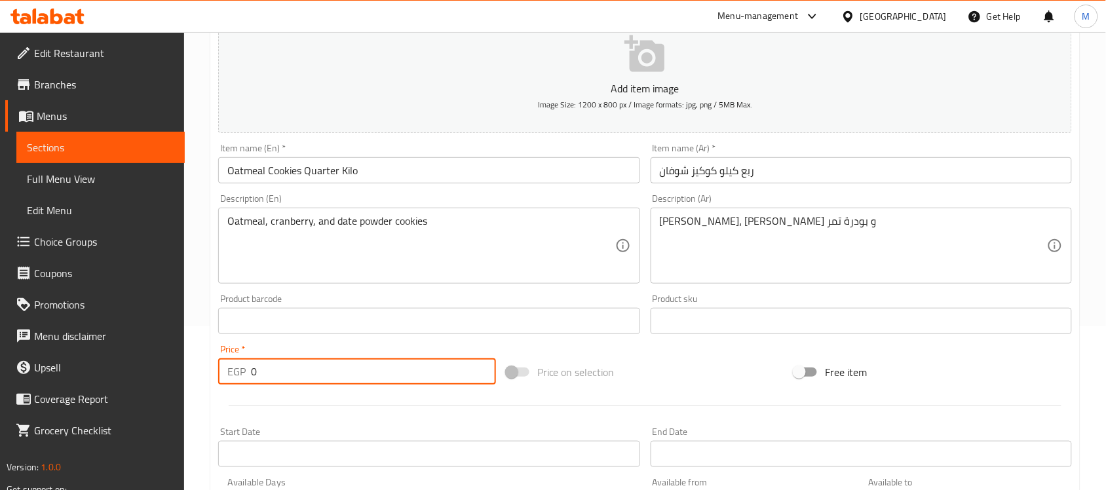
click at [316, 377] on input "0" at bounding box center [373, 371] width 245 height 26
paste input "22"
type input "220"
click at [610, 391] on div at bounding box center [645, 406] width 864 height 32
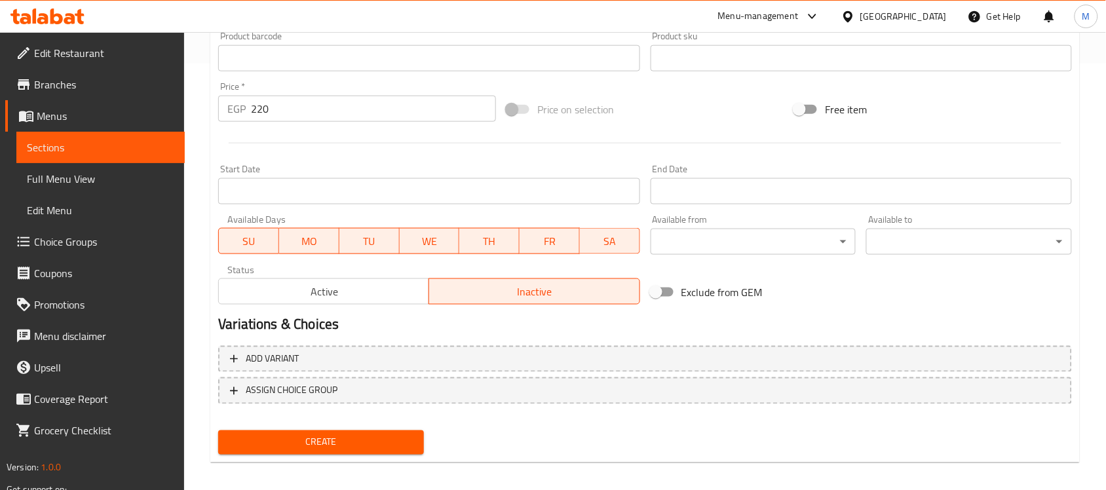
scroll to position [433, 0]
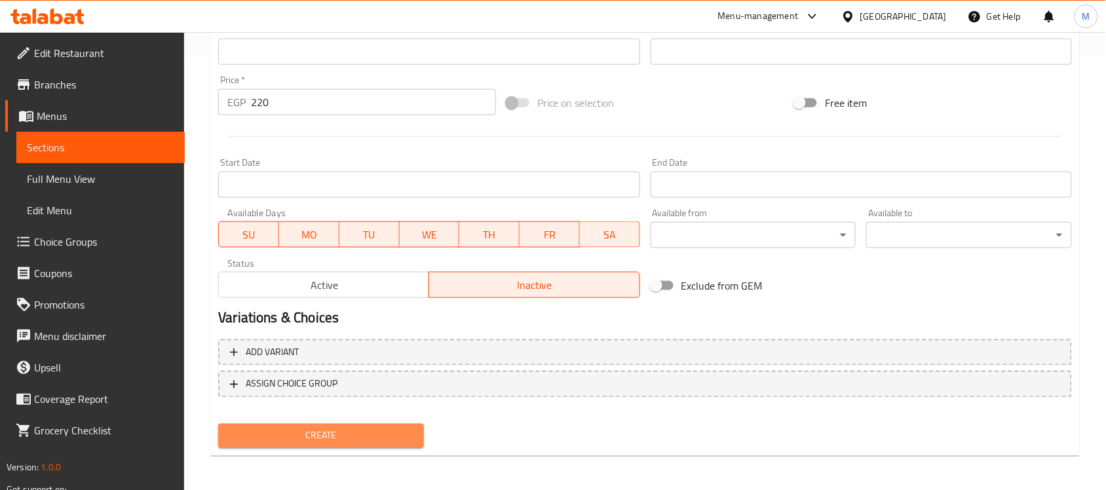
click at [303, 433] on span "Create" at bounding box center [321, 436] width 185 height 16
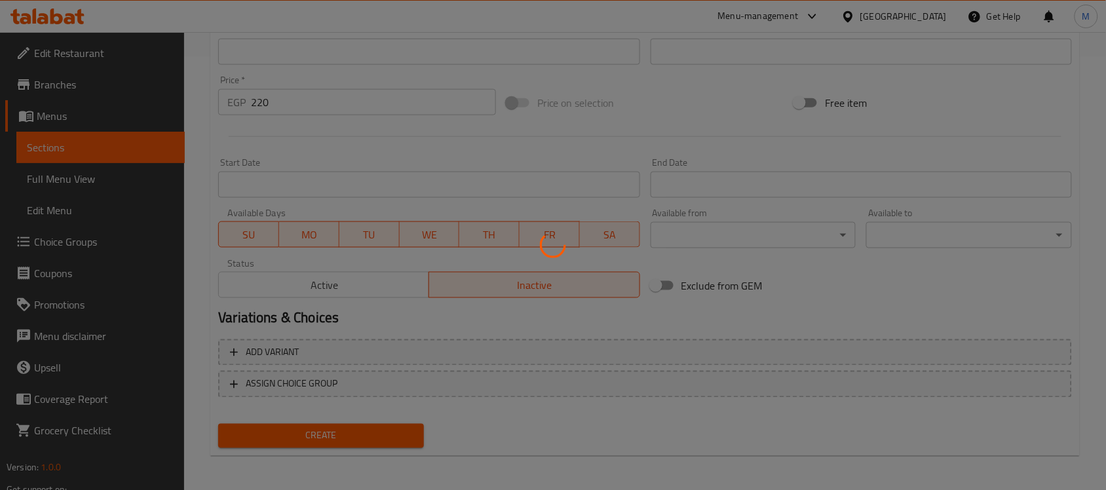
type input "0"
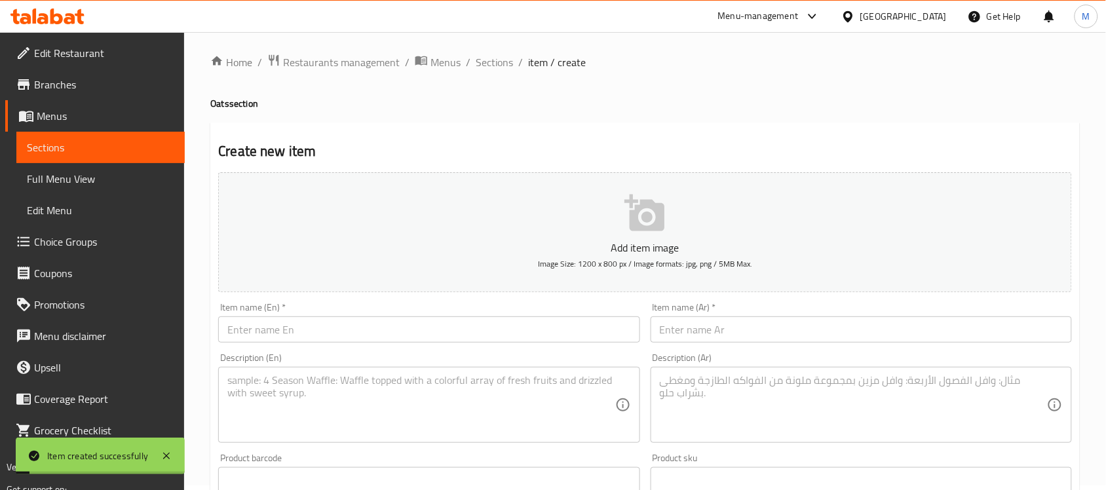
scroll to position [0, 0]
drag, startPoint x: 486, startPoint y: 64, endPoint x: 423, endPoint y: 0, distance: 89.4
click at [486, 64] on span "Sections" at bounding box center [494, 67] width 37 height 16
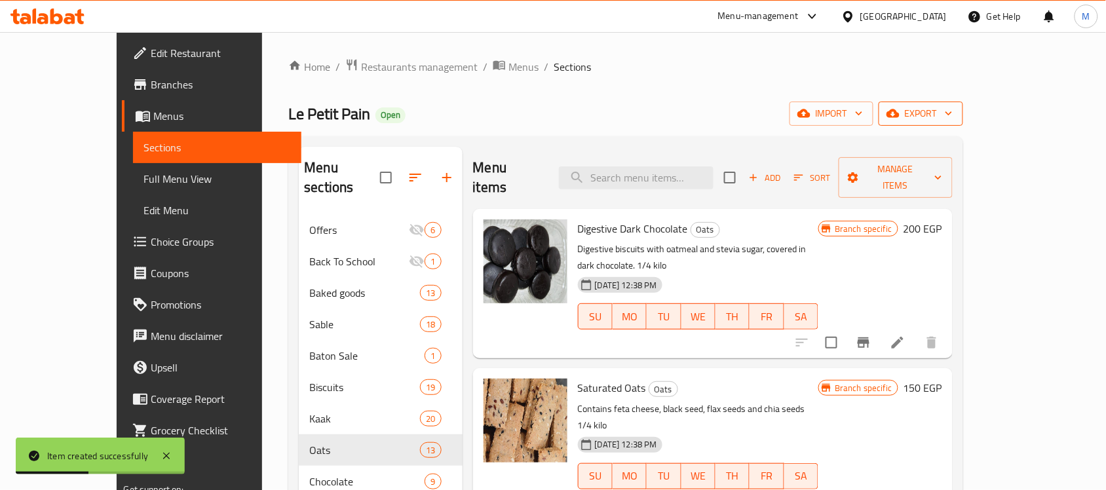
click at [953, 118] on span "export" at bounding box center [921, 113] width 64 height 16
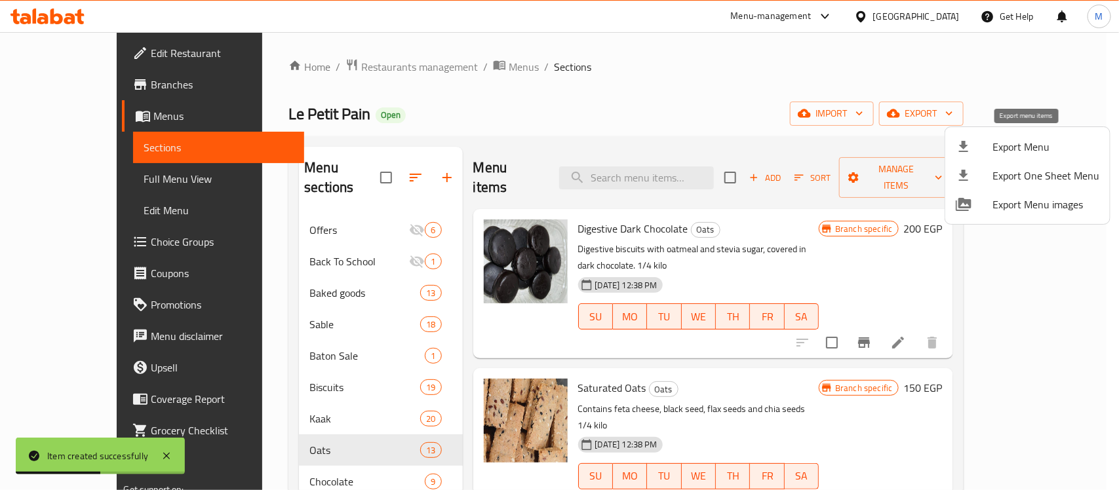
click at [995, 142] on span "Export Menu" at bounding box center [1045, 147] width 107 height 16
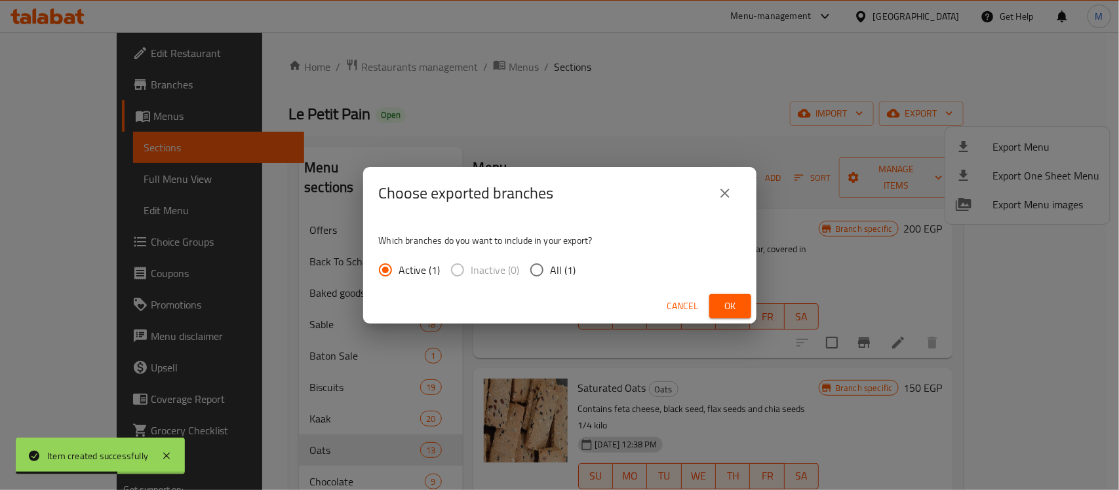
click at [567, 273] on span "All (1)" at bounding box center [563, 270] width 26 height 16
click at [550, 273] on input "All (1)" at bounding box center [537, 270] width 28 height 28
radio input "true"
click at [742, 307] on button "Ok" at bounding box center [730, 306] width 42 height 24
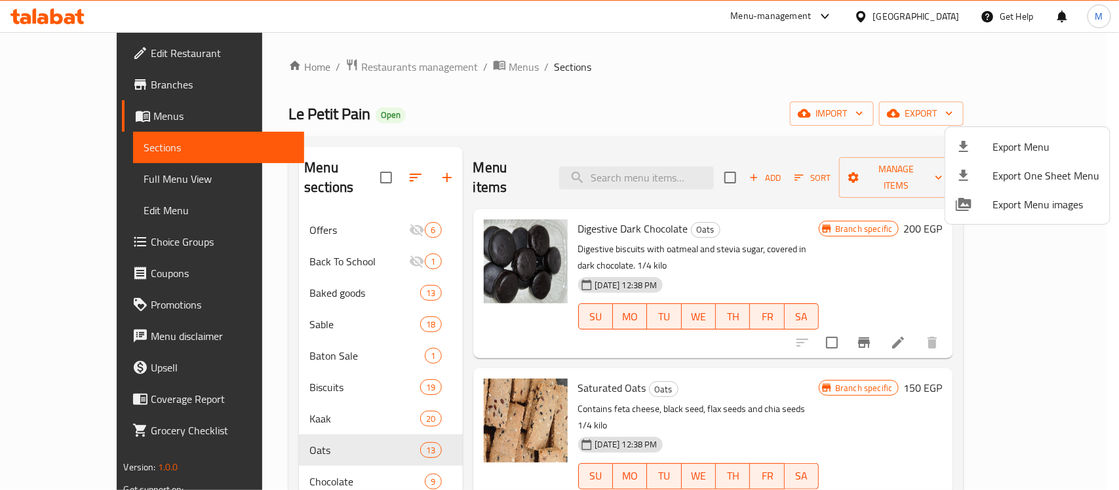
click at [407, 60] on div at bounding box center [559, 245] width 1119 height 490
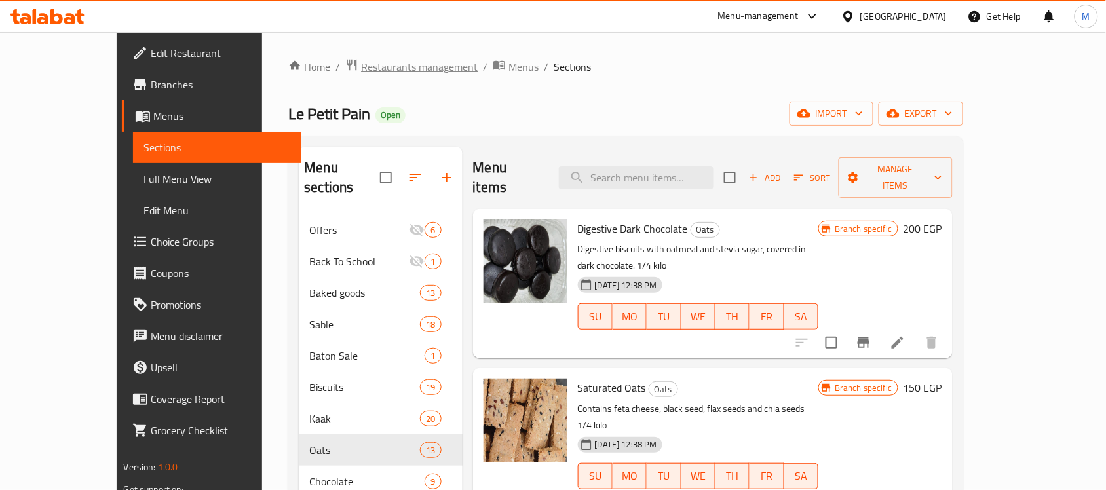
click at [385, 61] on span "Restaurants management" at bounding box center [419, 67] width 117 height 16
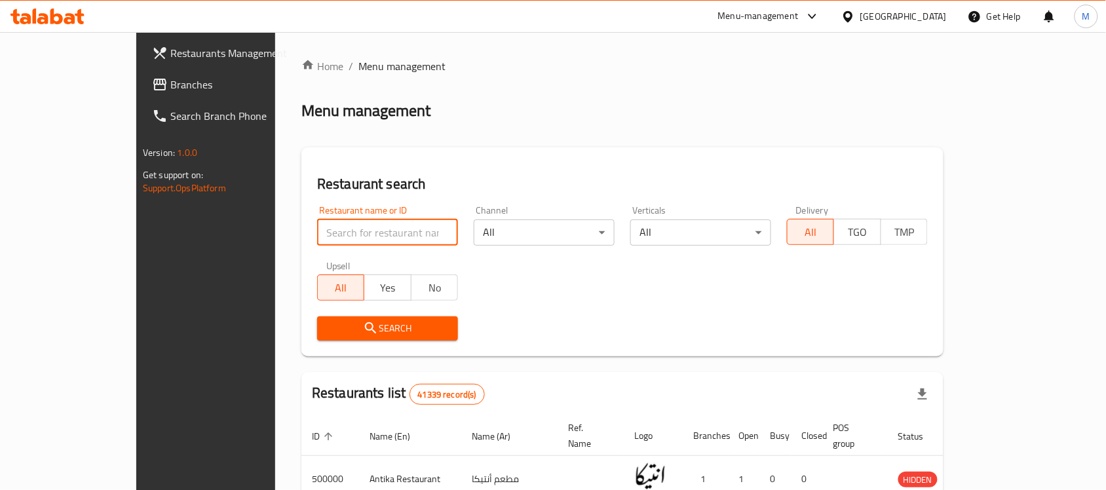
click at [318, 224] on input "search" at bounding box center [387, 233] width 141 height 26
paste input "702458"
type input "702458"
click button "Search" at bounding box center [387, 328] width 141 height 24
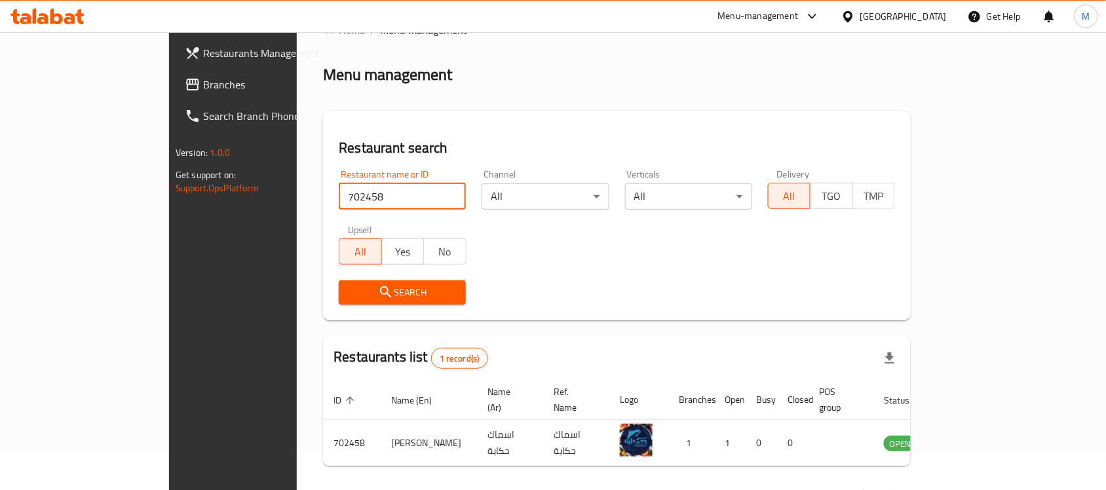
scroll to position [69, 0]
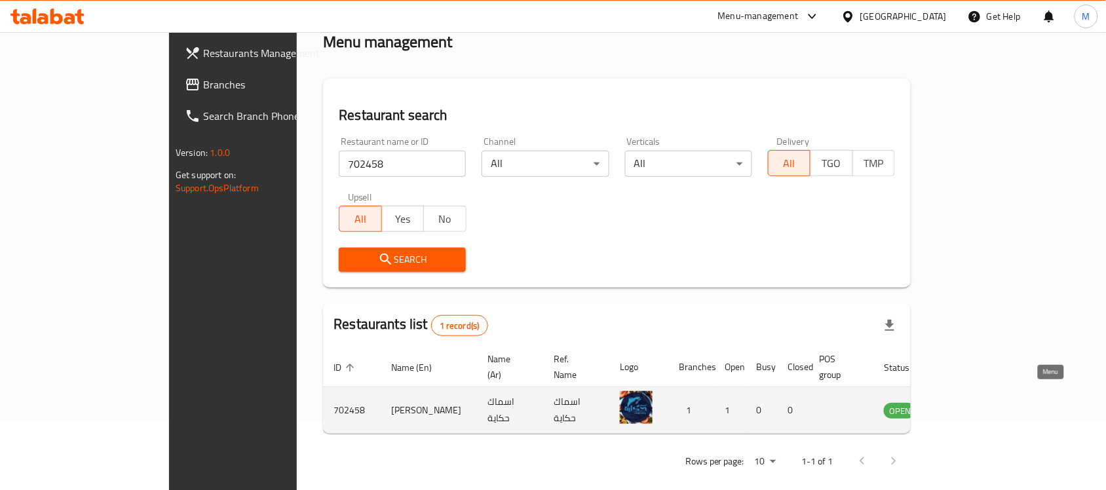
click at [968, 402] on icon "enhanced table" at bounding box center [961, 410] width 16 height 16
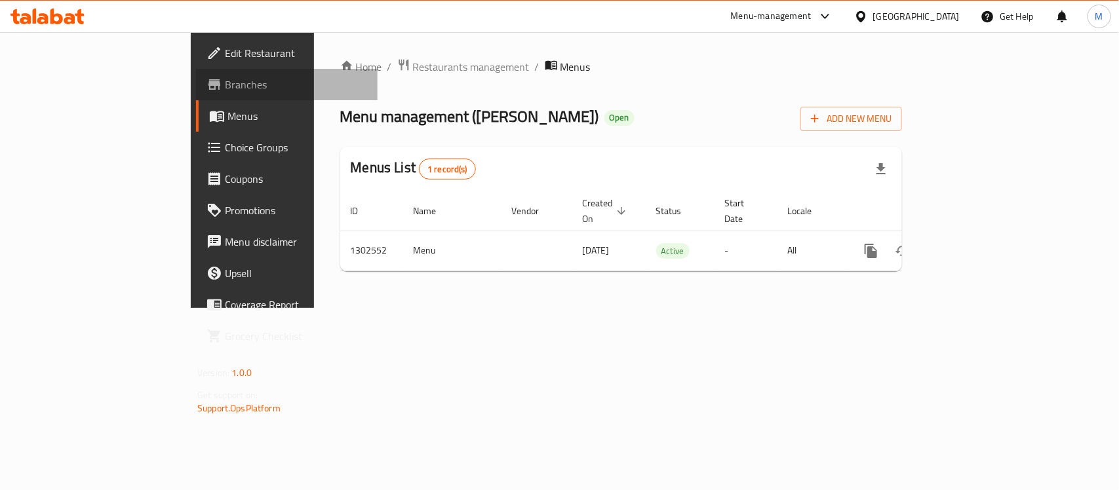
click at [225, 77] on span "Branches" at bounding box center [296, 85] width 142 height 16
